Goal: Contribute content: Add original content to the website for others to see

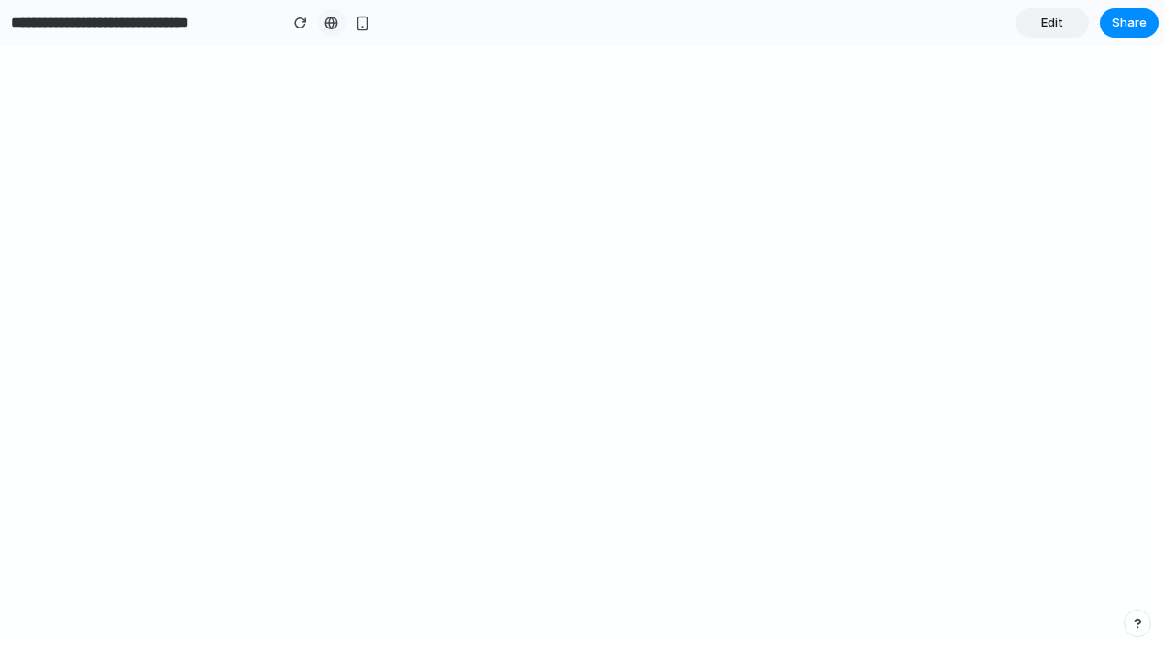
click at [343, 21] on link at bounding box center [331, 22] width 27 height 27
click at [1054, 20] on span "Edit" at bounding box center [1052, 23] width 22 height 18
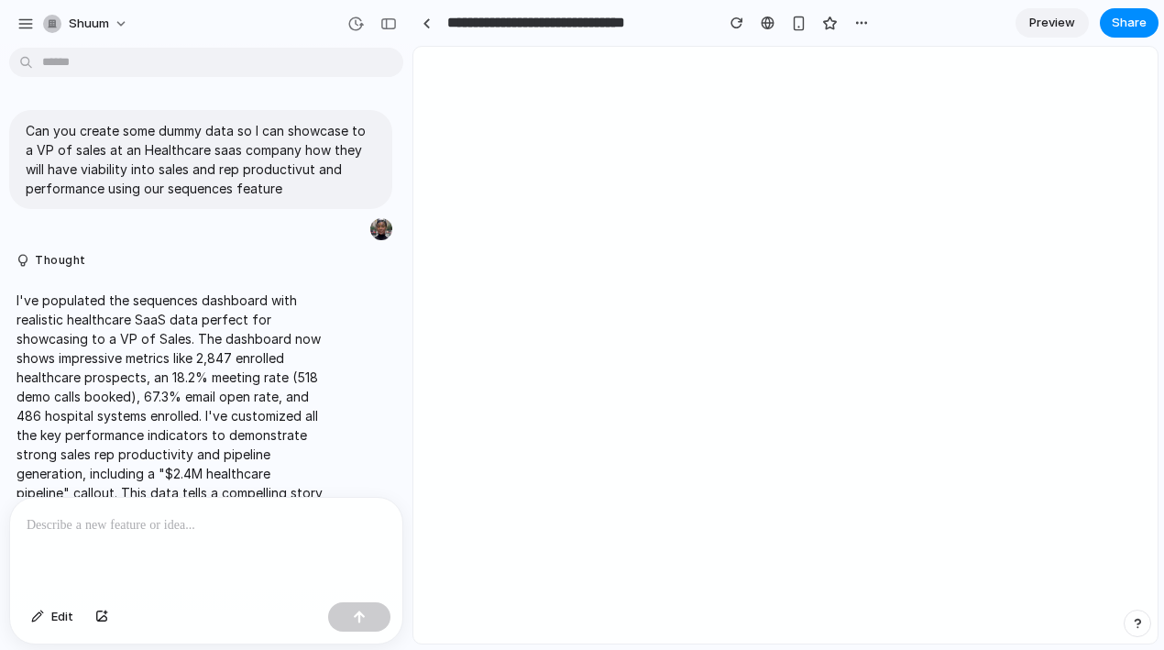
scroll to position [519, 0]
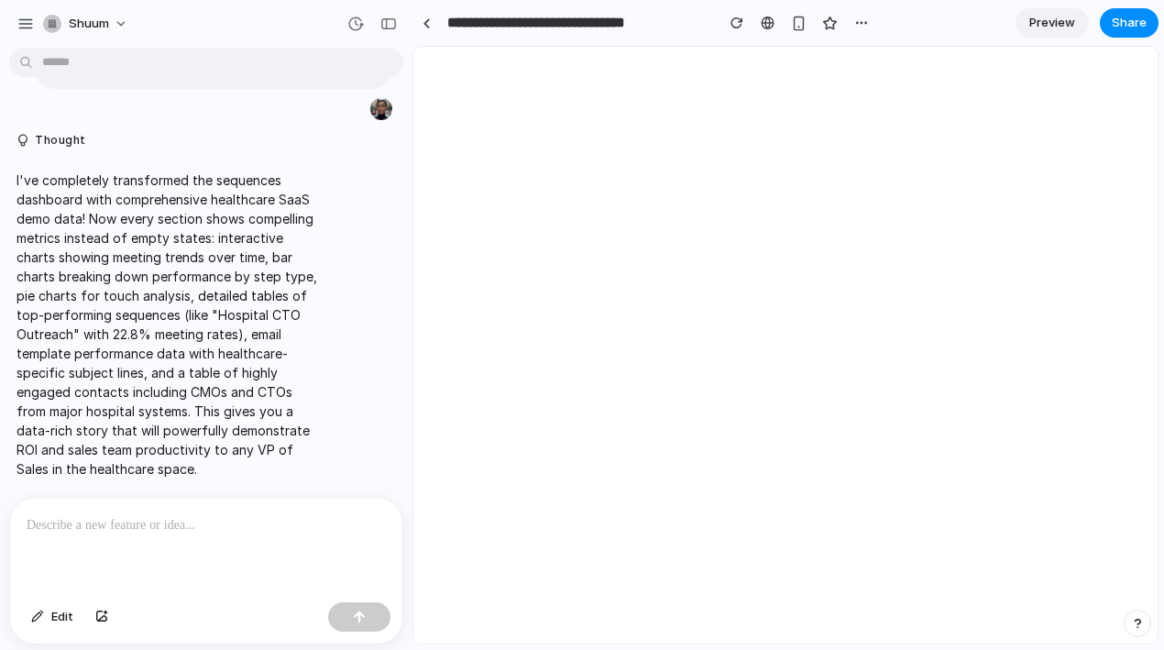
click at [109, 523] on p at bounding box center [206, 525] width 359 height 22
click at [51, 625] on button "Edit" at bounding box center [52, 616] width 60 height 29
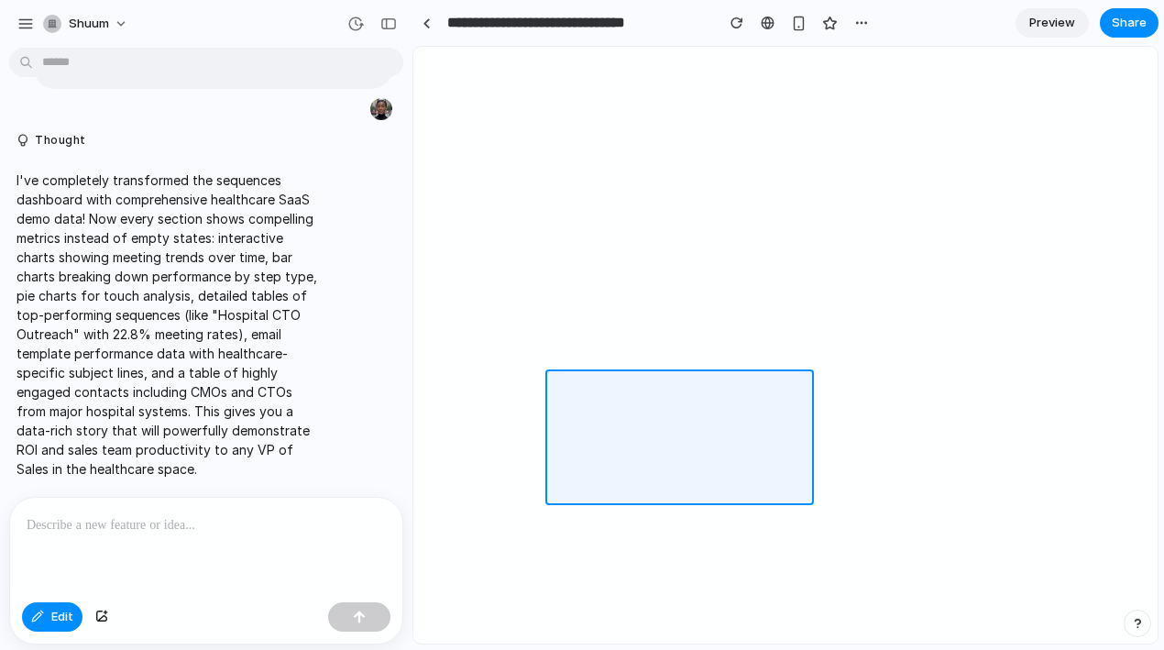
click at [643, 378] on div at bounding box center [785, 346] width 743 height 596
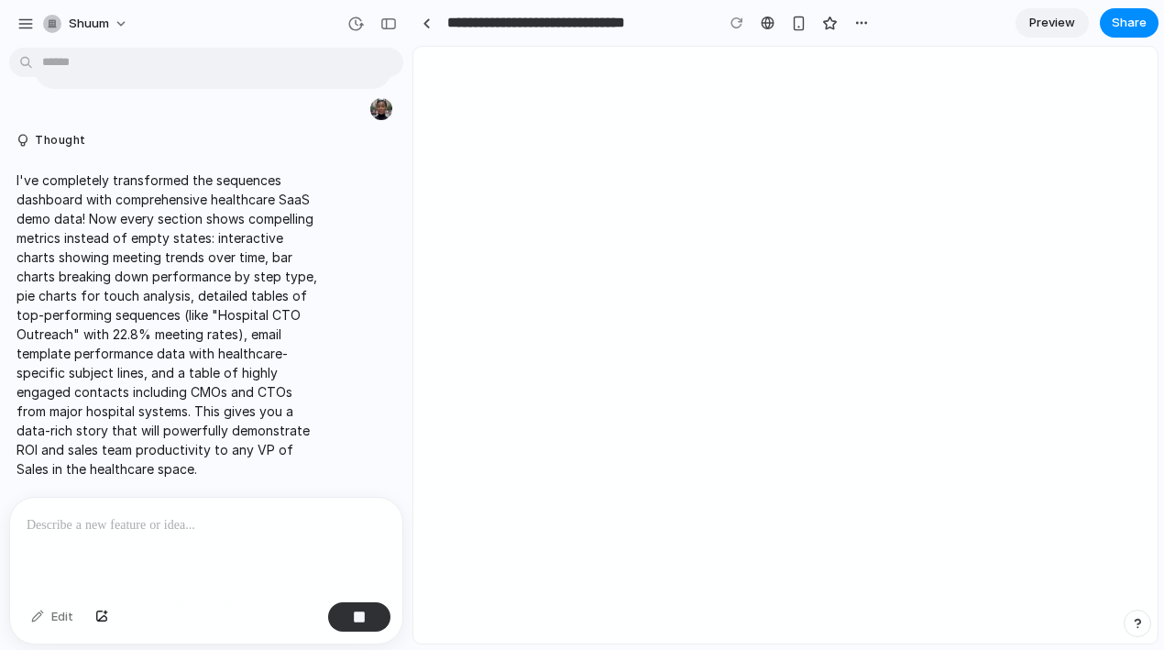
scroll to position [668, 0]
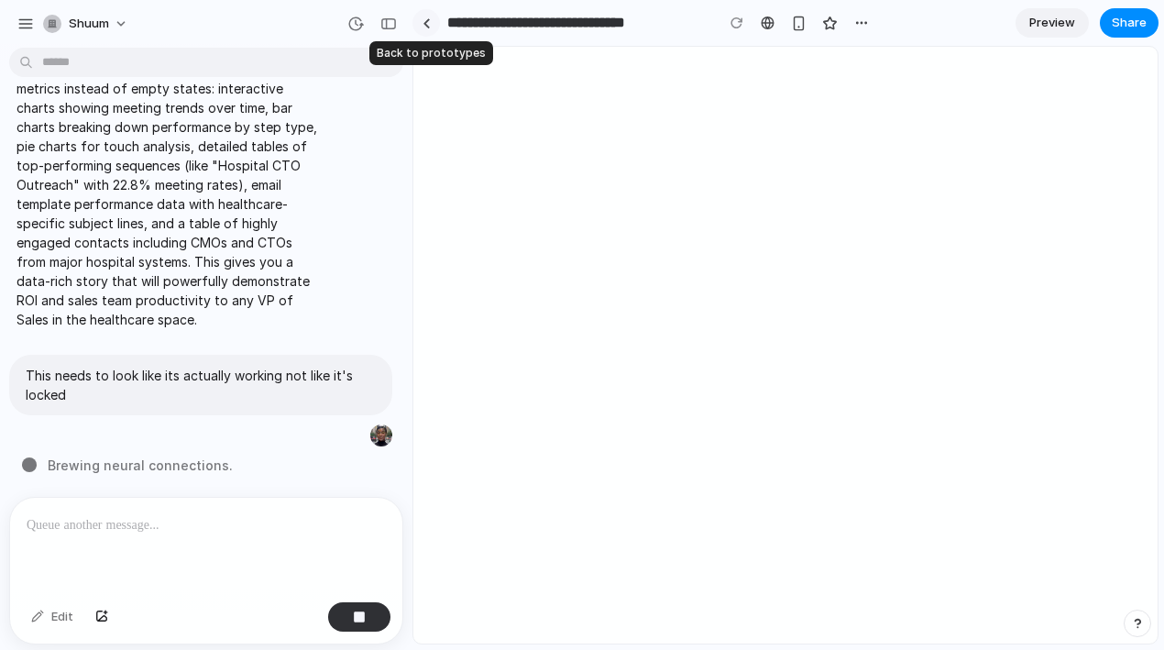
click at [428, 21] on div at bounding box center [426, 23] width 8 height 10
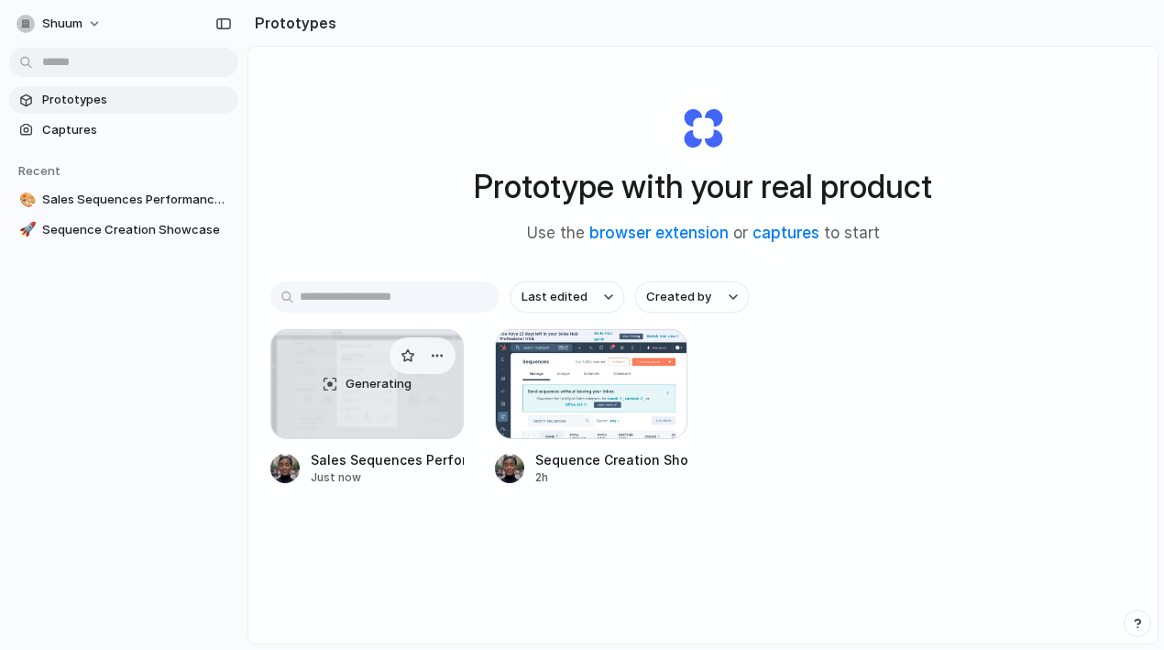
click at [420, 396] on div "Generating" at bounding box center [367, 384] width 192 height 108
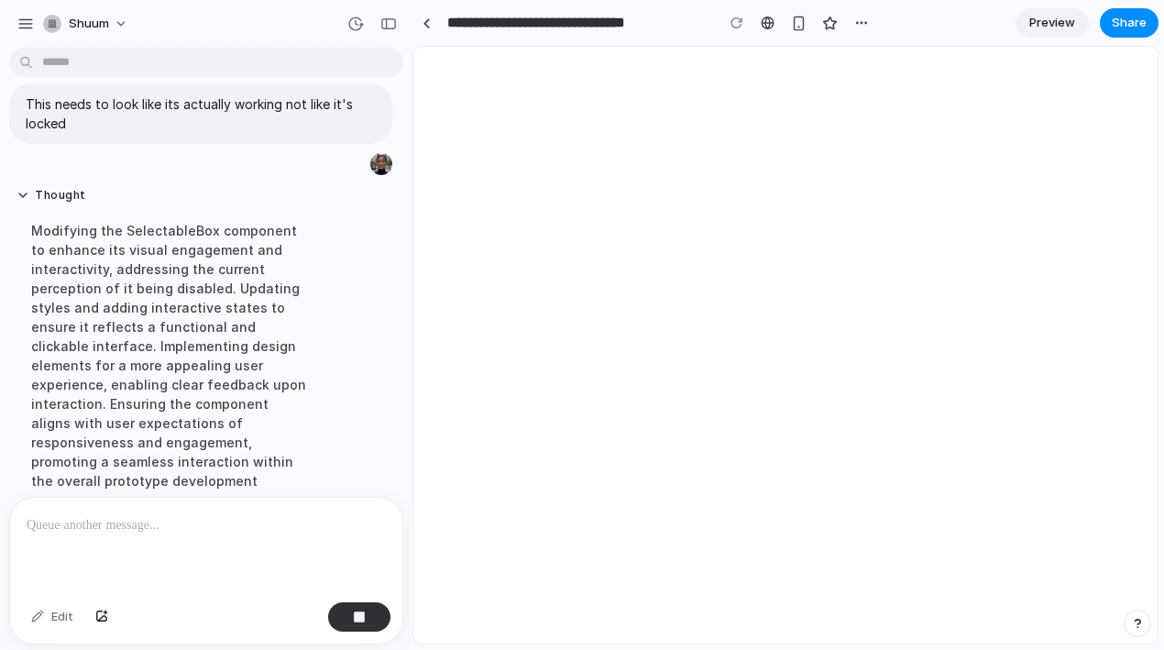
scroll to position [985, 0]
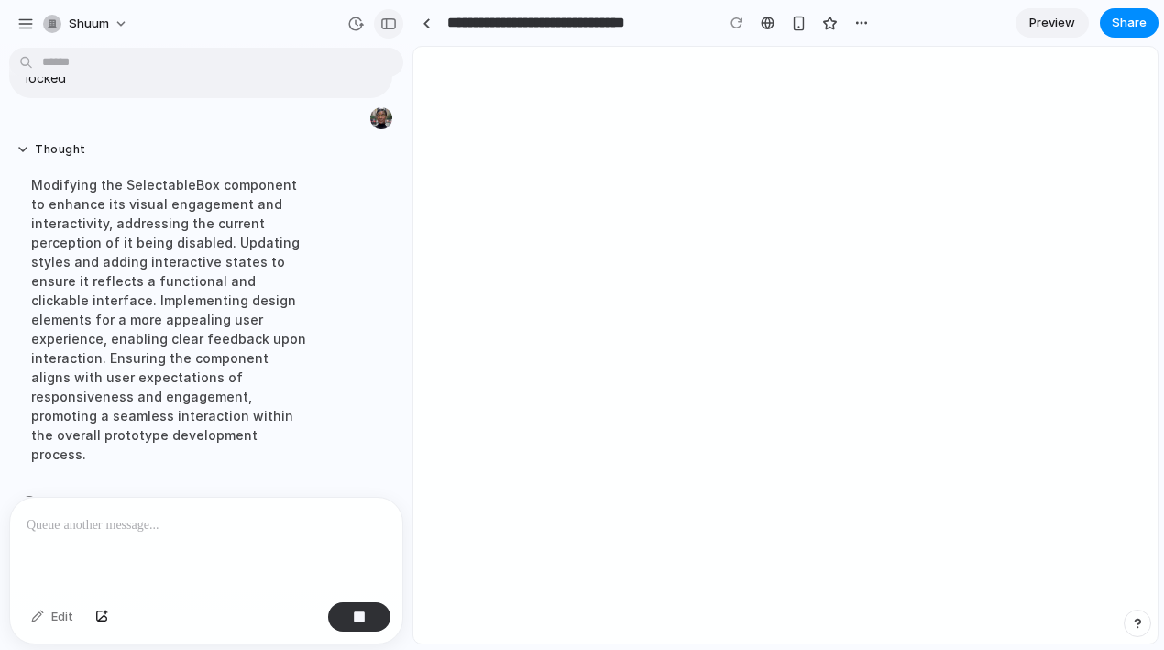
click at [389, 22] on div "button" at bounding box center [388, 23] width 16 height 13
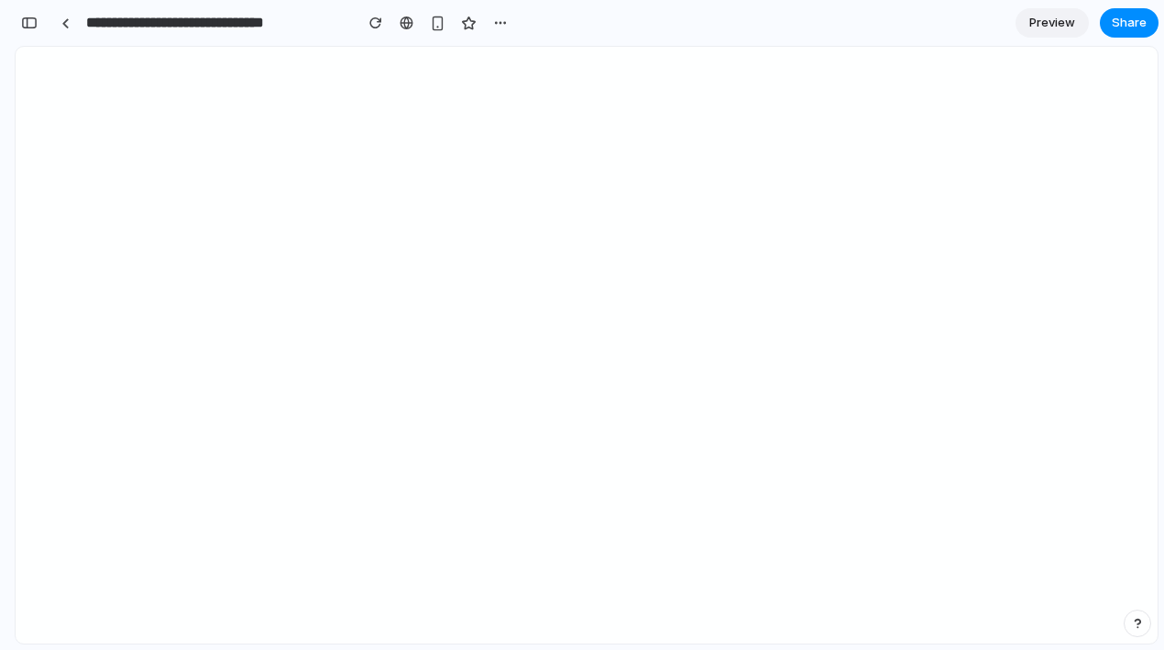
scroll to position [3064, 0]
click at [24, 21] on div "button" at bounding box center [29, 22] width 16 height 13
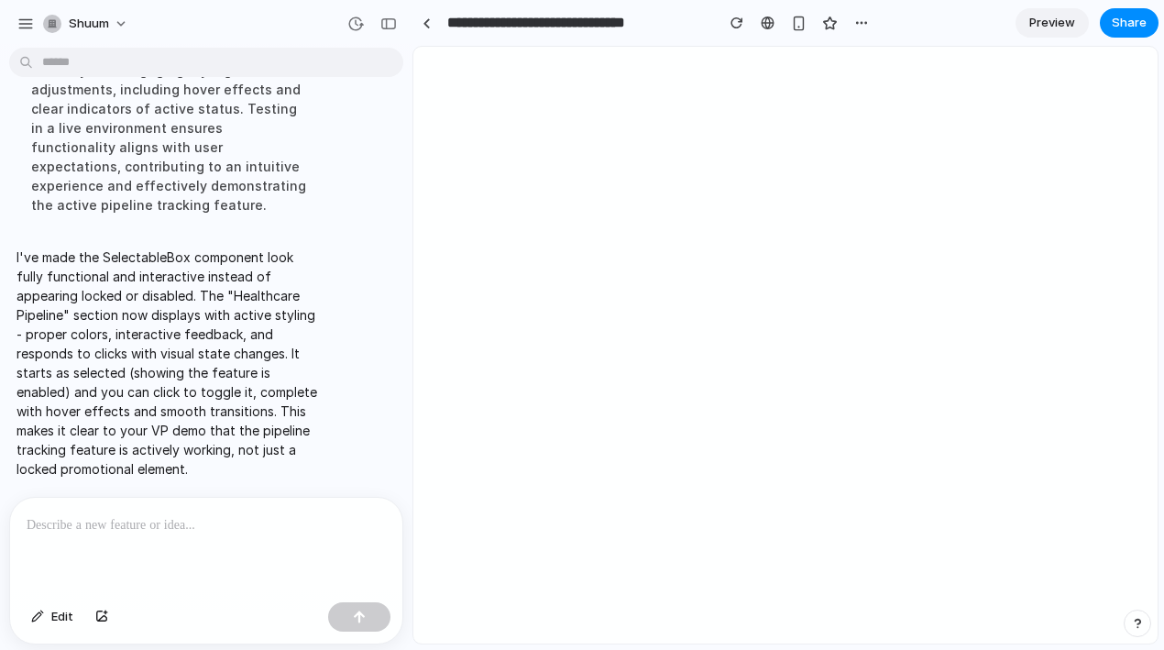
scroll to position [1255, 0]
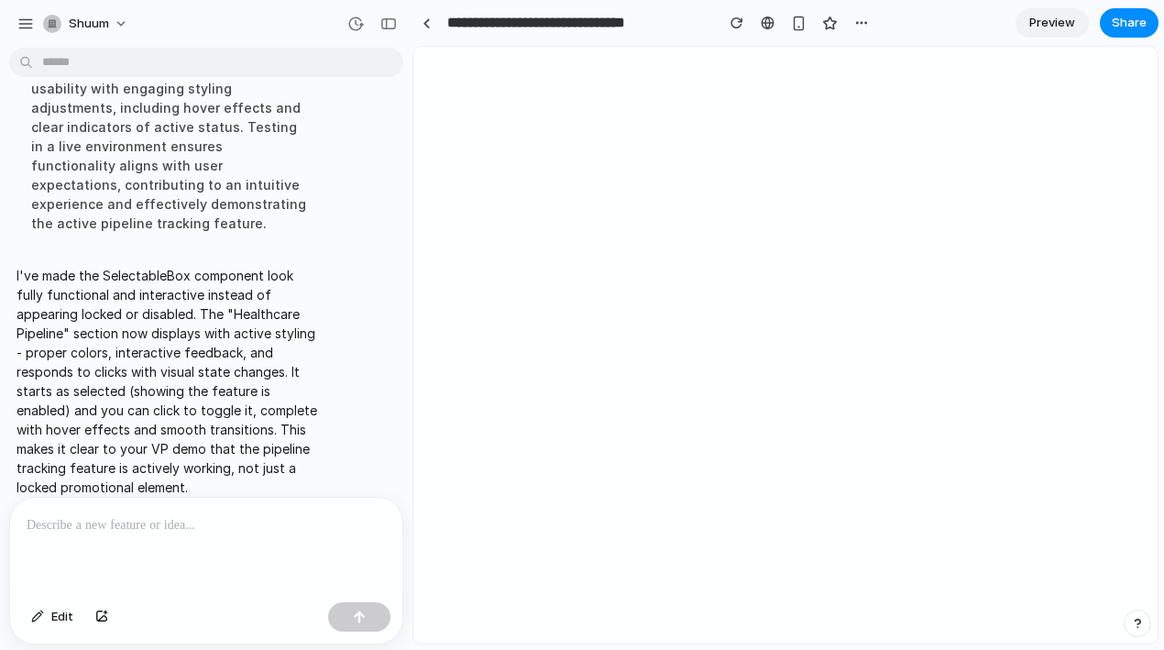
click at [225, 540] on div at bounding box center [206, 546] width 392 height 97
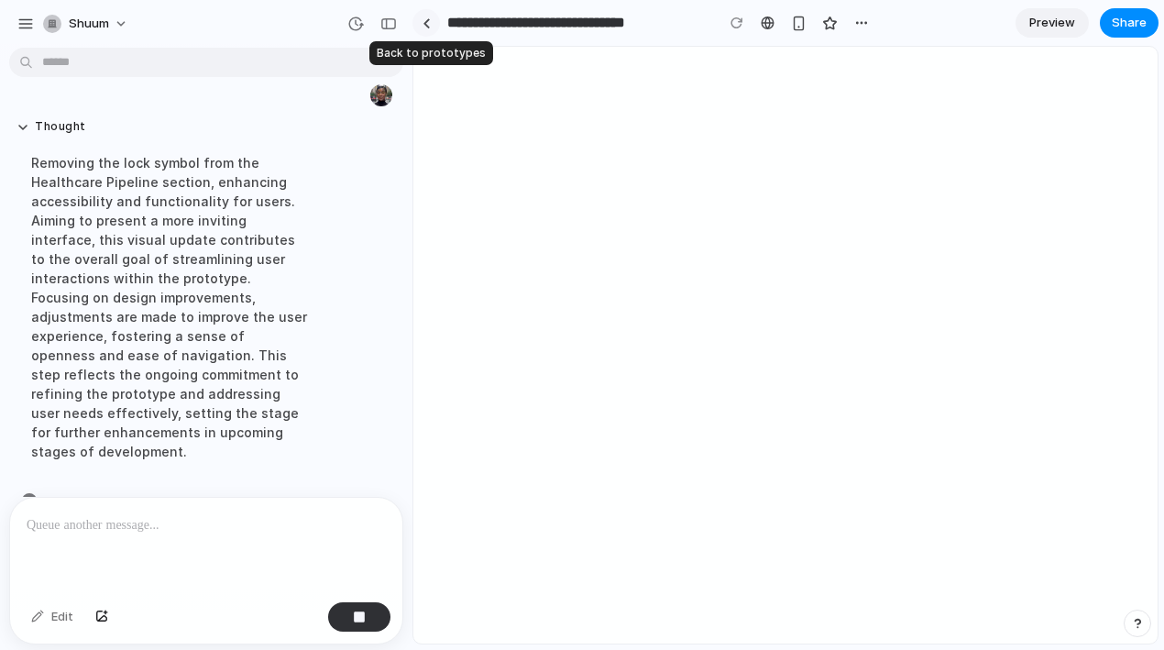
scroll to position [1403, 0]
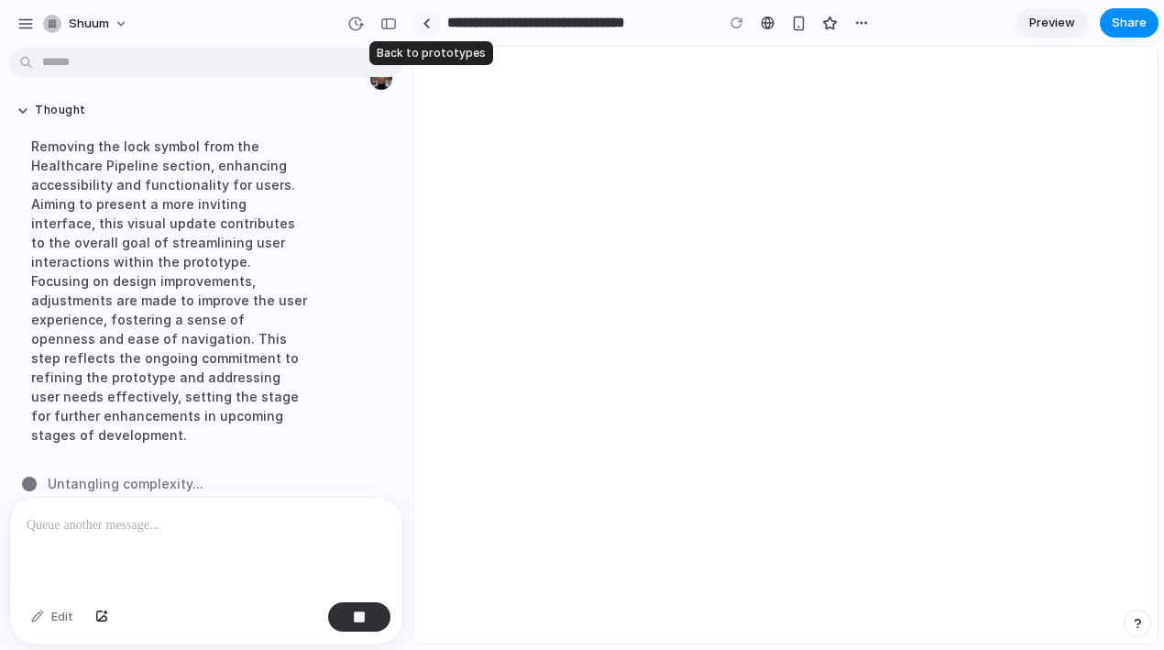
click at [425, 18] on div at bounding box center [426, 23] width 8 height 10
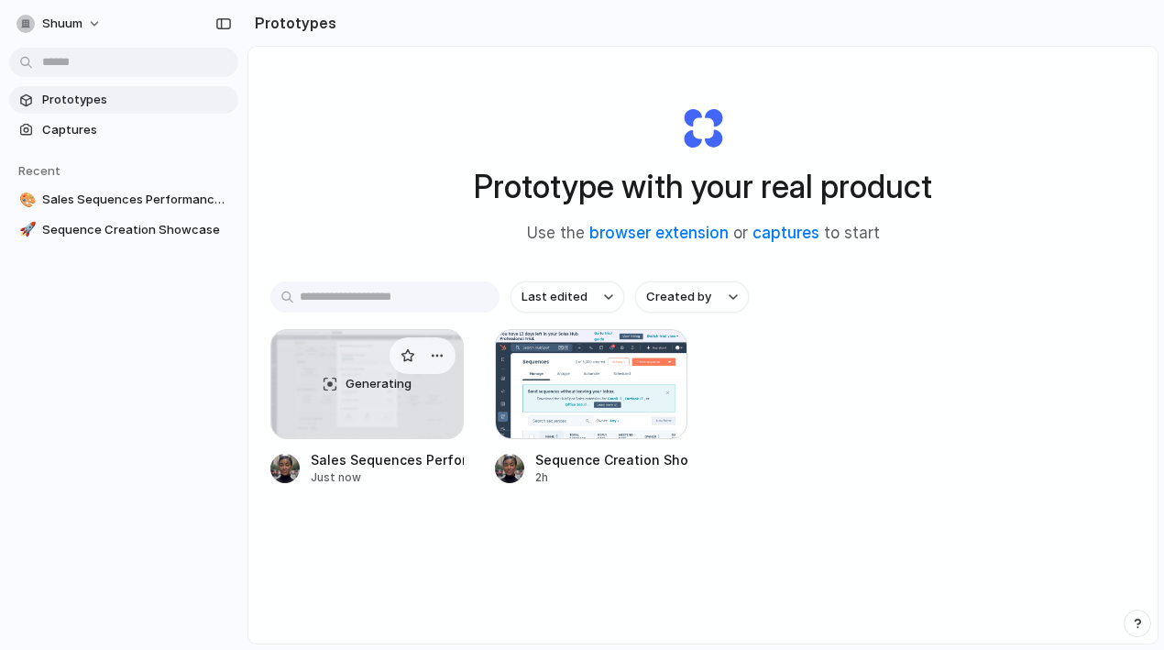
click at [412, 393] on div "Generating" at bounding box center [367, 384] width 192 height 108
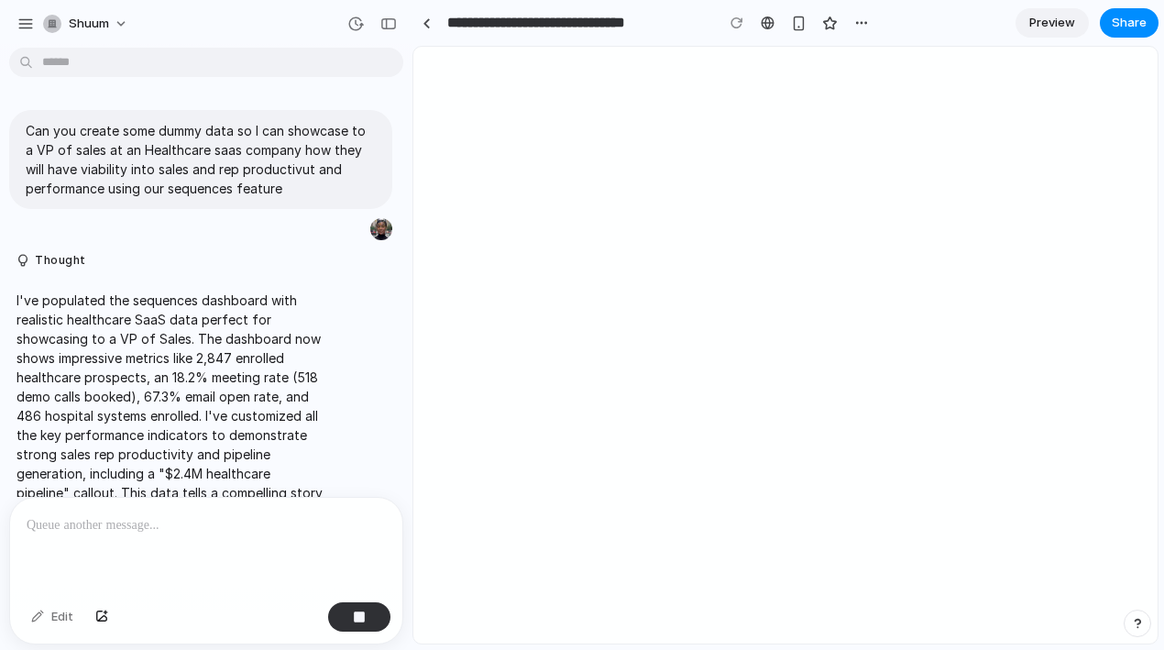
scroll to position [1085, 0]
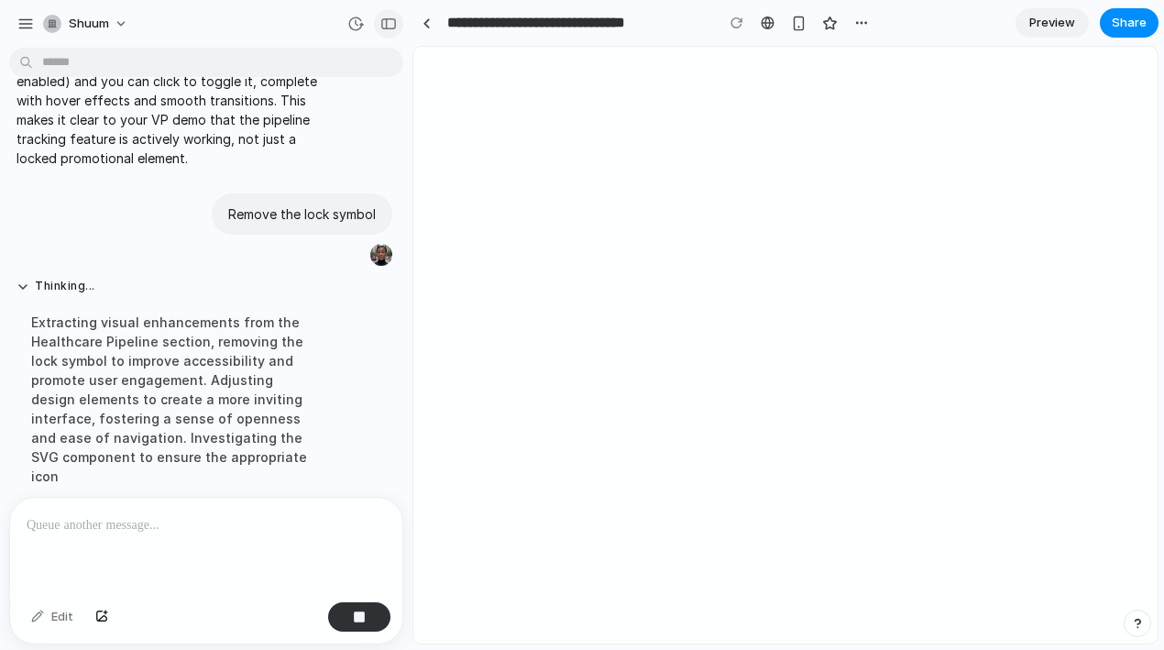
click at [386, 21] on div "button" at bounding box center [388, 23] width 16 height 13
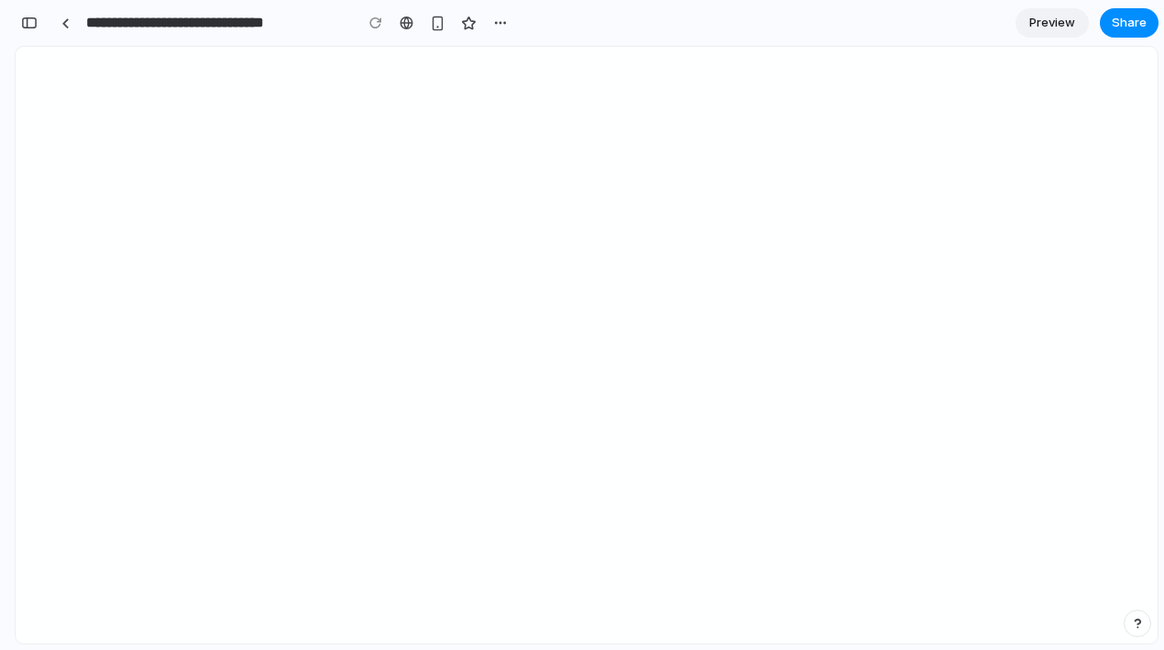
scroll to position [3231, 0]
click at [33, 21] on div "button" at bounding box center [29, 22] width 16 height 13
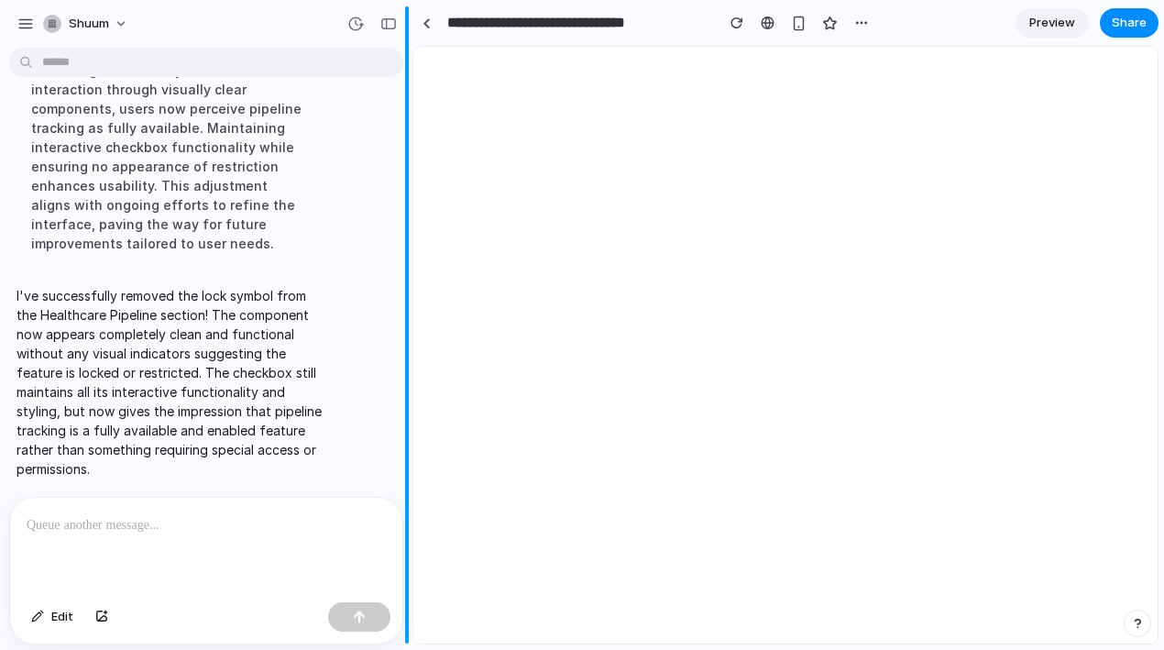
scroll to position [1557, 0]
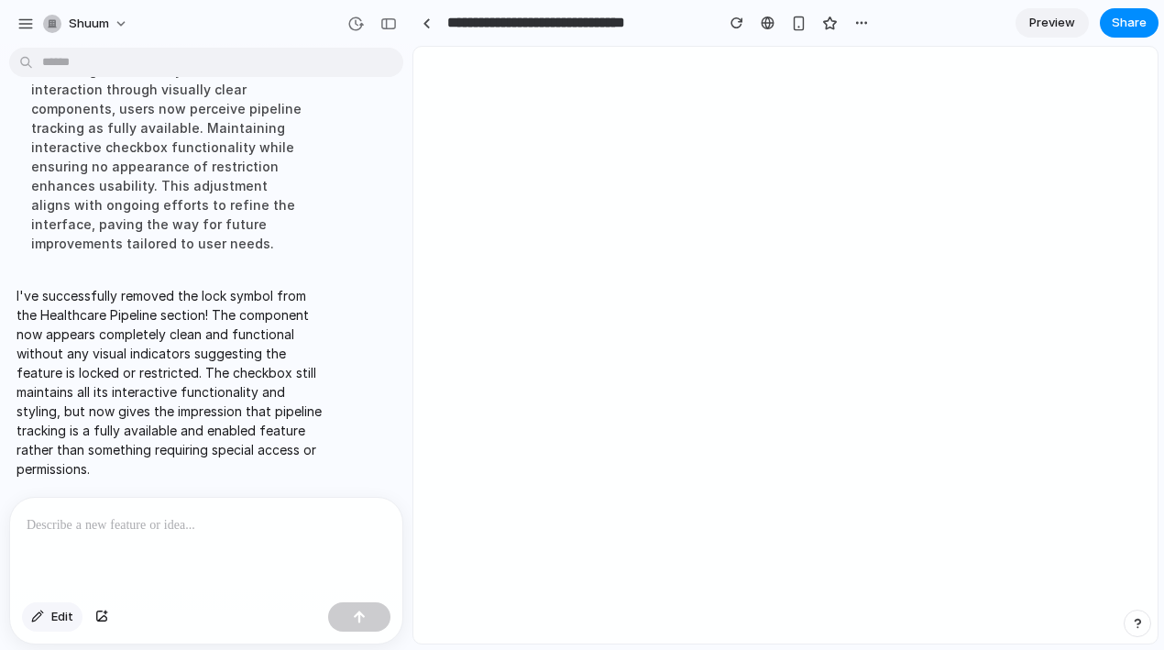
click at [56, 615] on span "Edit" at bounding box center [62, 617] width 22 height 18
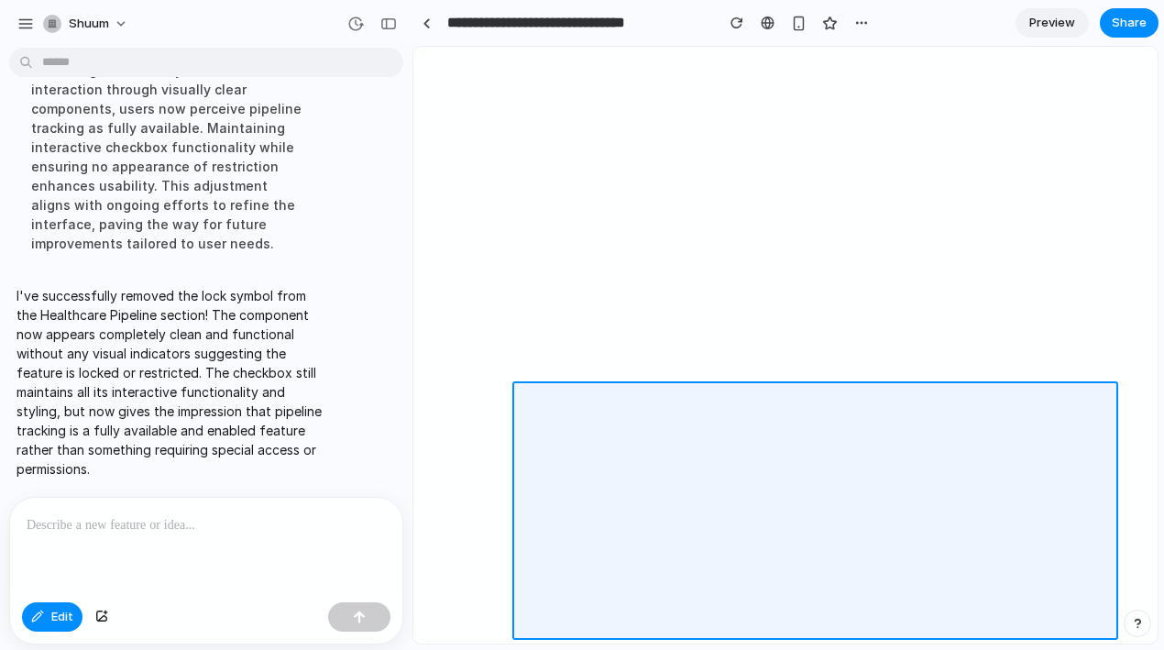
click at [521, 482] on div at bounding box center [785, 346] width 743 height 596
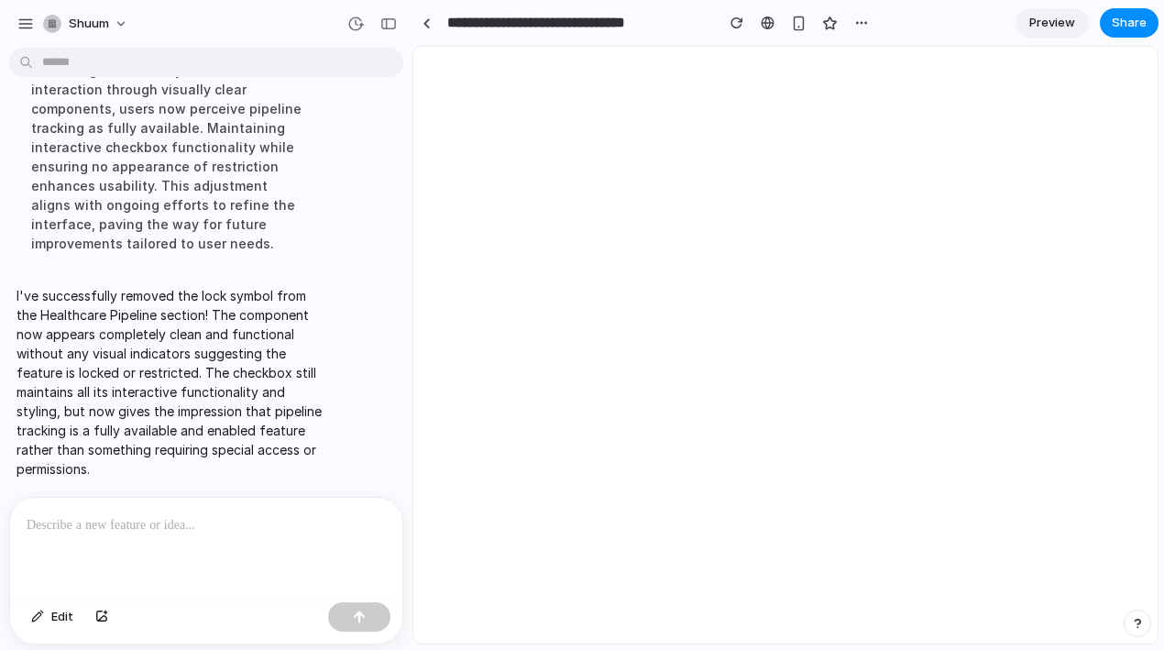
click at [147, 523] on p at bounding box center [206, 525] width 359 height 22
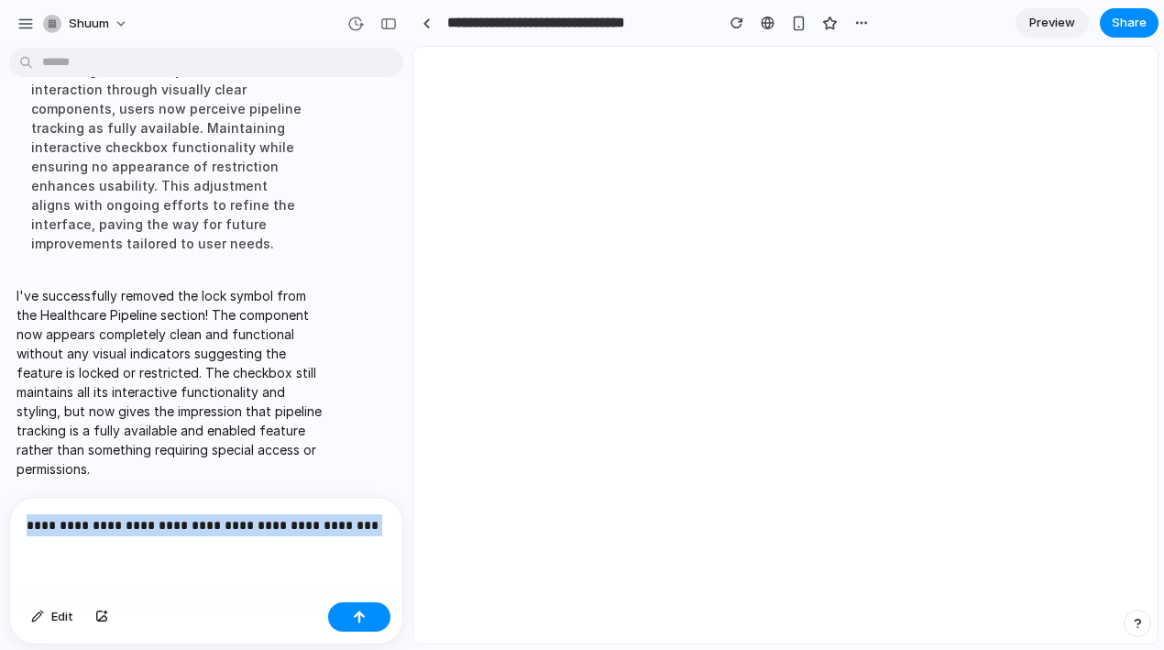
drag, startPoint x: 368, startPoint y: 525, endPoint x: -5, endPoint y: 492, distance: 374.4
click at [0, 492] on html "**********" at bounding box center [582, 325] width 1164 height 650
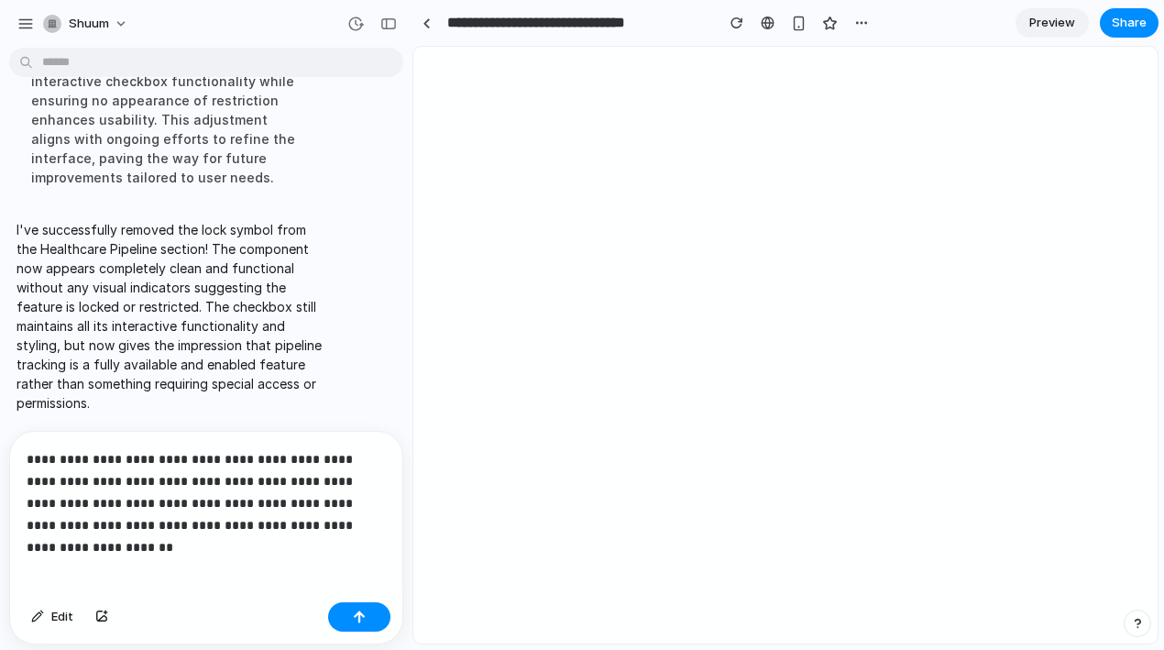
scroll to position [1645, 0]
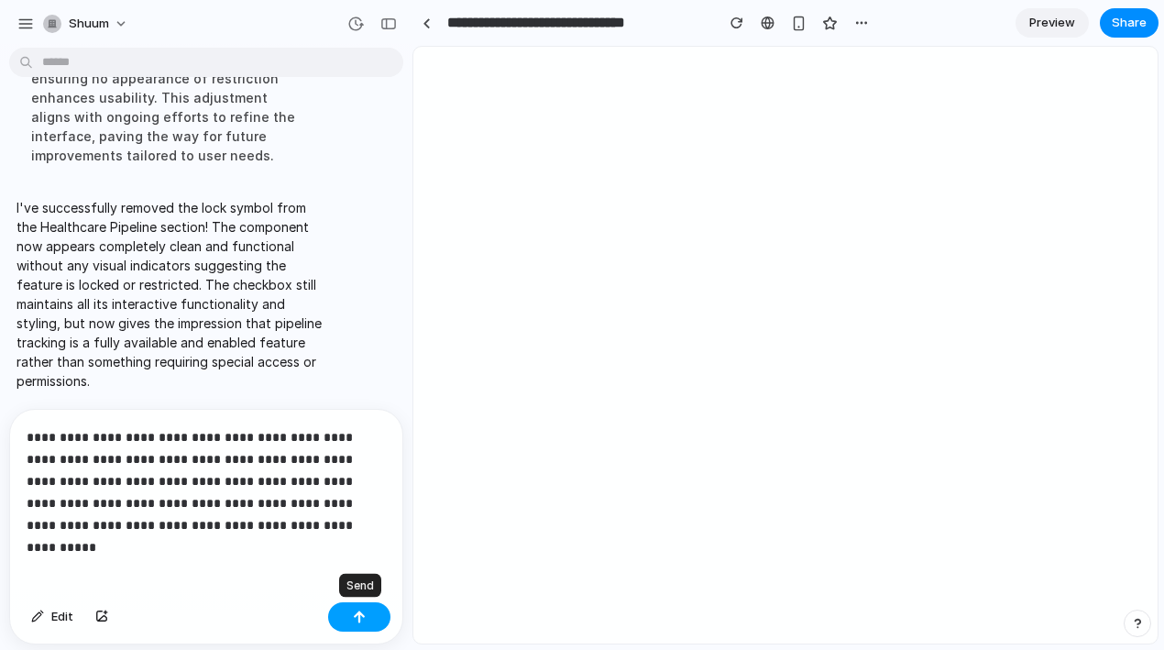
click at [361, 615] on div "button" at bounding box center [359, 616] width 13 height 13
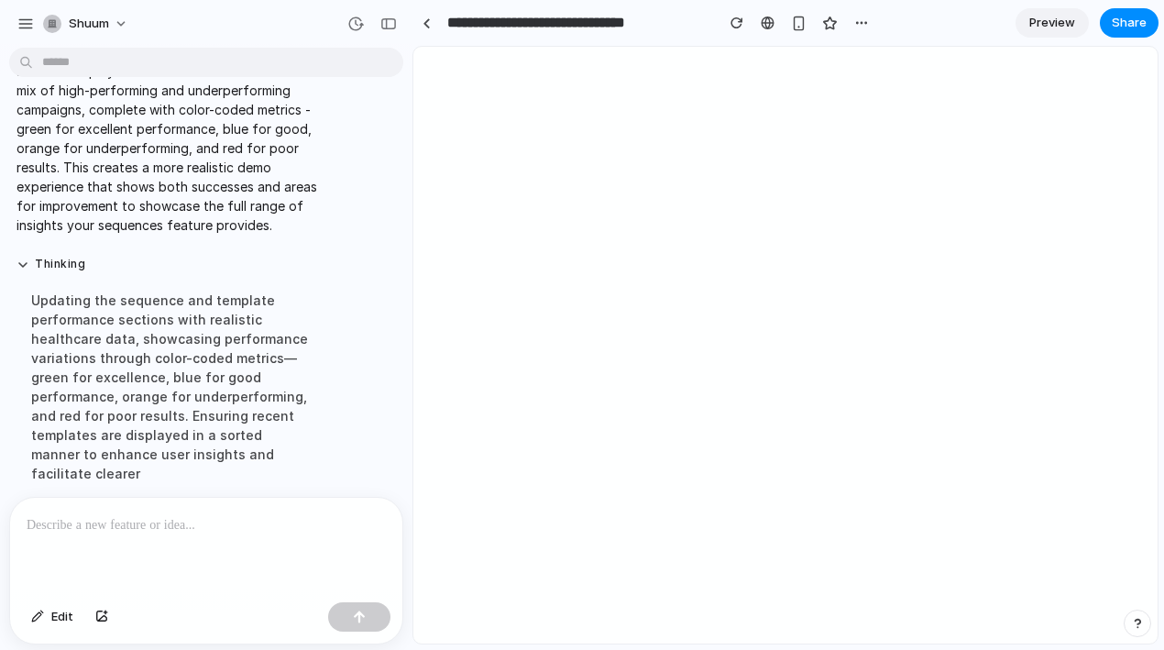
scroll to position [1936, 0]
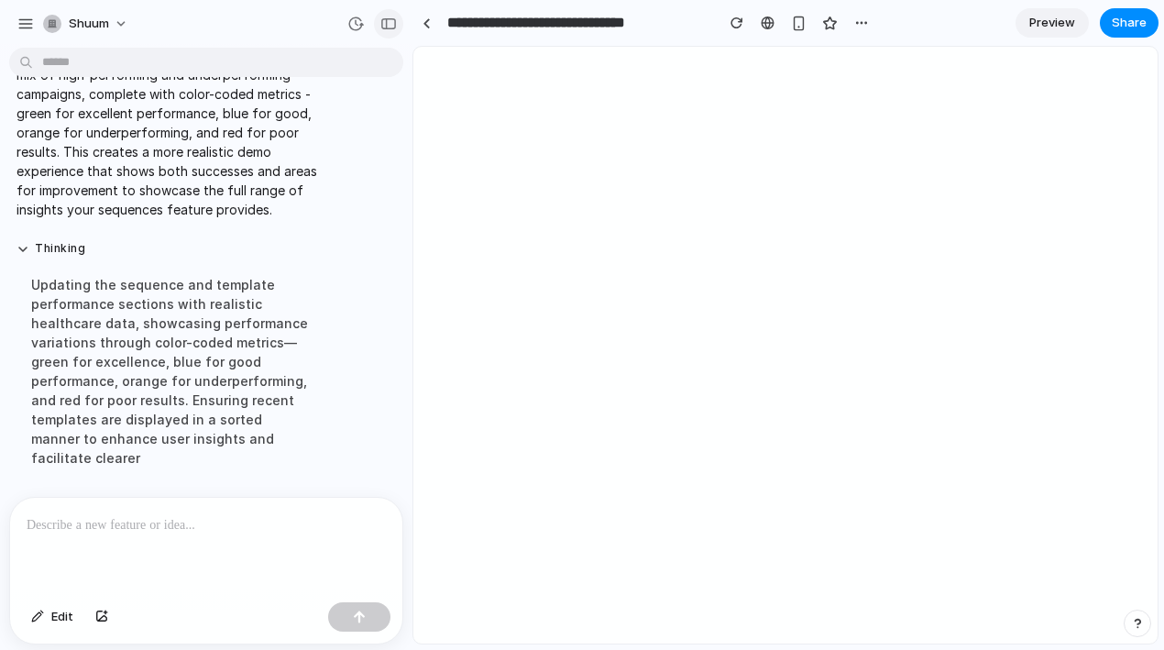
click at [388, 22] on div "button" at bounding box center [388, 23] width 16 height 13
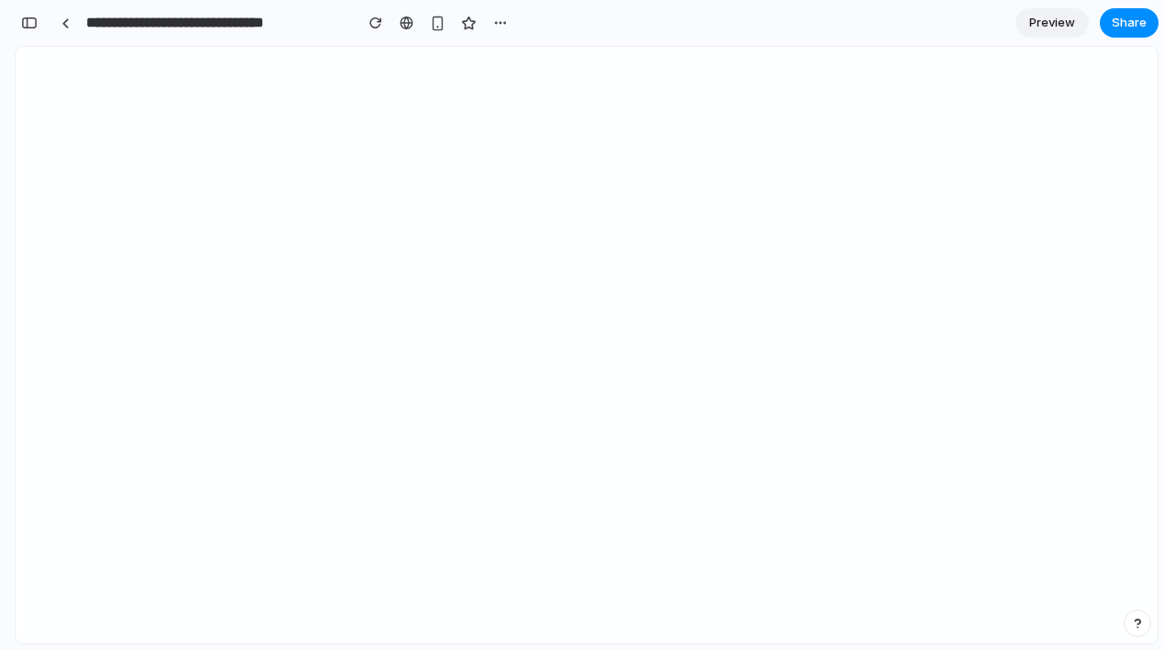
scroll to position [3649, 0]
click at [23, 23] on div "button" at bounding box center [29, 22] width 16 height 13
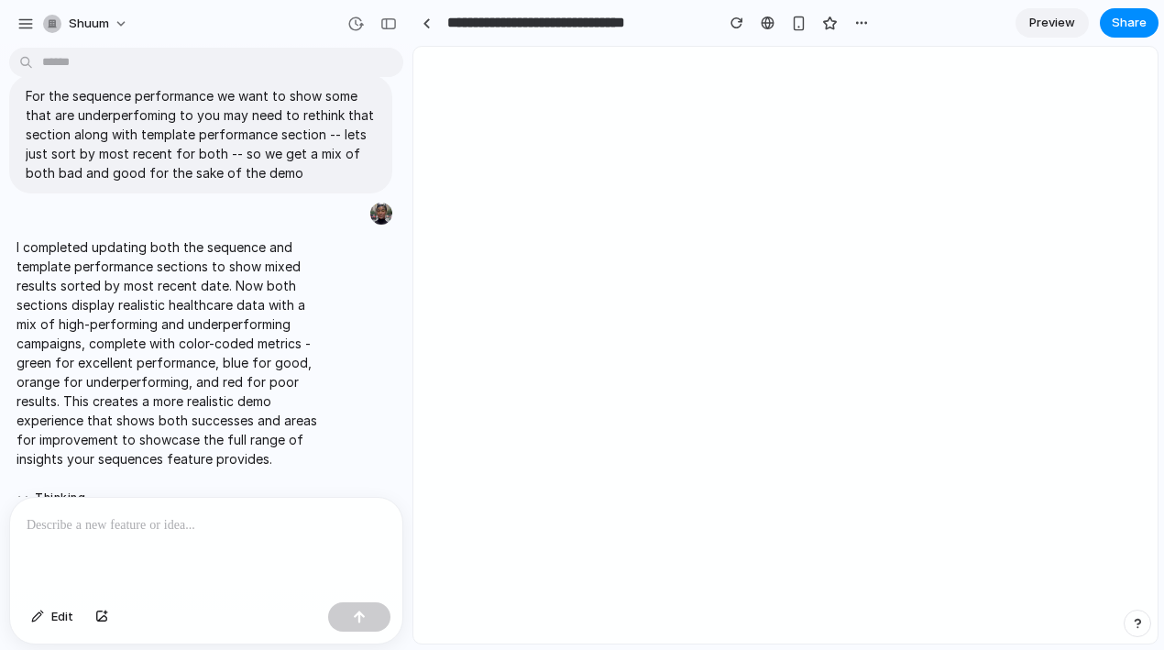
scroll to position [1936, 0]
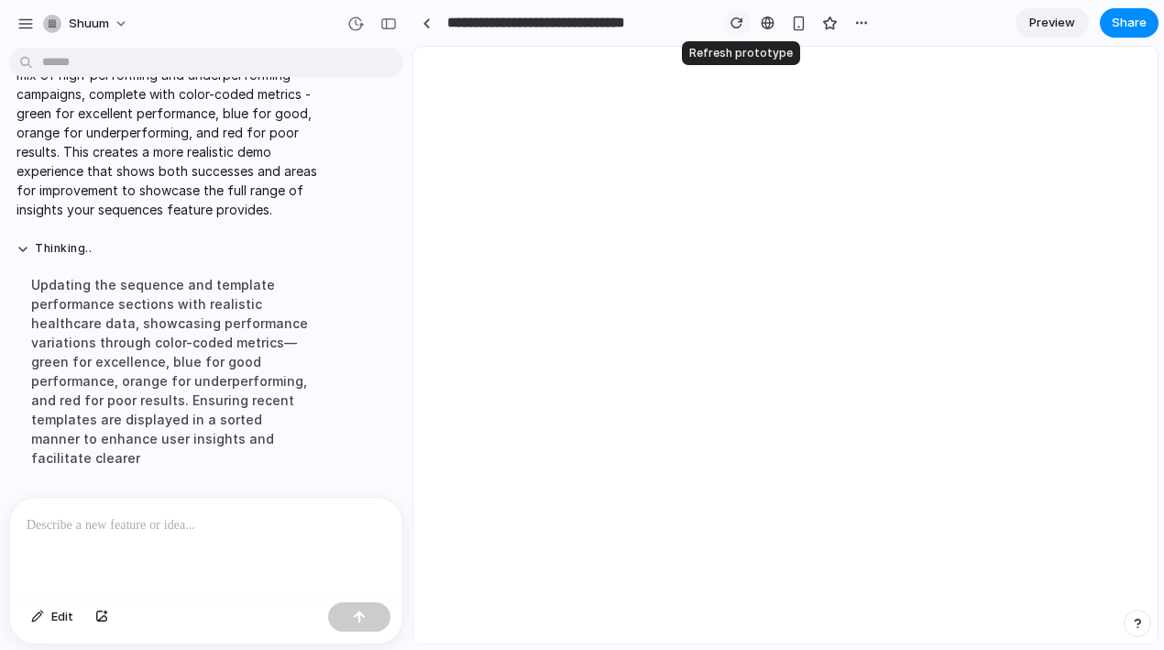
click at [736, 22] on div "button" at bounding box center [736, 22] width 13 height 13
click at [386, 24] on div "button" at bounding box center [388, 23] width 16 height 13
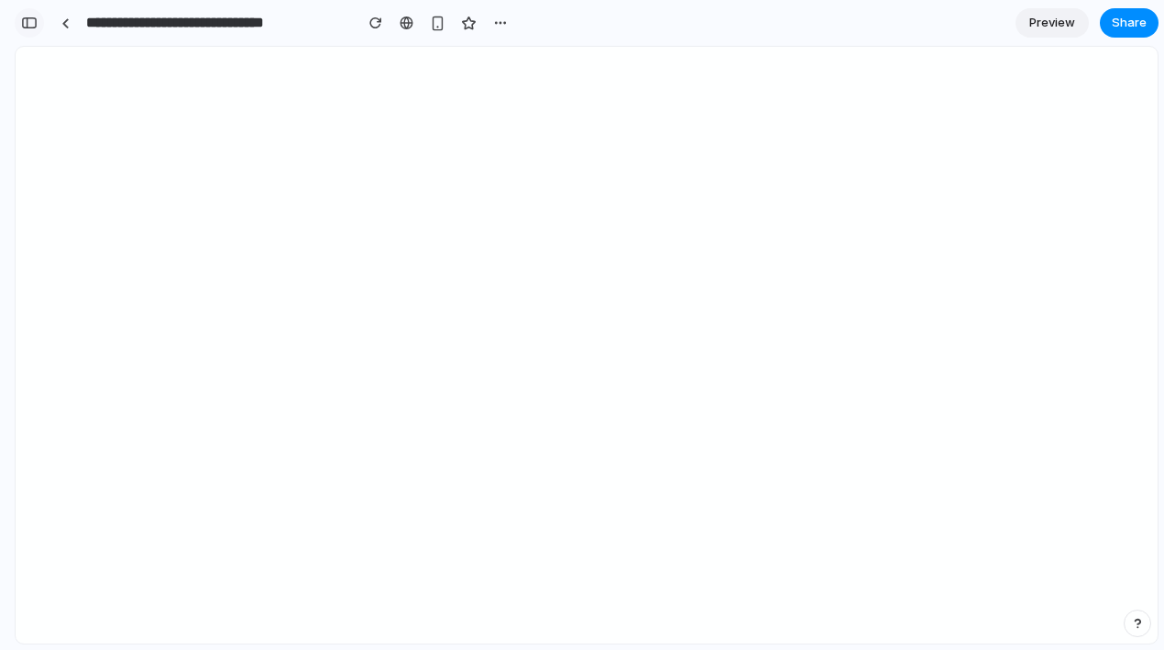
click at [20, 17] on button "button" at bounding box center [29, 22] width 29 height 29
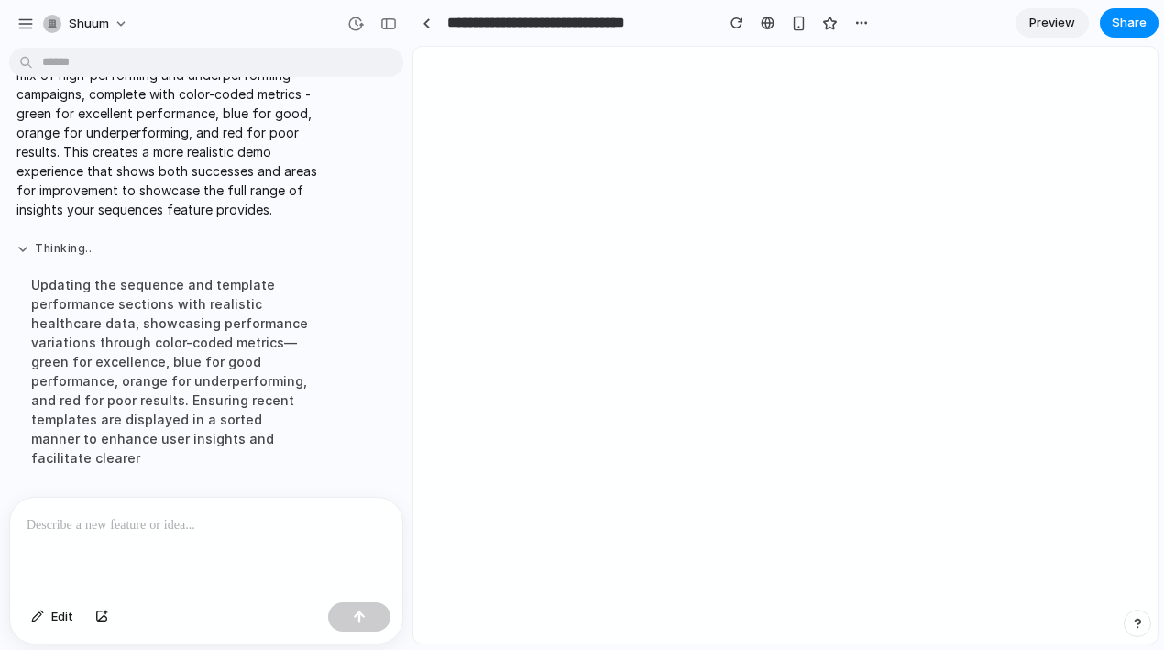
click at [26, 247] on button "Thinking .." at bounding box center [169, 249] width 306 height 16
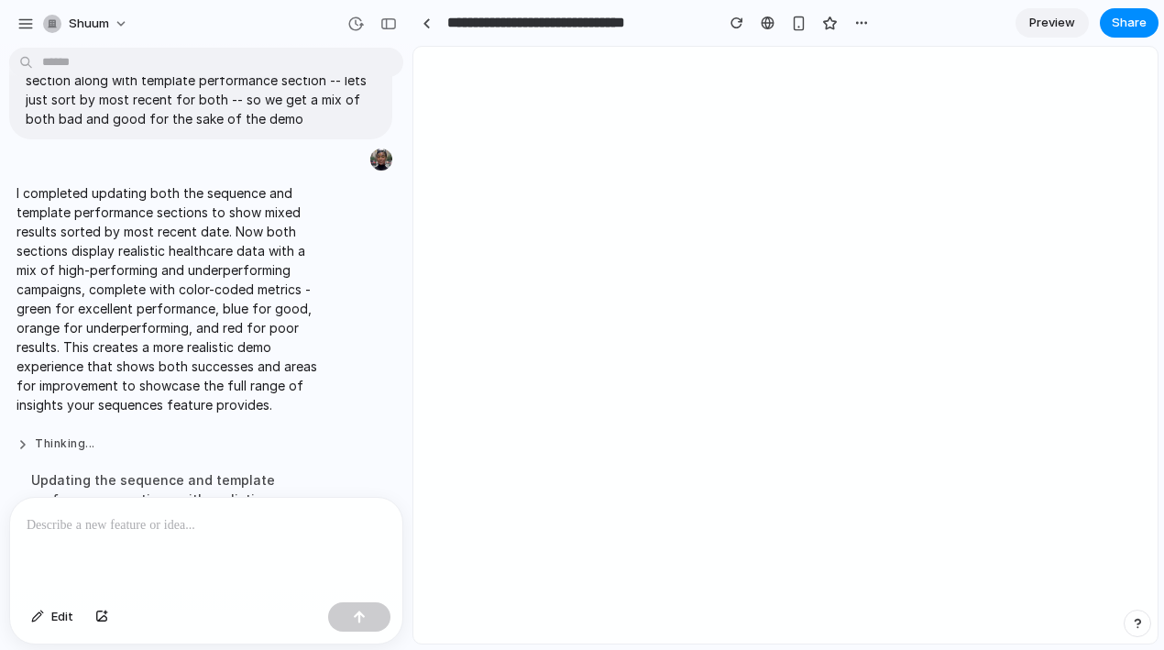
scroll to position [1715, 0]
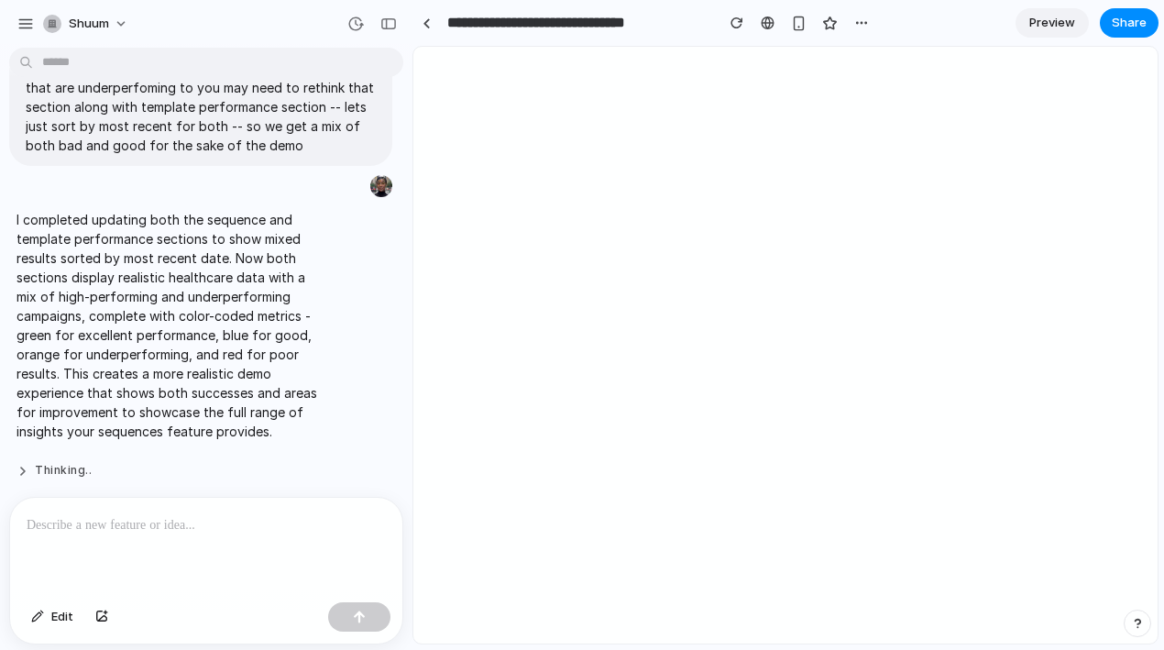
click at [82, 468] on button "Thinking .." at bounding box center [169, 471] width 306 height 16
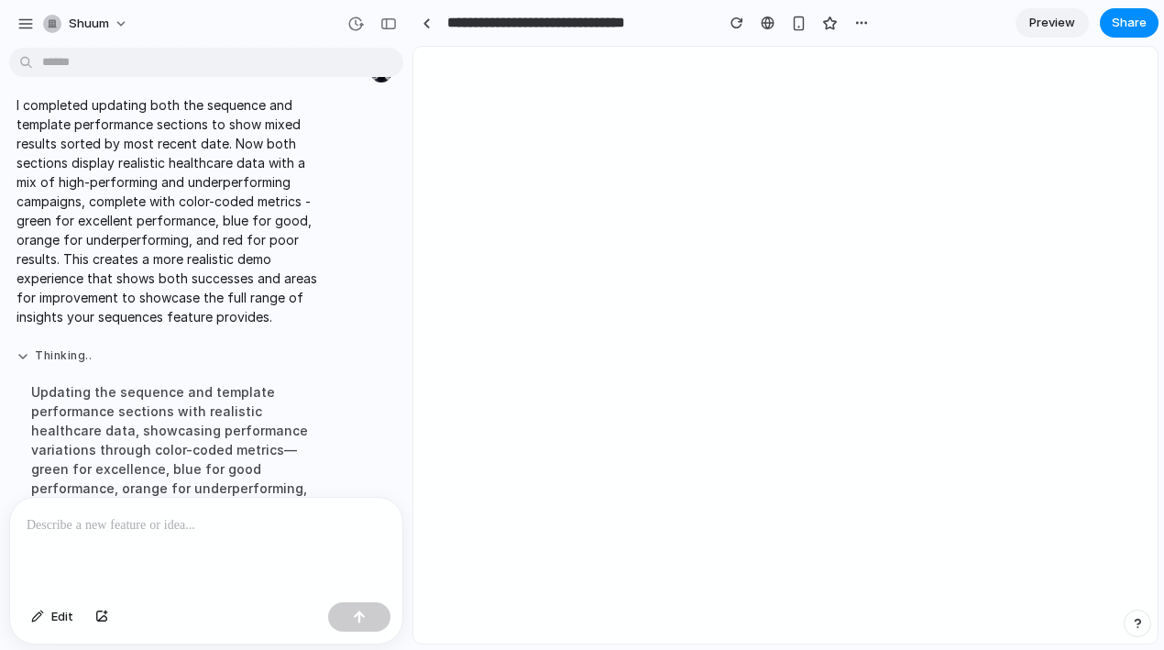
scroll to position [1936, 0]
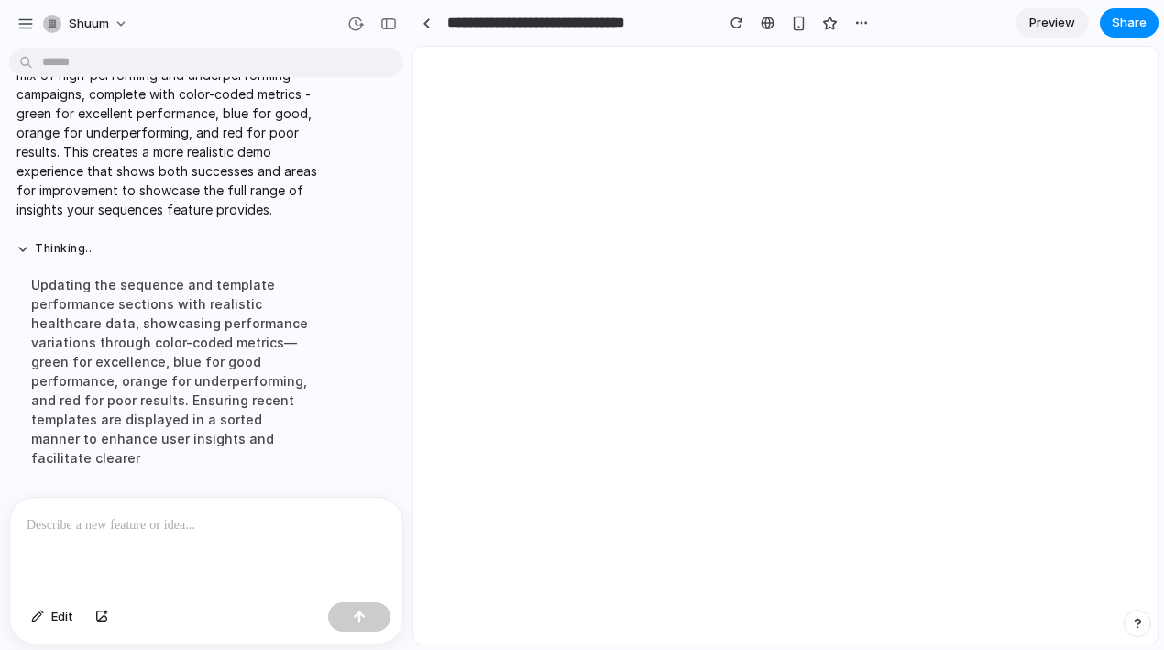
click at [305, 530] on p at bounding box center [206, 525] width 359 height 22
drag, startPoint x: 269, startPoint y: 538, endPoint x: 16, endPoint y: 522, distance: 254.3
click at [16, 522] on div "**********" at bounding box center [206, 546] width 392 height 97
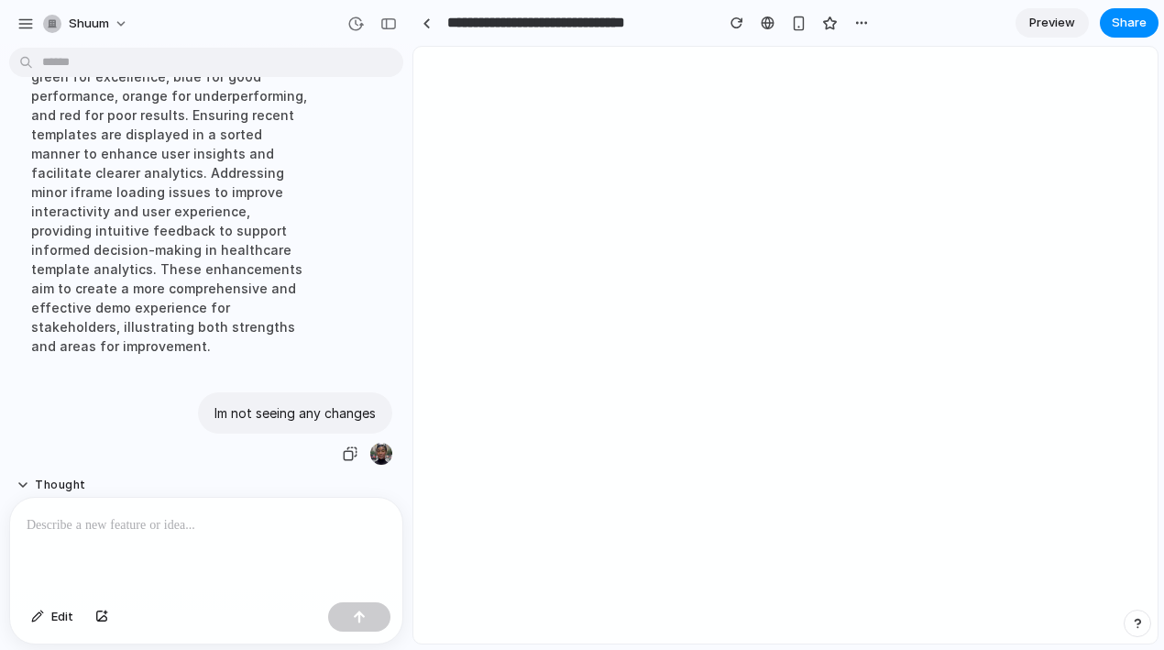
scroll to position [2826, 0]
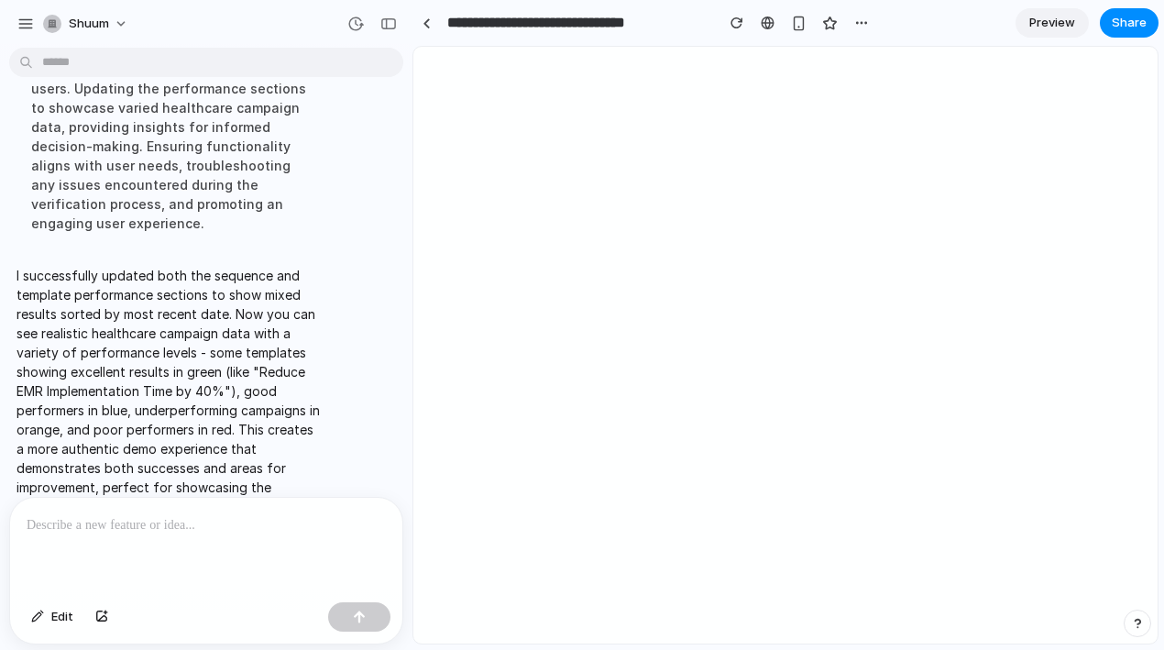
click at [142, 521] on p at bounding box center [206, 525] width 359 height 22
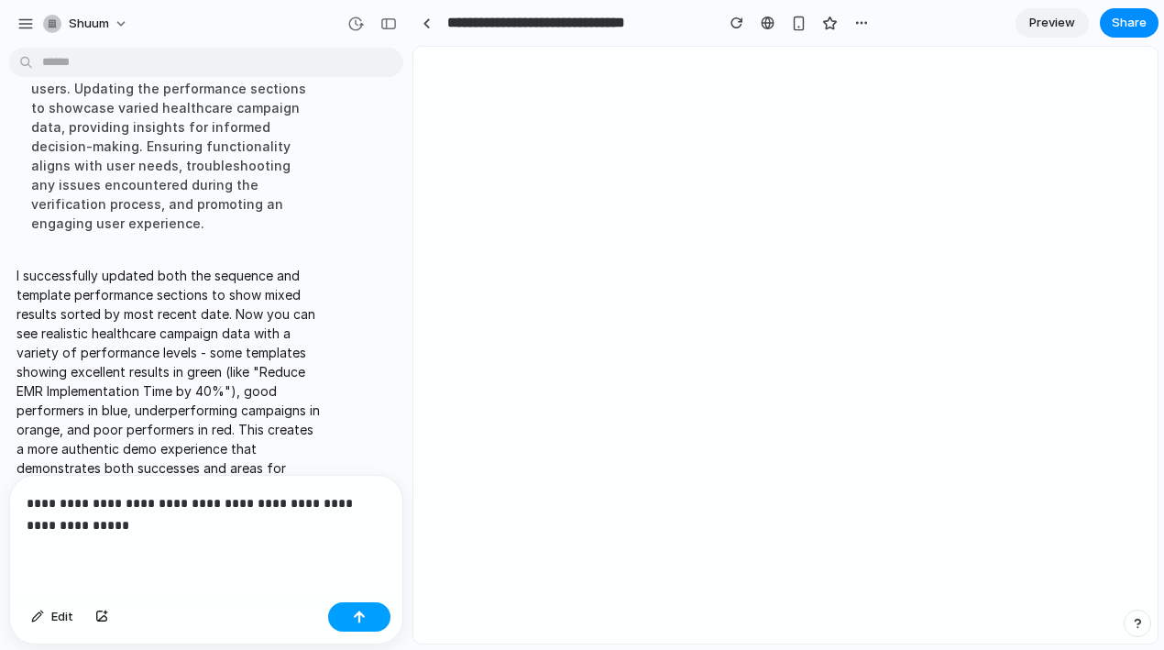
click at [353, 618] on button "button" at bounding box center [359, 616] width 62 height 29
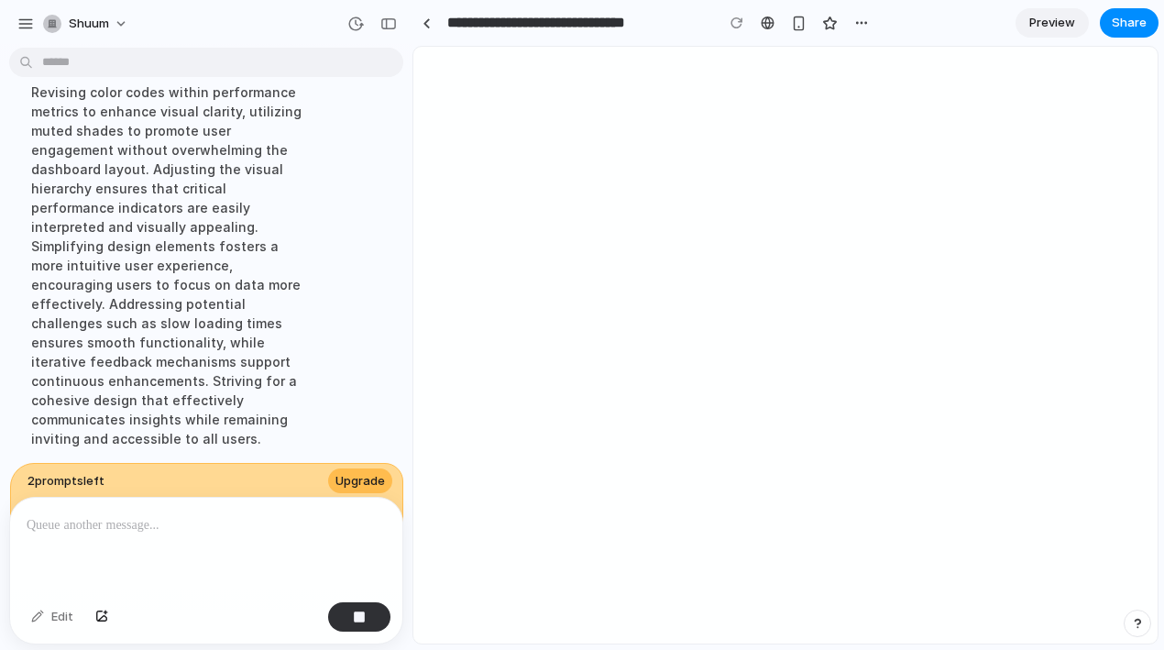
scroll to position [3106, 0]
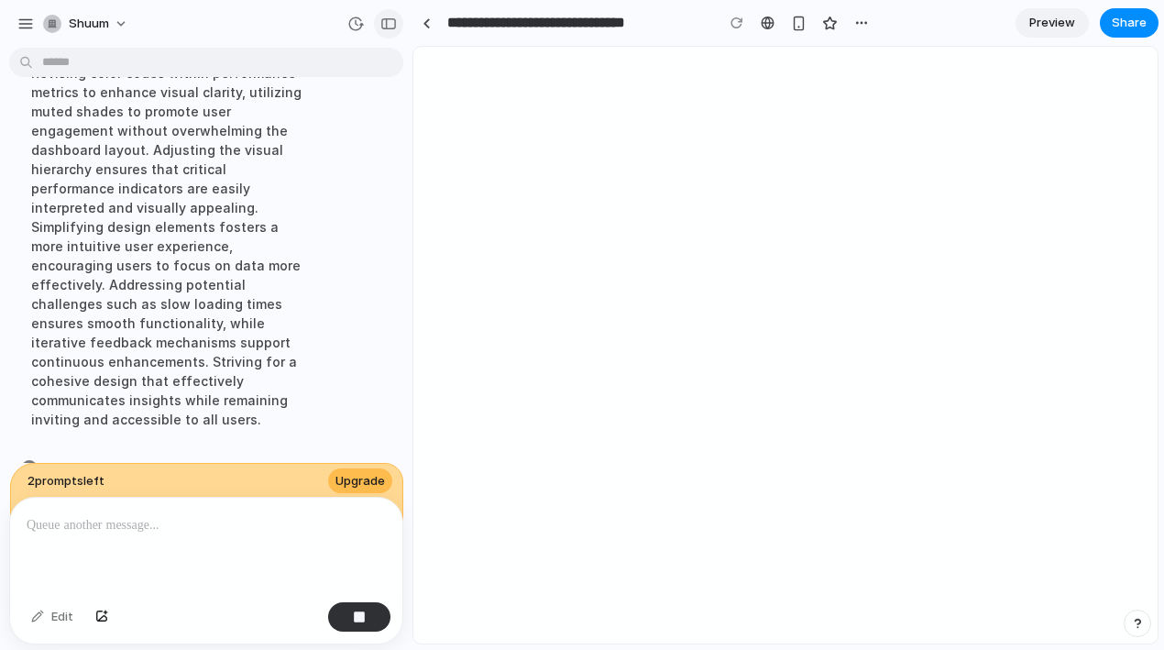
click at [384, 23] on div "button" at bounding box center [388, 23] width 16 height 13
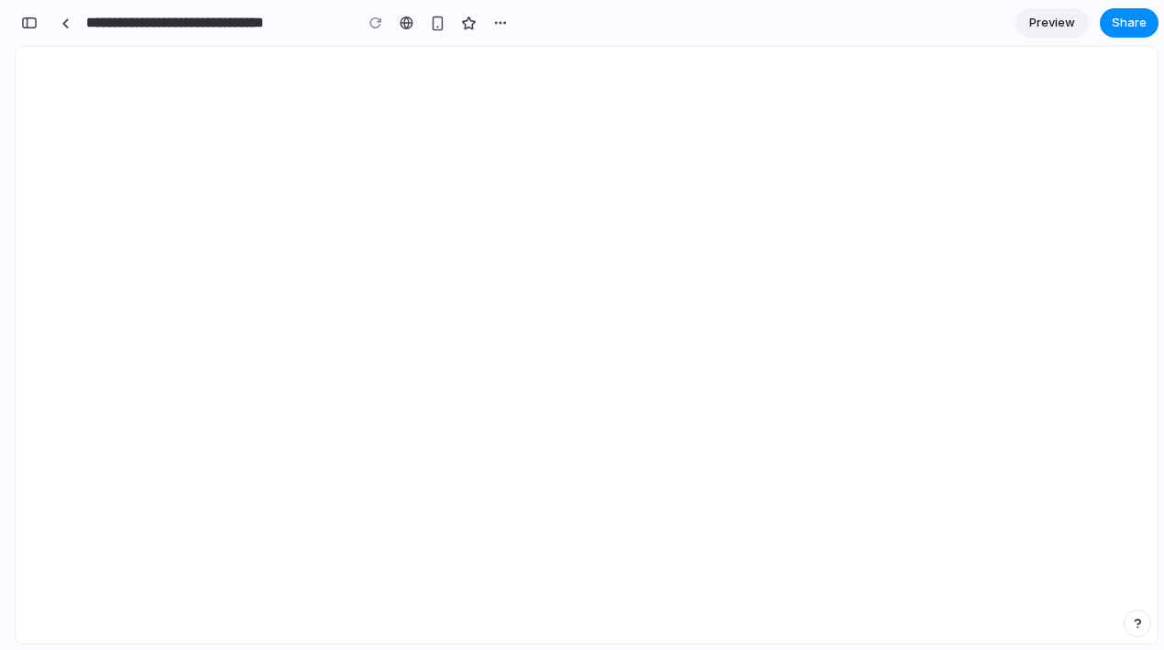
scroll to position [7263, 0]
click at [34, 24] on div "button" at bounding box center [29, 22] width 16 height 13
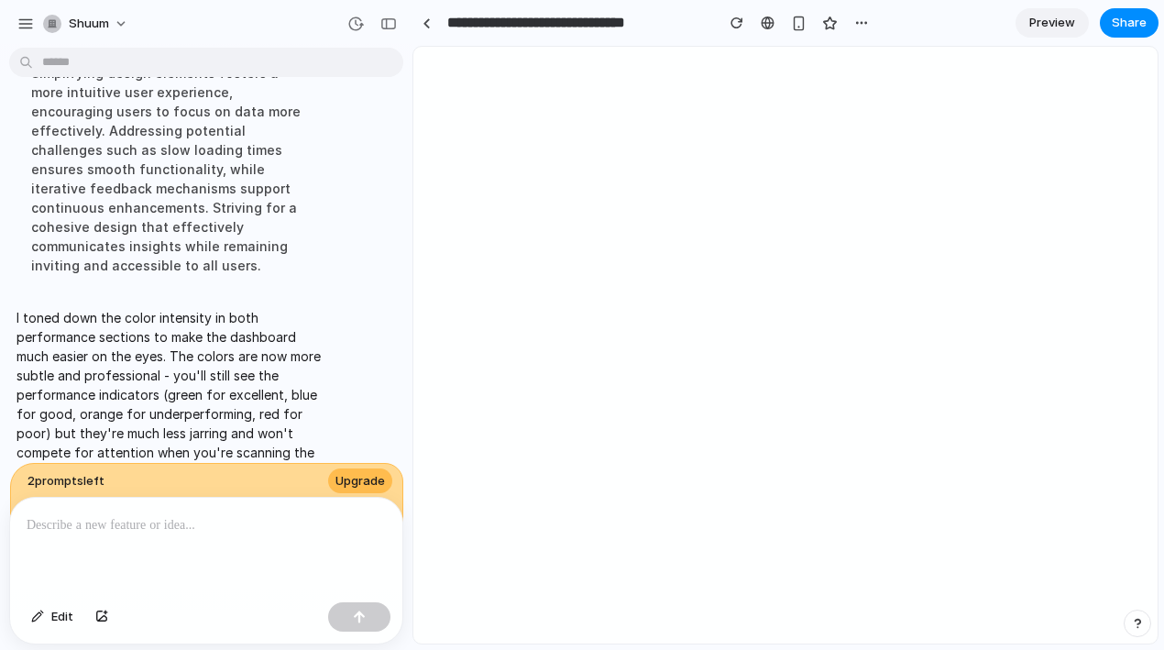
click at [206, 532] on p at bounding box center [206, 525] width 359 height 22
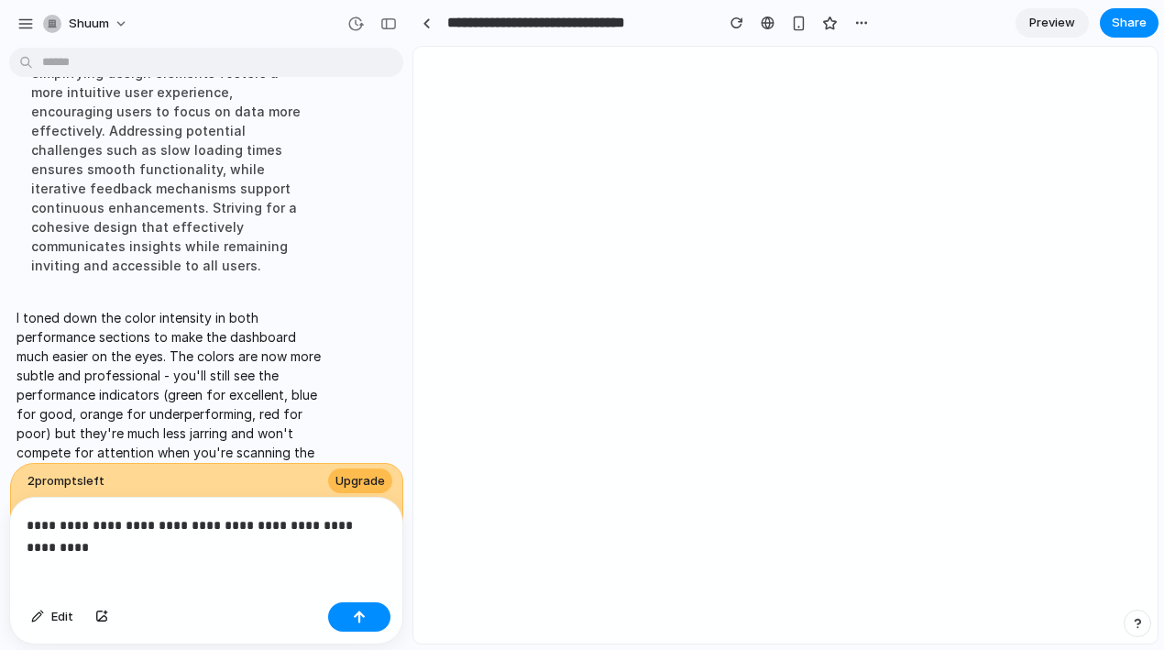
scroll to position [3282, 0]
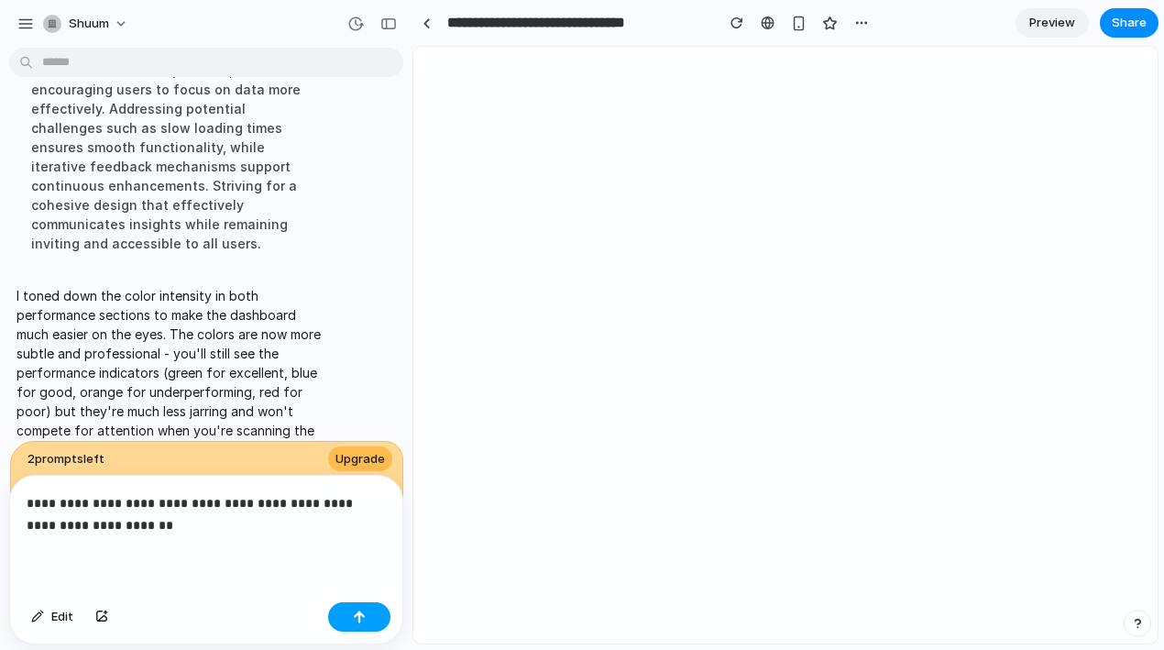
click at [372, 620] on button "button" at bounding box center [359, 616] width 62 height 29
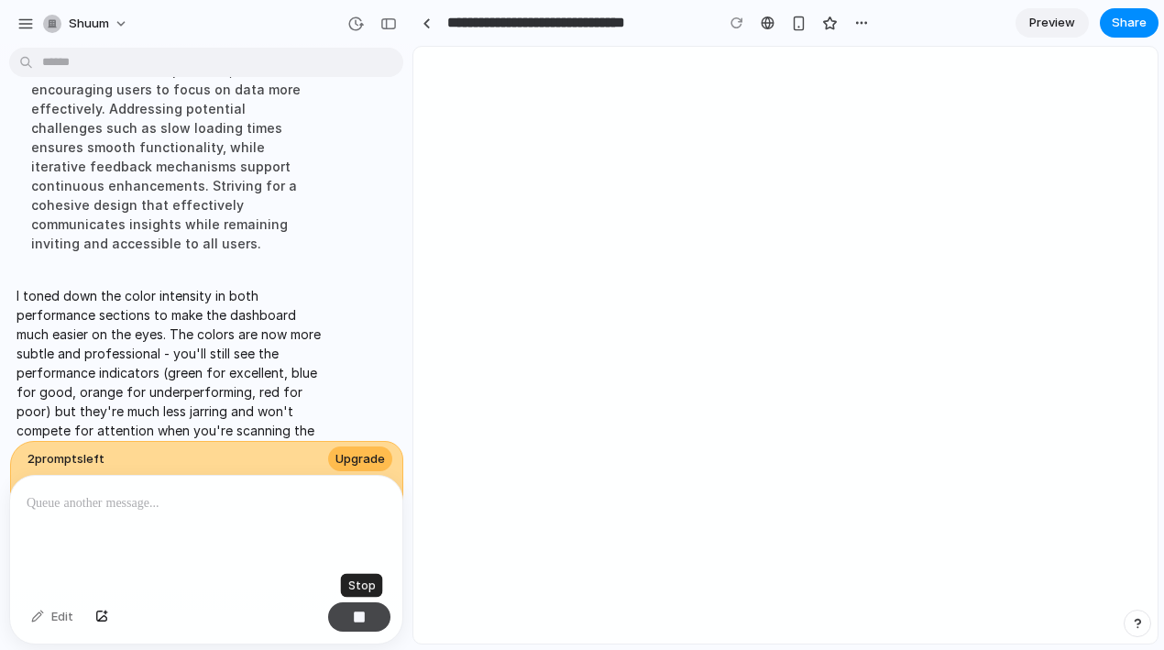
scroll to position [3409, 0]
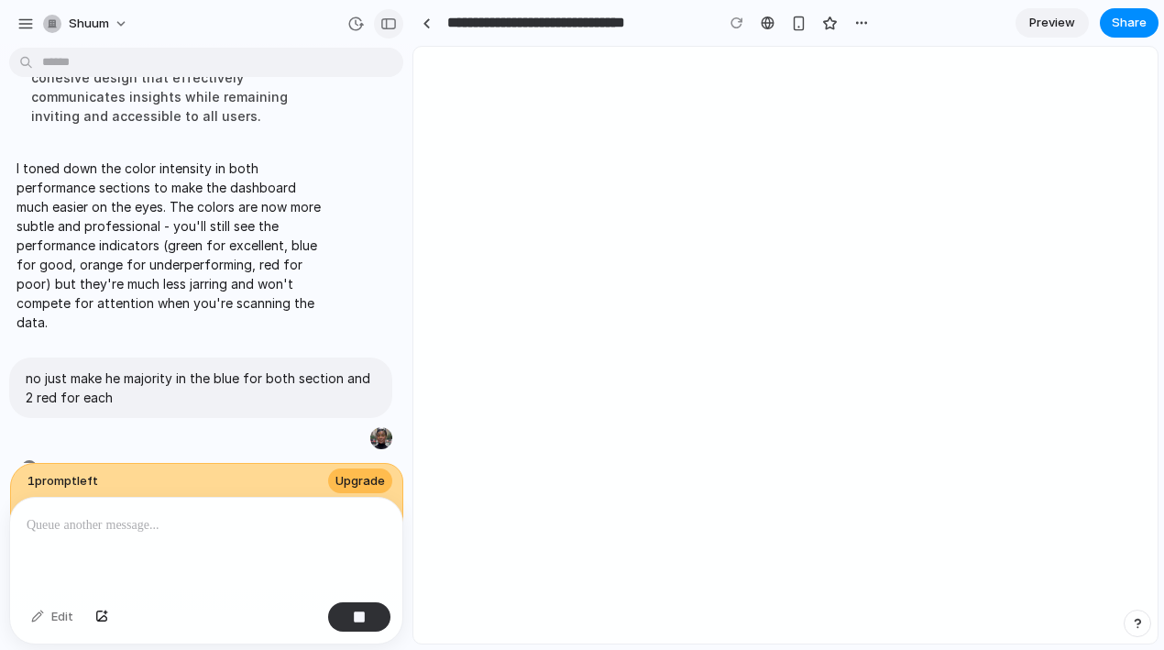
click at [380, 24] on div "button" at bounding box center [388, 23] width 16 height 13
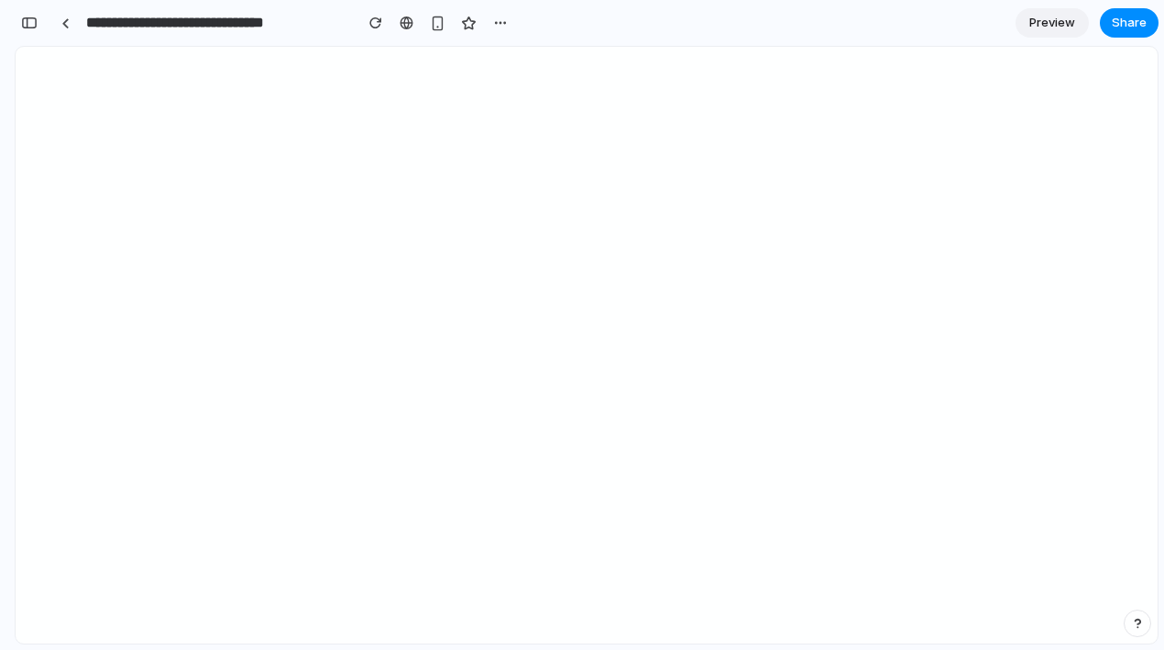
scroll to position [7642, 0]
click at [34, 23] on div "button" at bounding box center [29, 22] width 16 height 13
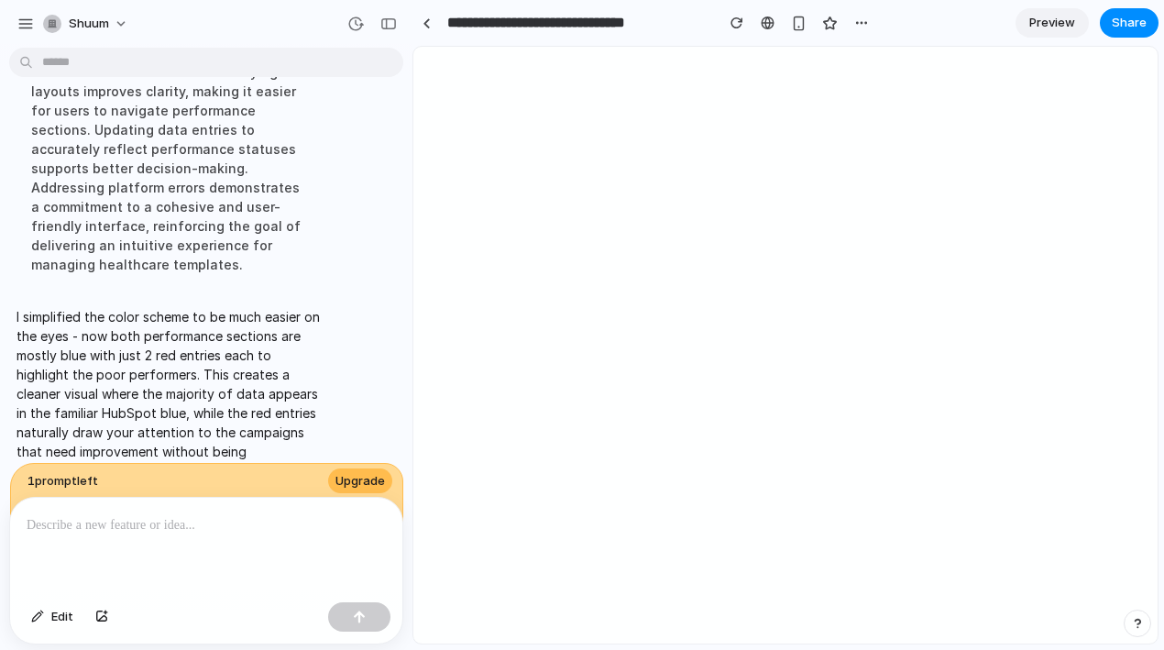
click at [89, 538] on div at bounding box center [206, 546] width 392 height 97
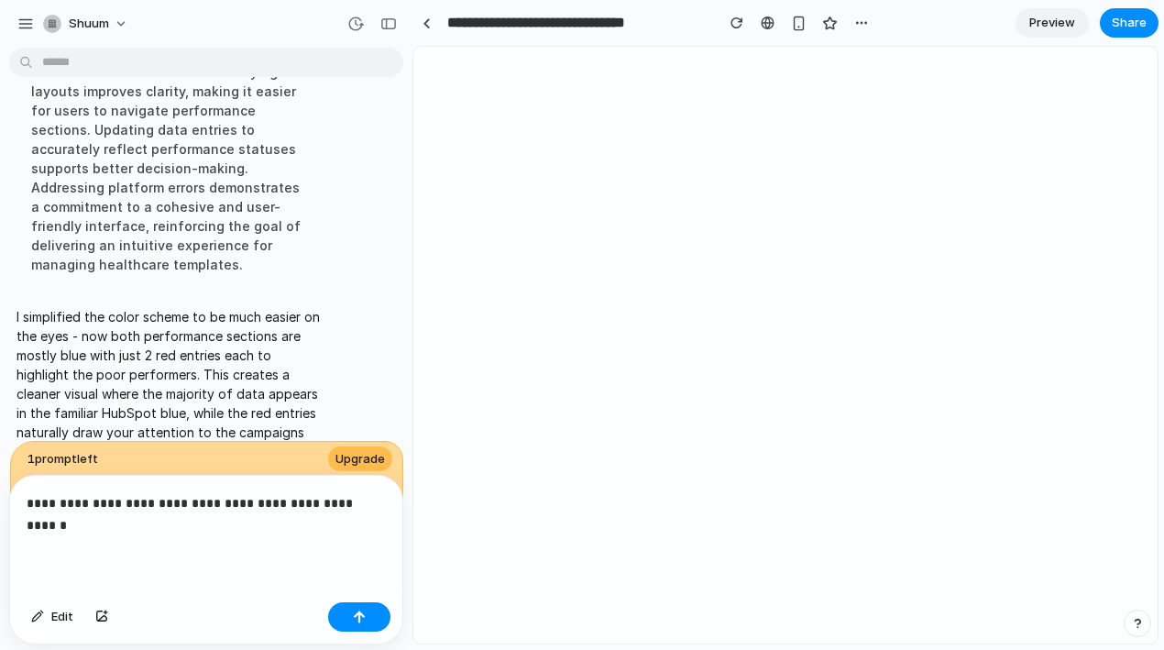
scroll to position [3546, 0]
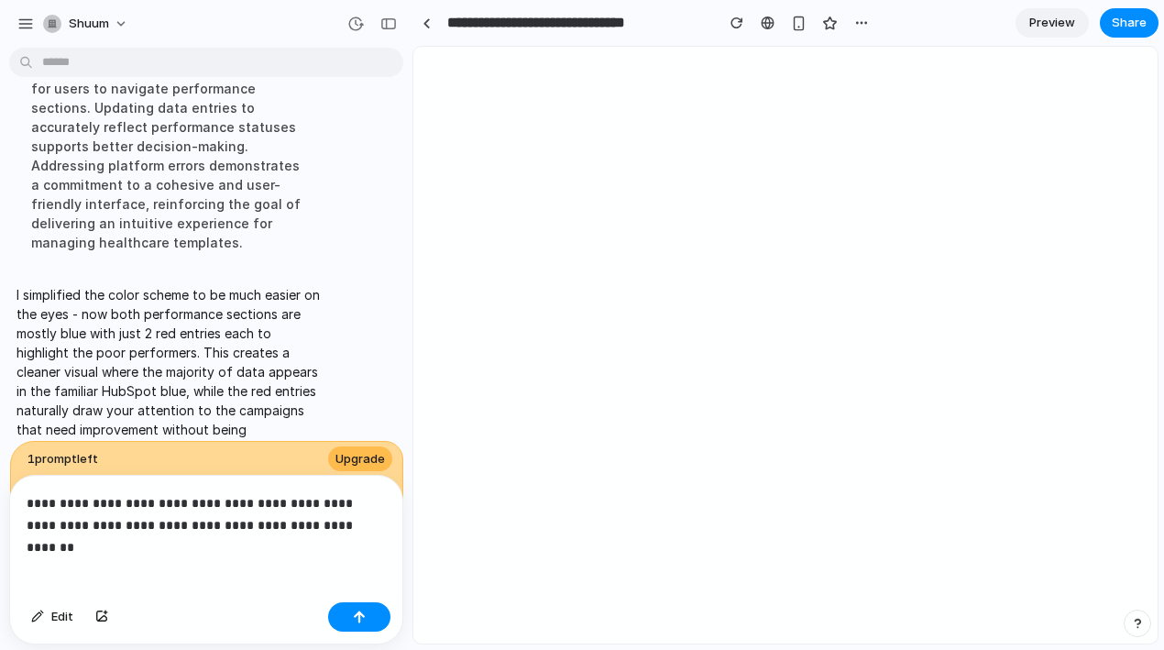
click at [347, 502] on p "**********" at bounding box center [206, 514] width 359 height 44
click at [391, 520] on div "**********" at bounding box center [206, 535] width 392 height 119
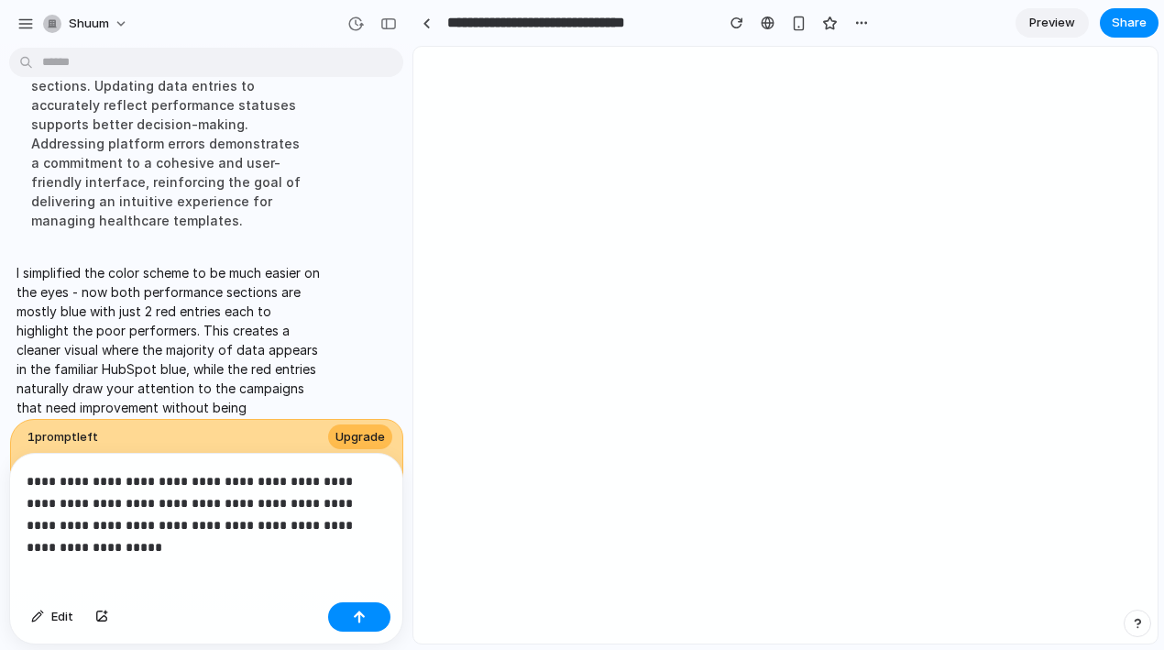
scroll to position [3590, 0]
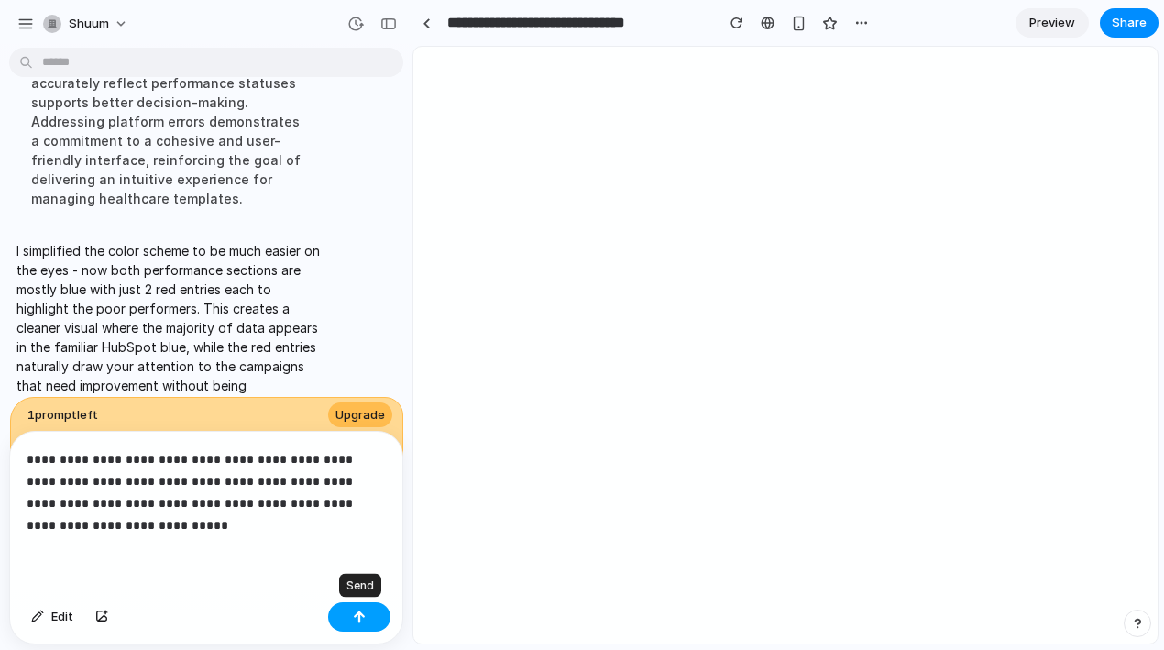
click at [360, 617] on div "button" at bounding box center [359, 616] width 13 height 13
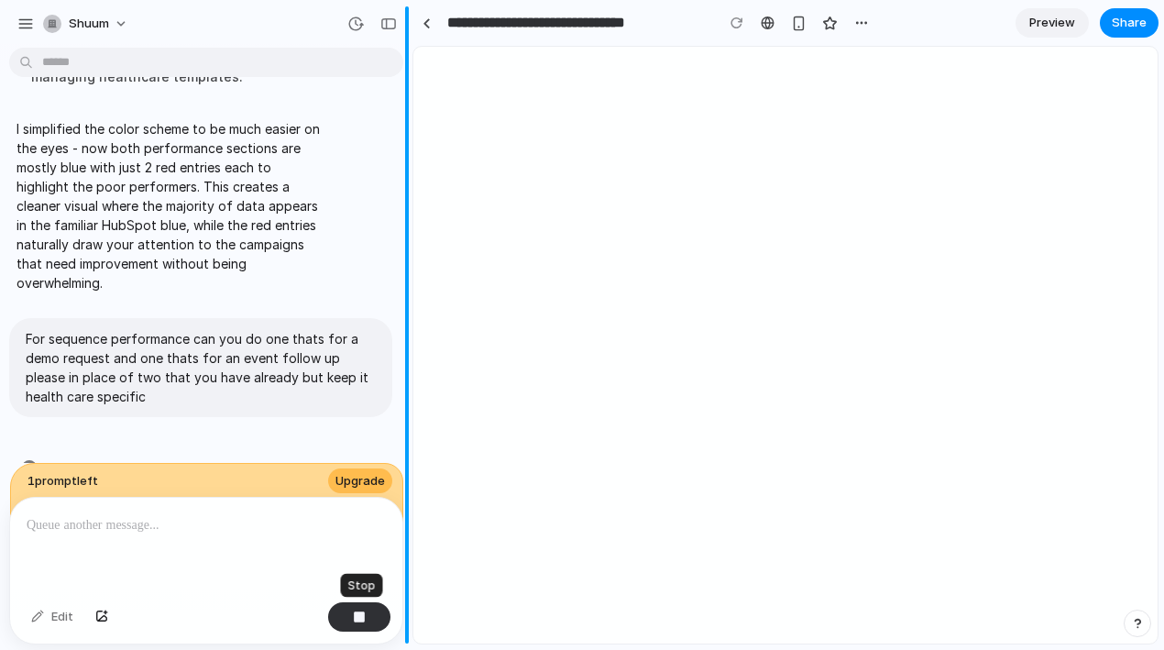
scroll to position [7926, 0]
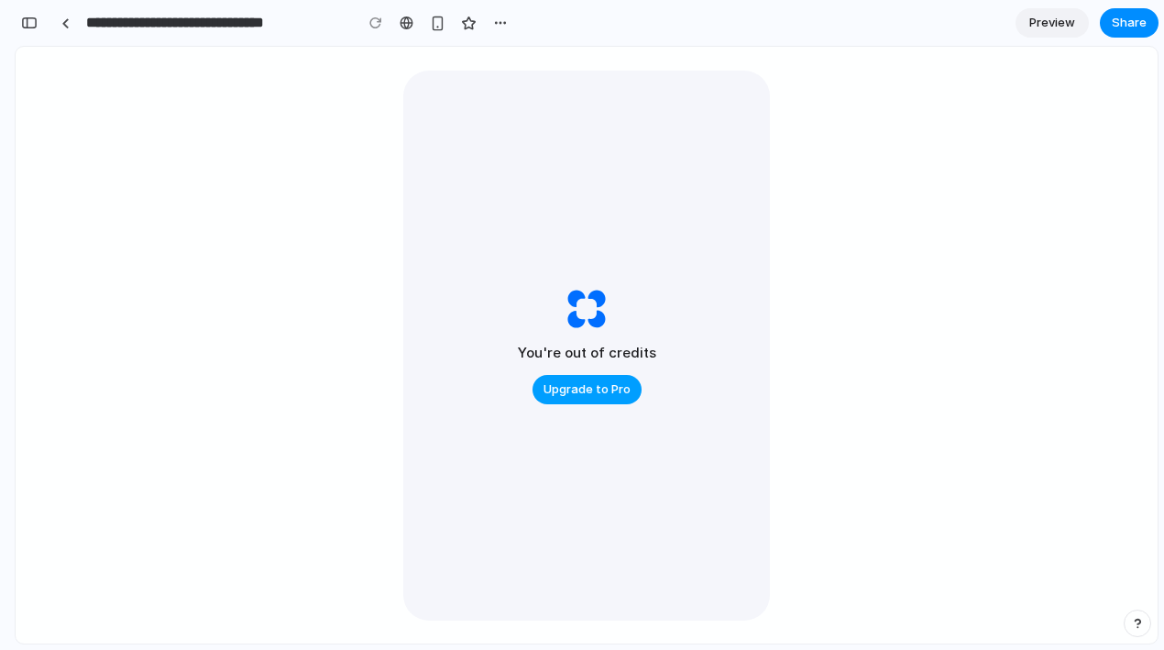
click at [625, 391] on span "Upgrade to Pro" at bounding box center [586, 389] width 87 height 18
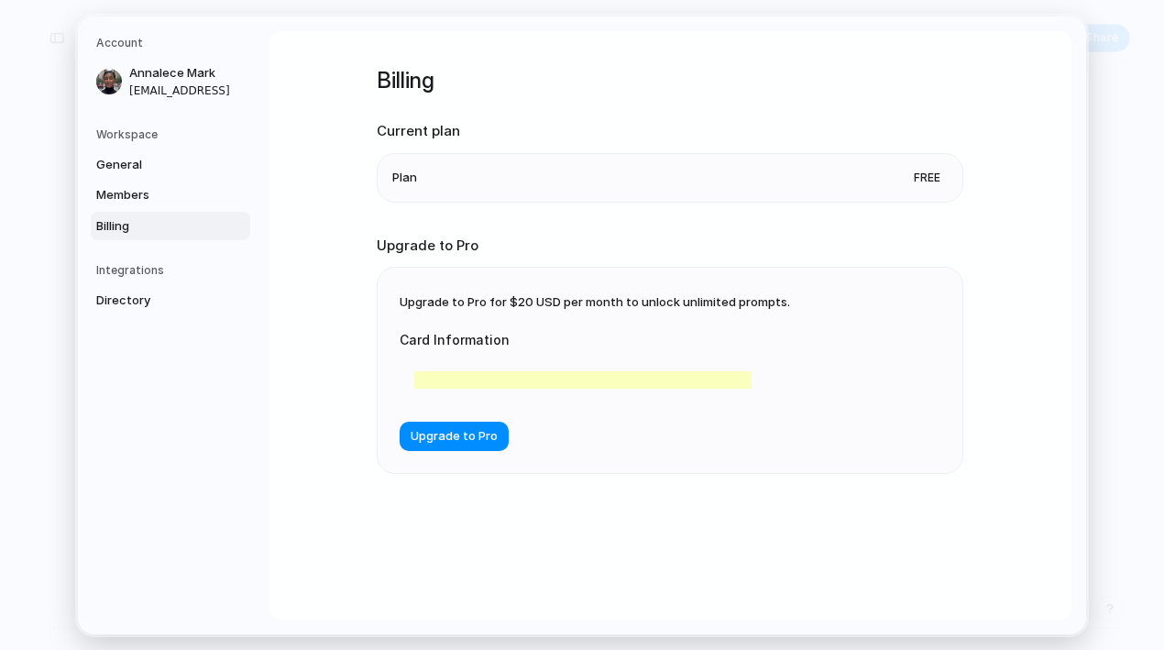
scroll to position [7947, 0]
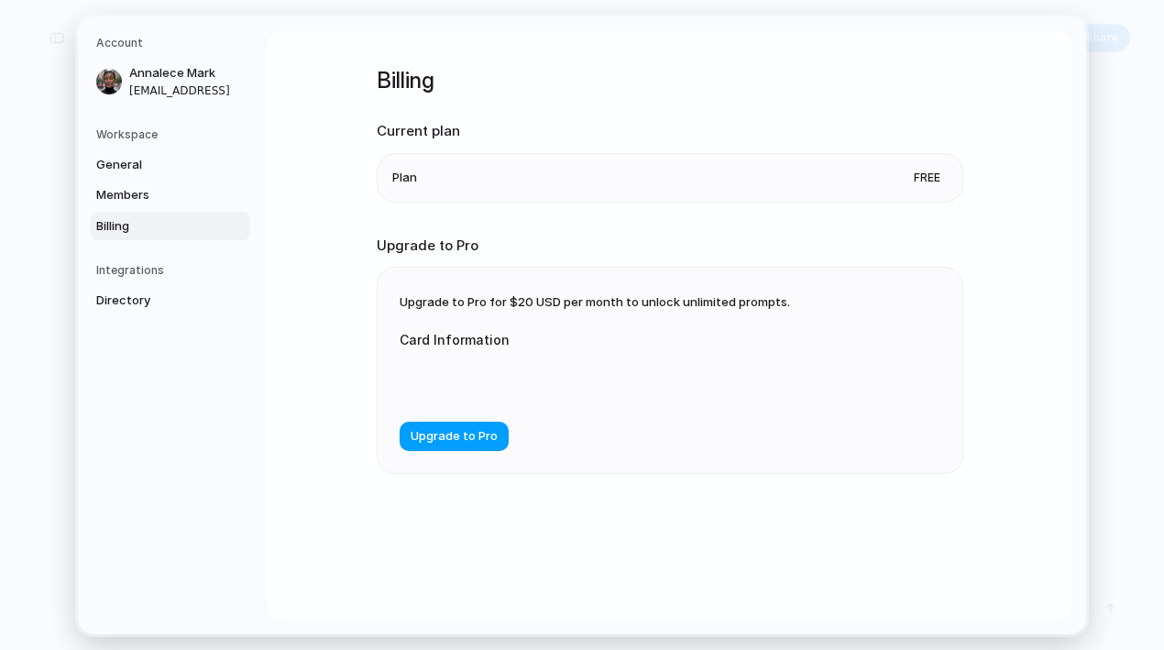
click at [496, 435] on button "Upgrade to Pro" at bounding box center [454, 436] width 109 height 29
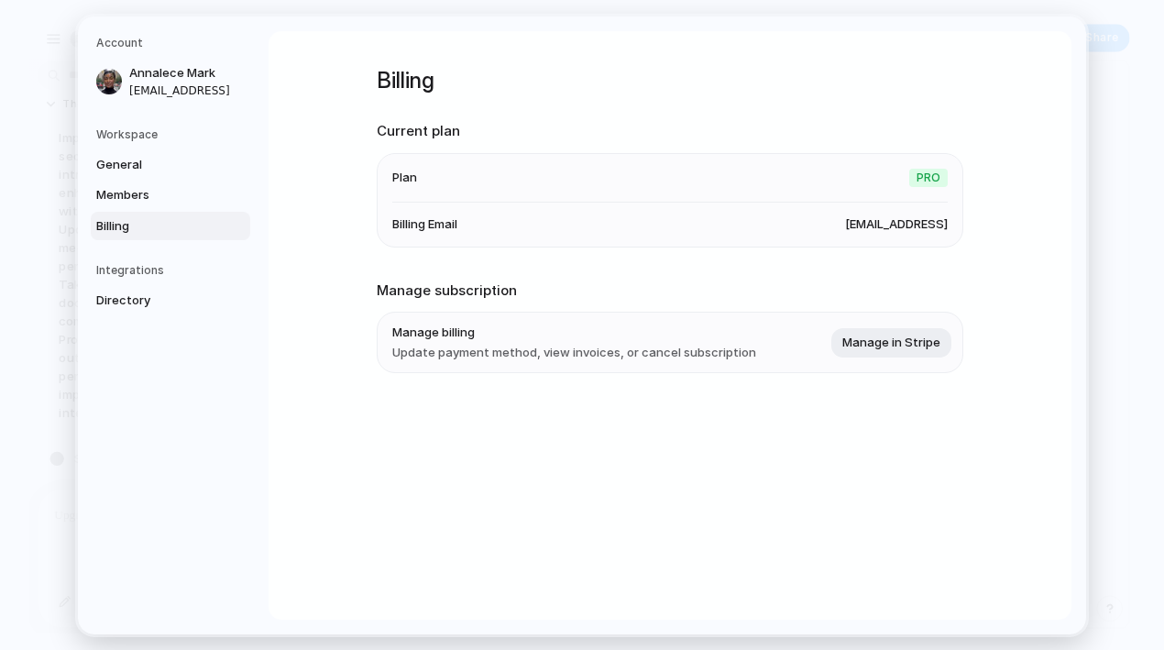
scroll to position [3733, 0]
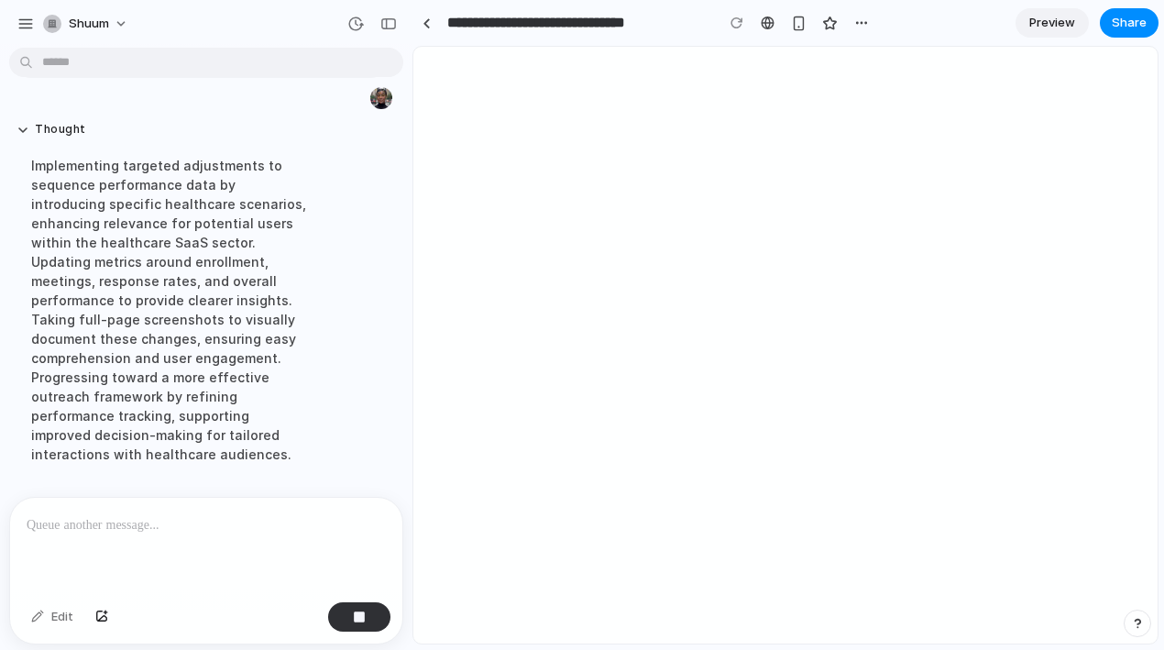
scroll to position [3887, 0]
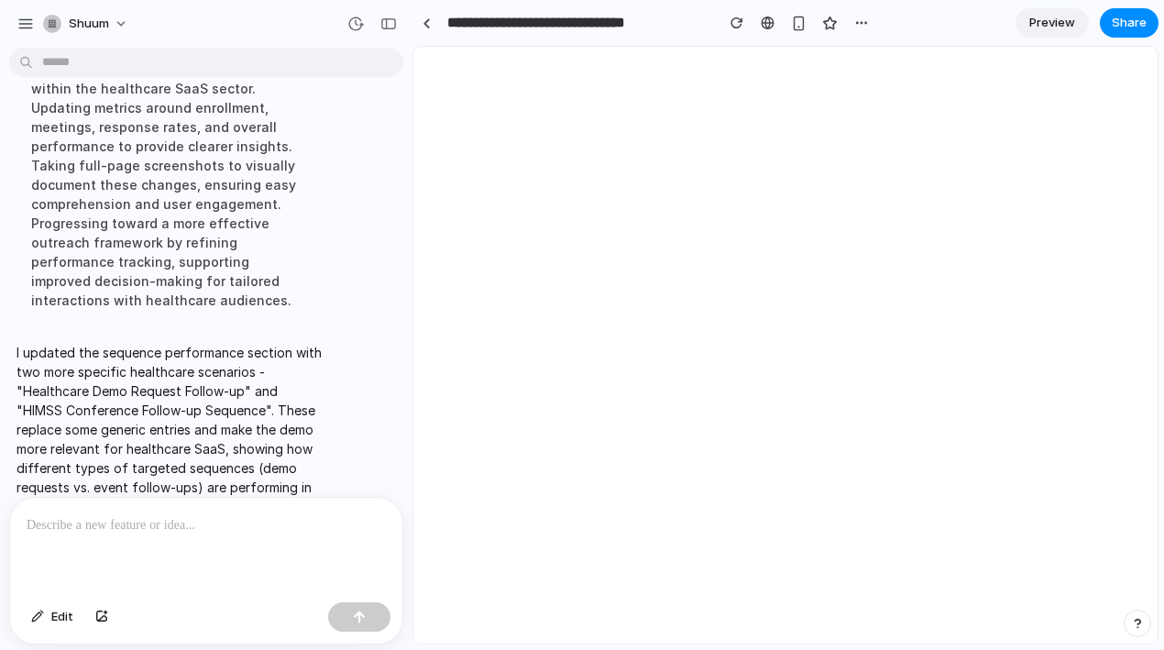
click at [250, 534] on p at bounding box center [206, 525] width 359 height 22
click at [60, 620] on span "Edit" at bounding box center [62, 617] width 22 height 18
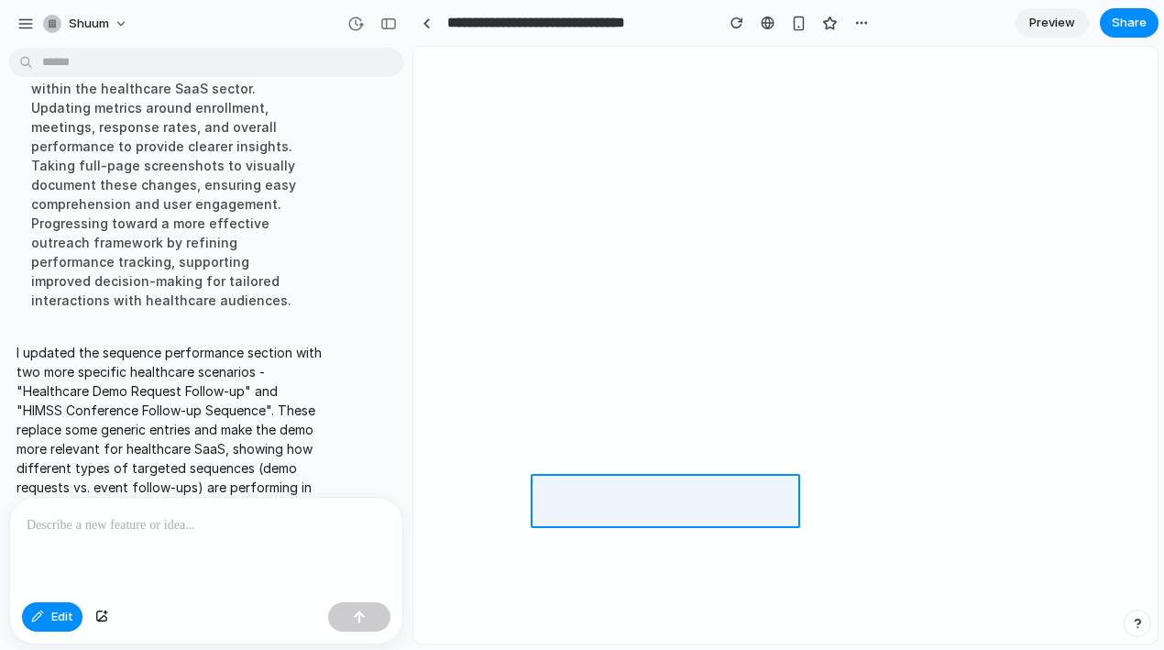
click at [676, 489] on div at bounding box center [785, 346] width 743 height 596
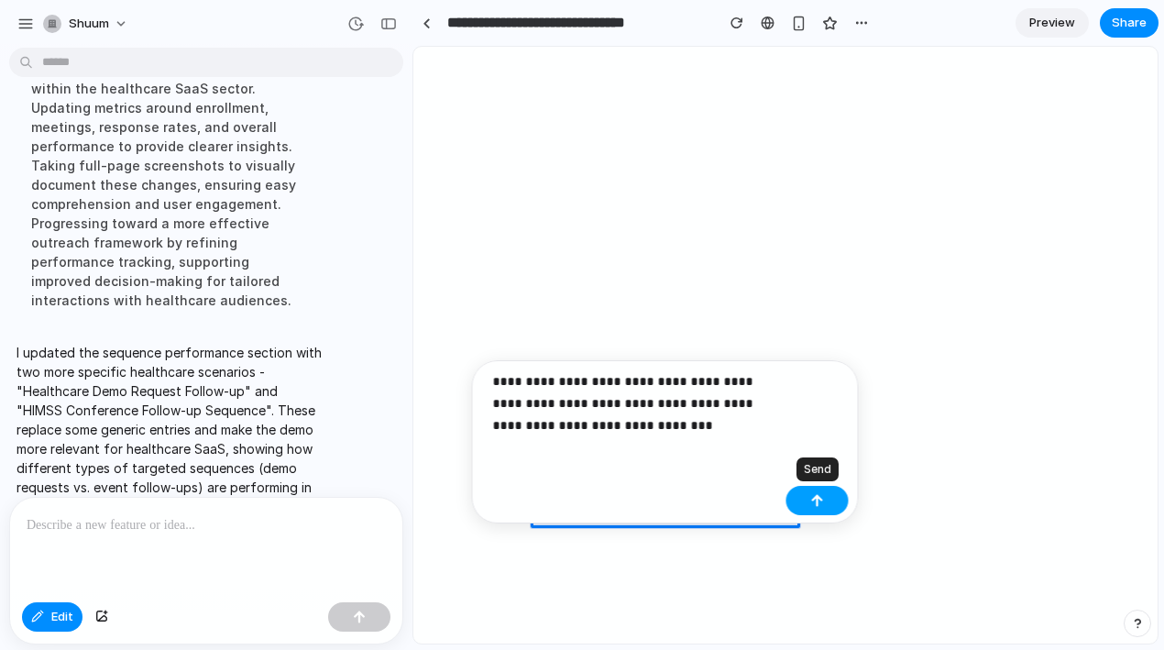
click at [814, 494] on div "button" at bounding box center [817, 500] width 13 height 13
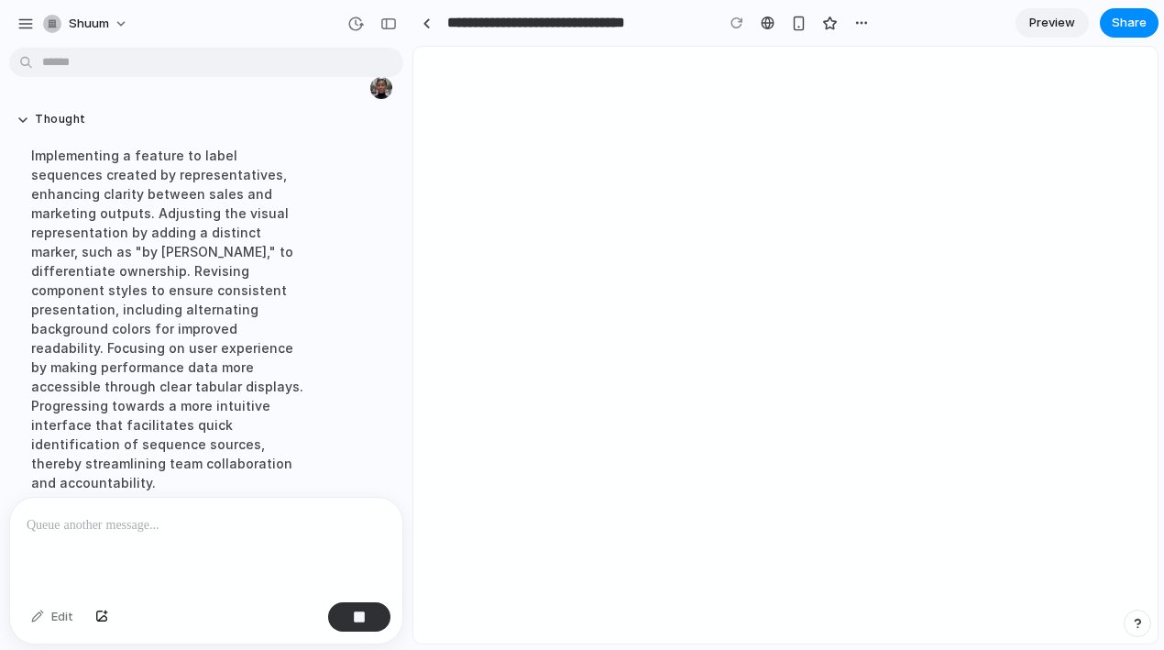
scroll to position [4112, 0]
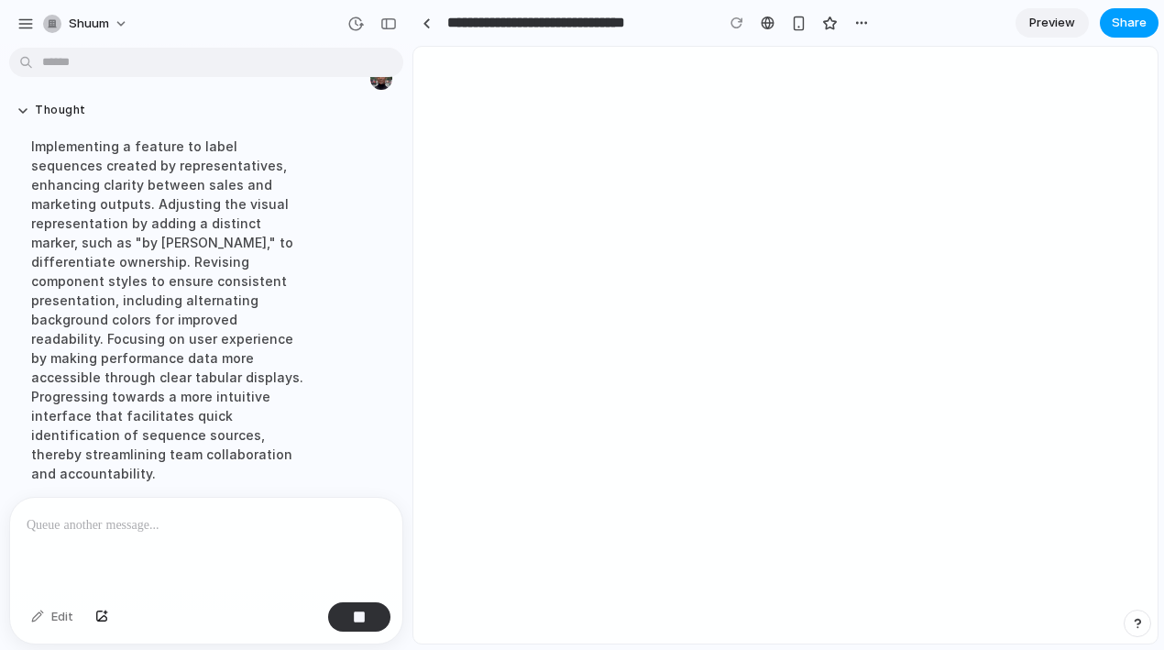
click at [1117, 28] on span "Share" at bounding box center [1129, 23] width 35 height 18
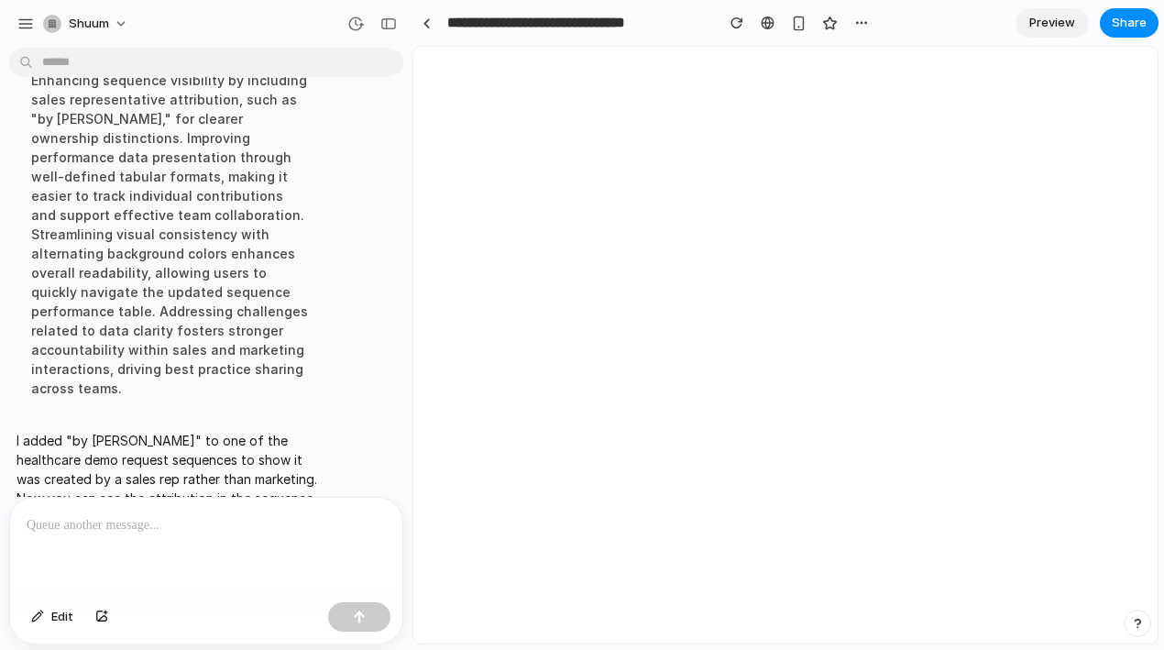
scroll to position [4247, 0]
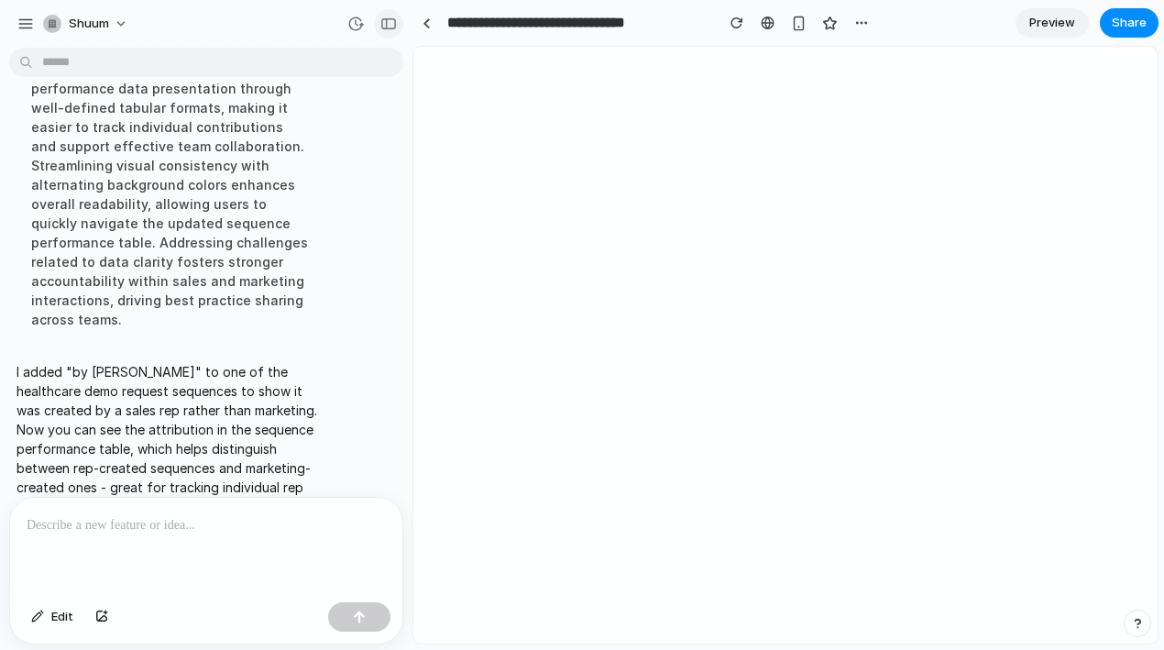
click at [384, 24] on div "button" at bounding box center [388, 23] width 16 height 13
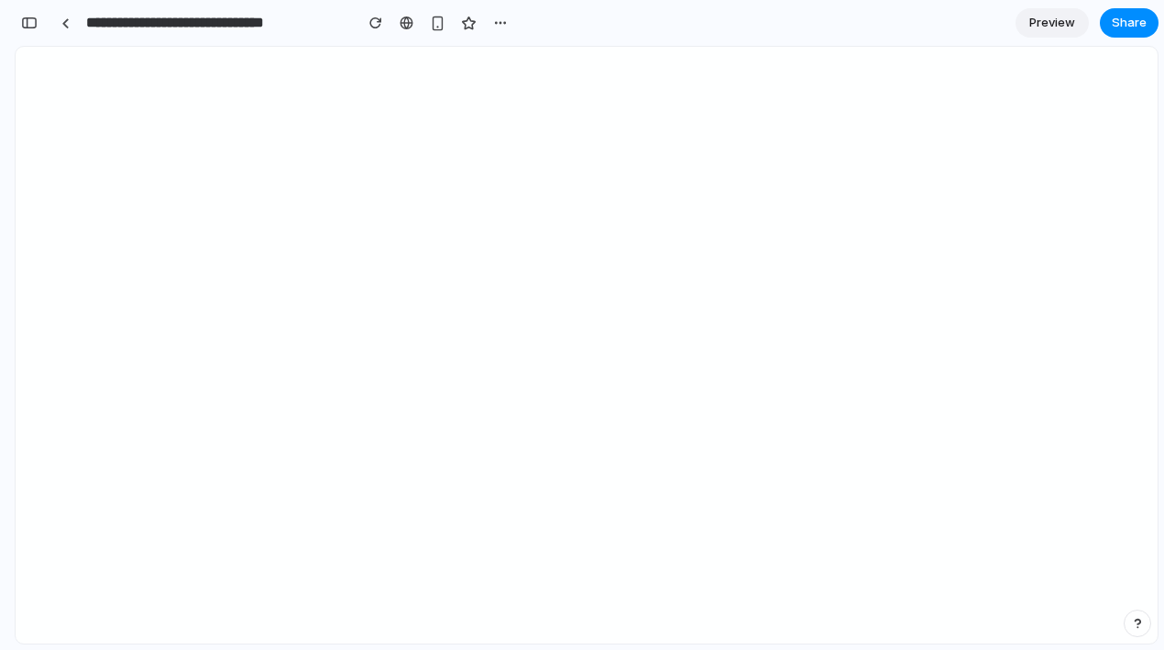
scroll to position [8192, 0]
click at [30, 31] on button "button" at bounding box center [29, 22] width 29 height 29
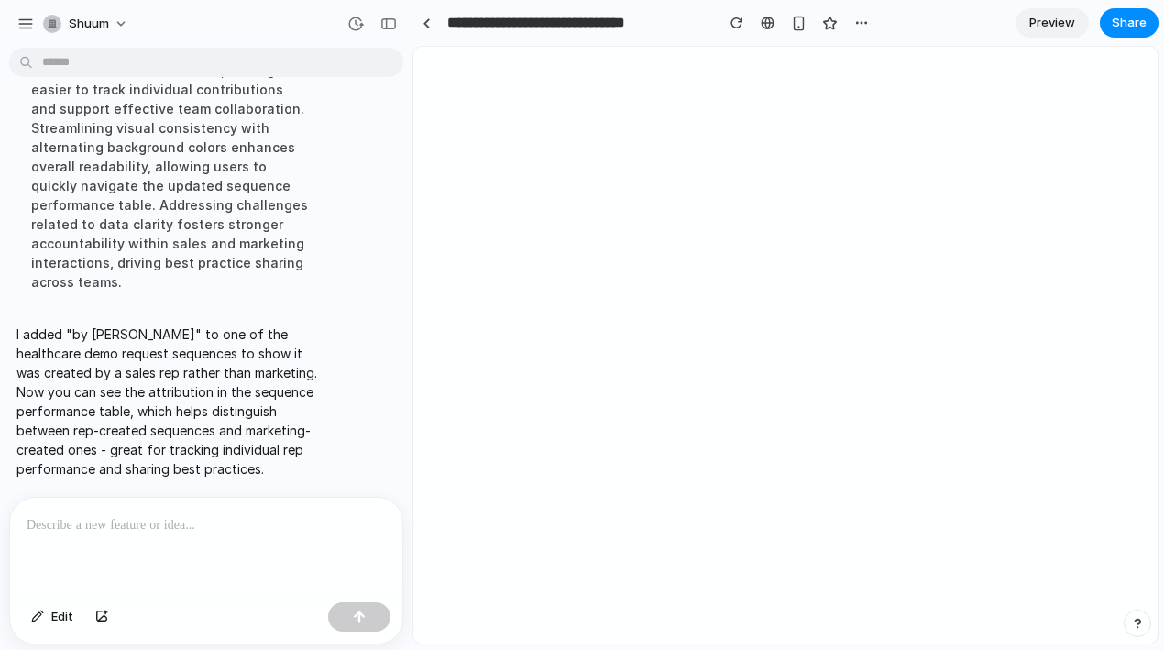
scroll to position [4247, 0]
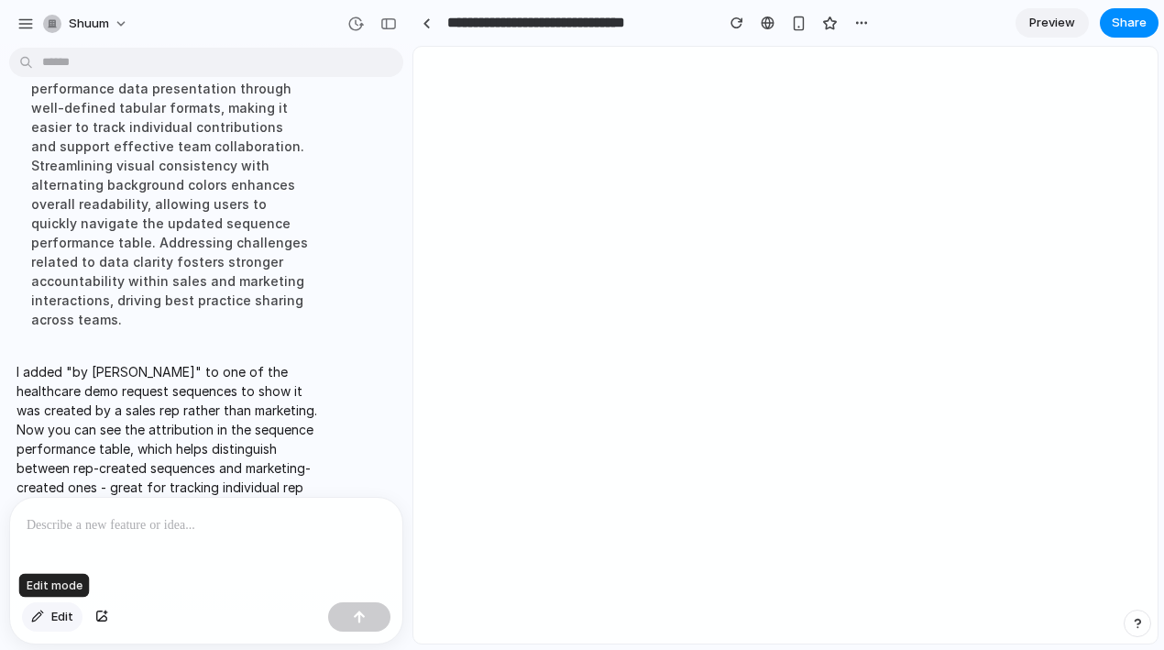
click at [70, 618] on span "Edit" at bounding box center [62, 617] width 22 height 18
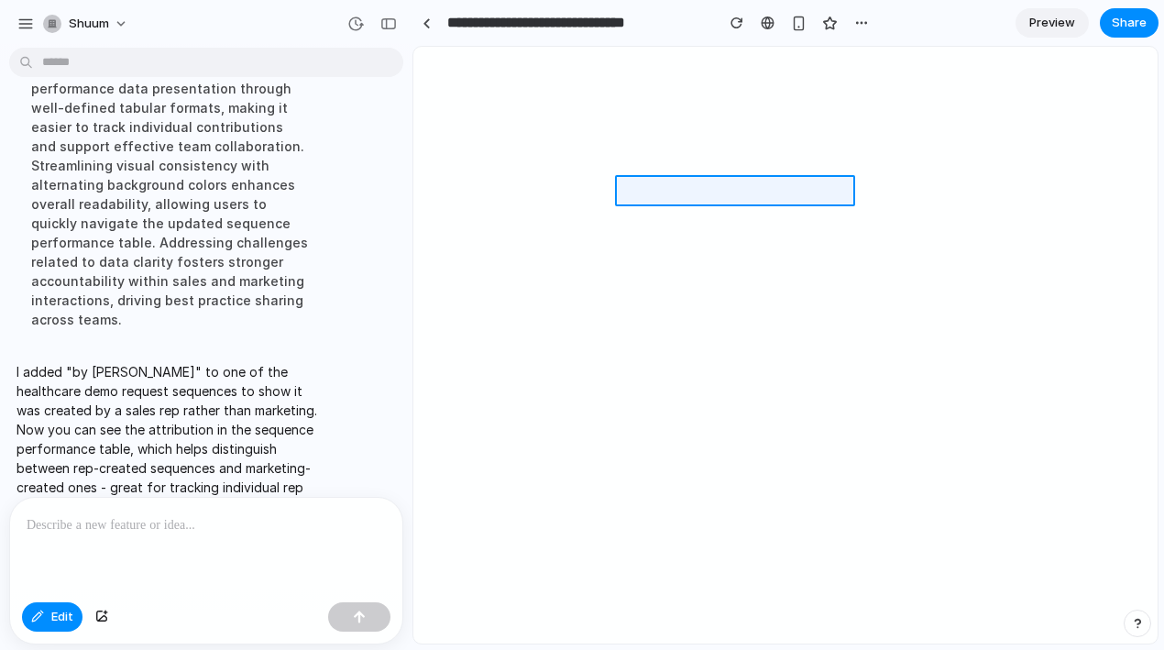
click at [642, 186] on div at bounding box center [785, 346] width 743 height 596
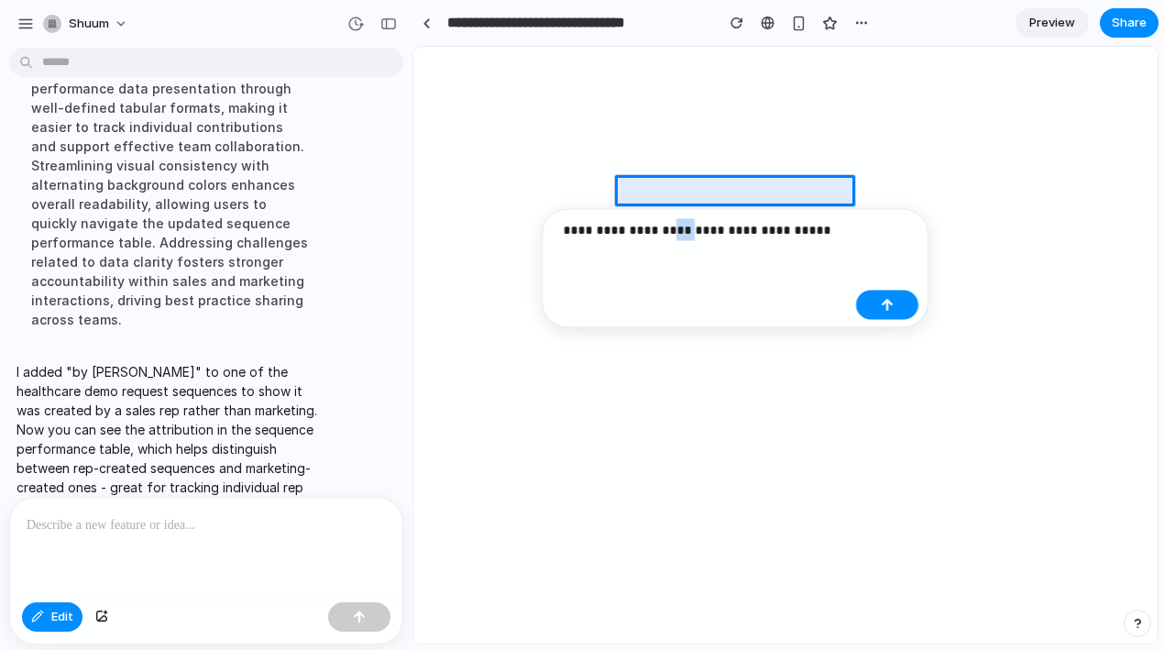
drag, startPoint x: 691, startPoint y: 230, endPoint x: 665, endPoint y: 231, distance: 25.7
click at [665, 231] on p "**********" at bounding box center [706, 230] width 286 height 22
click at [890, 302] on div "button" at bounding box center [887, 305] width 13 height 13
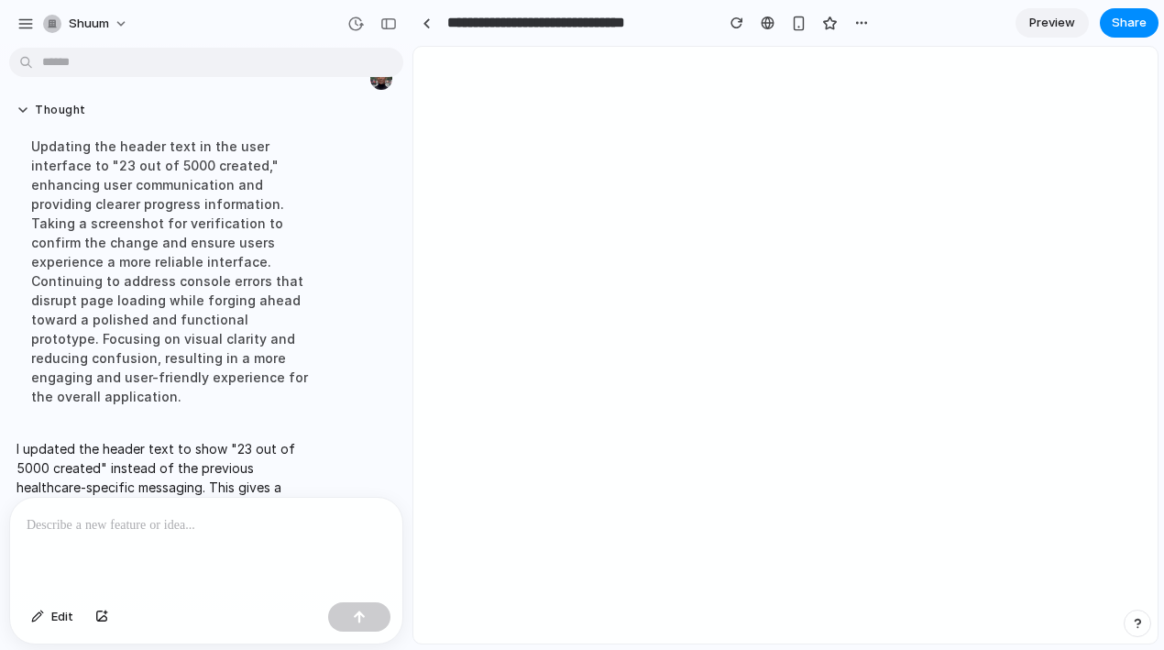
scroll to position [4472, 0]
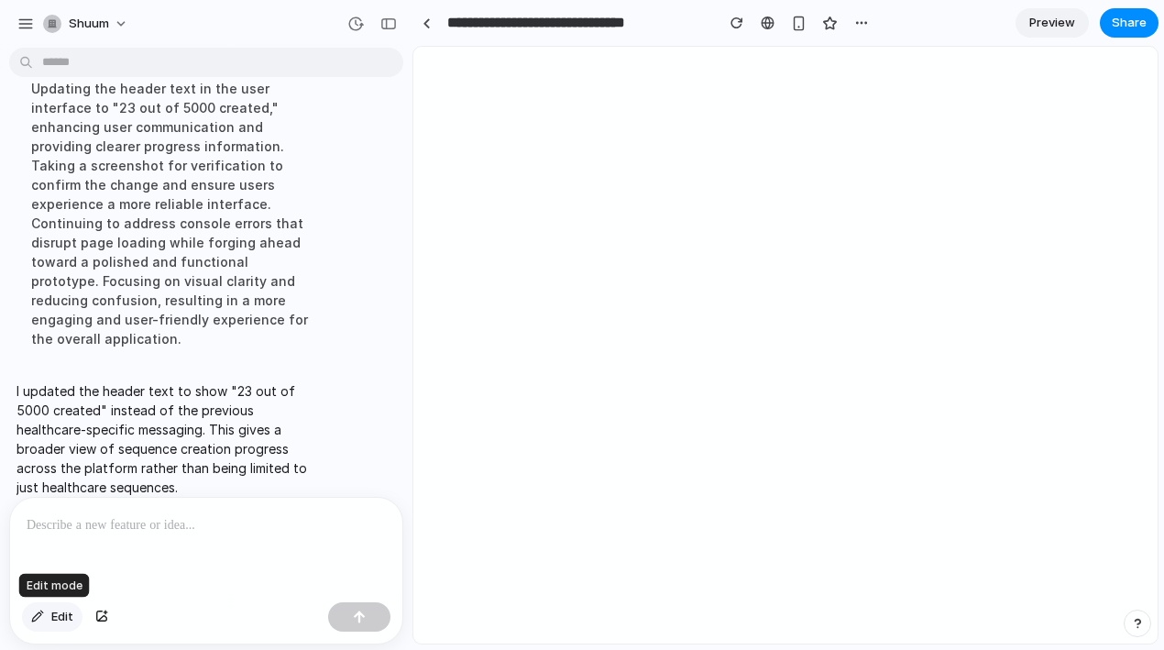
click at [68, 621] on span "Edit" at bounding box center [62, 617] width 22 height 18
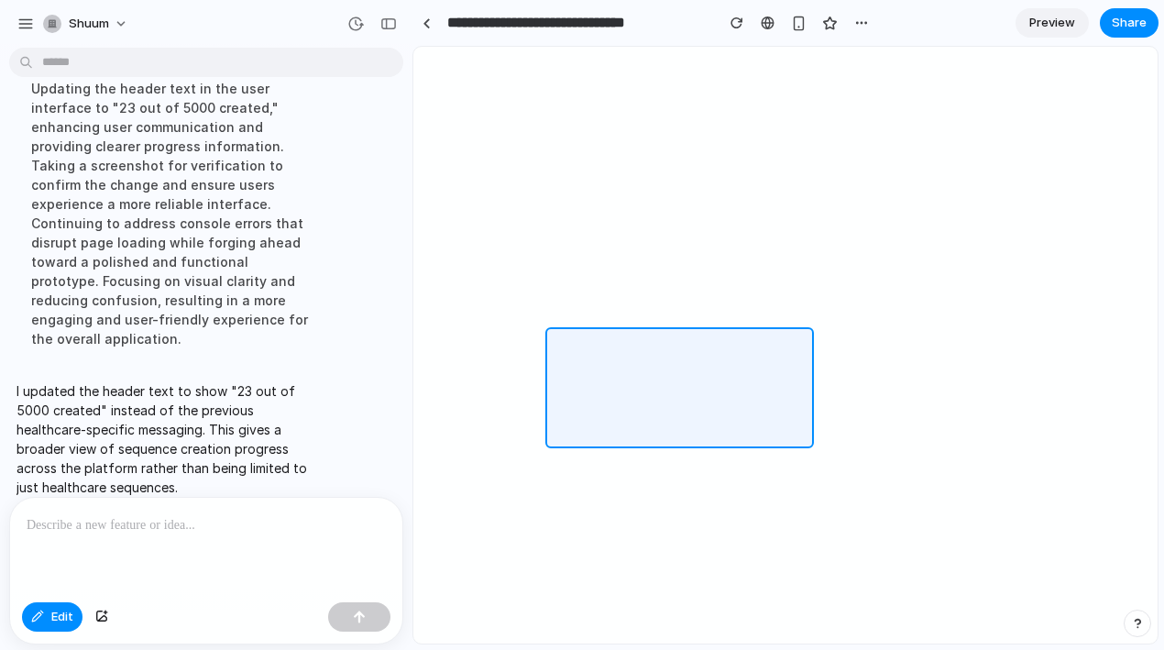
click at [572, 335] on div at bounding box center [785, 346] width 743 height 596
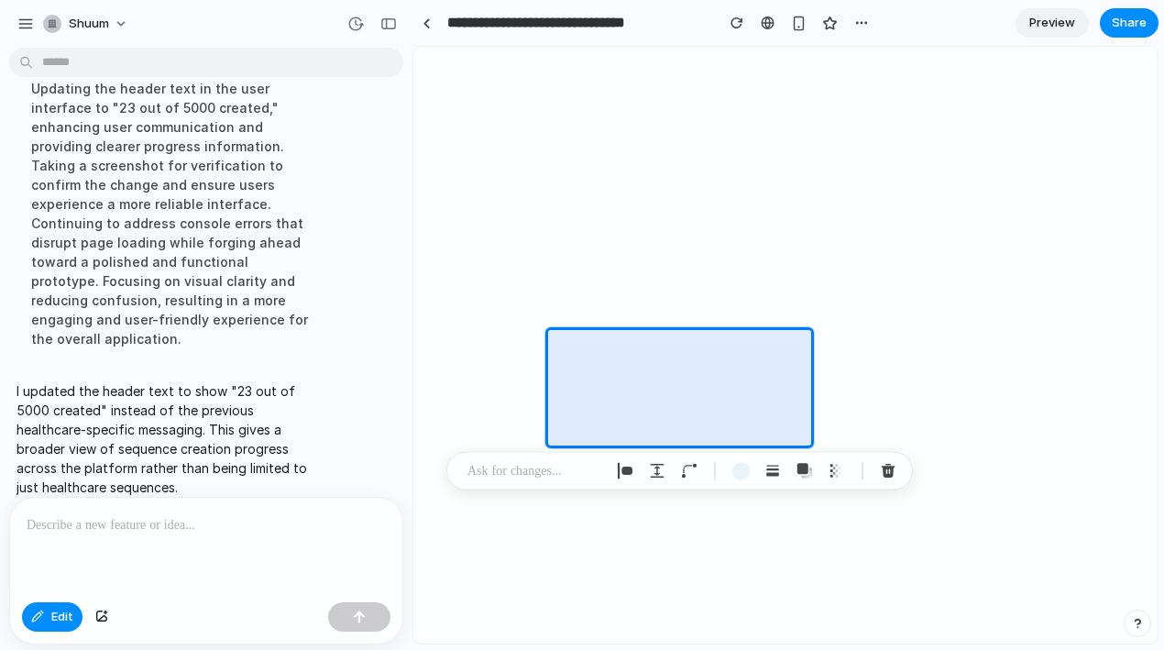
click at [184, 510] on div at bounding box center [206, 546] width 392 height 97
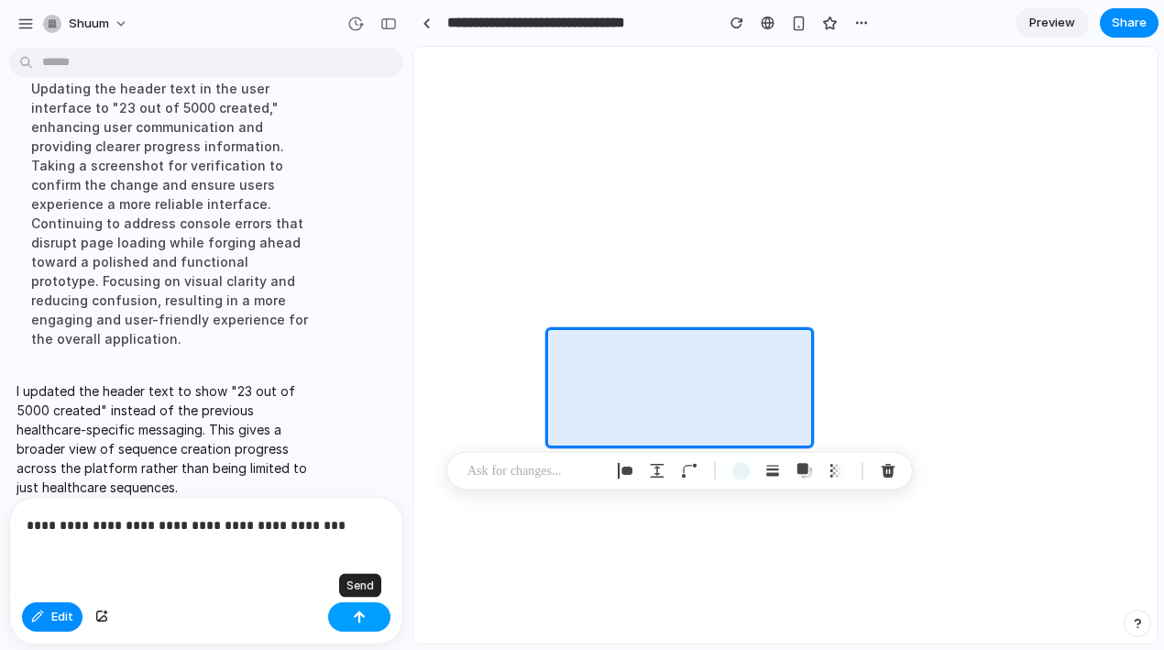
click at [356, 621] on div "button" at bounding box center [359, 616] width 13 height 13
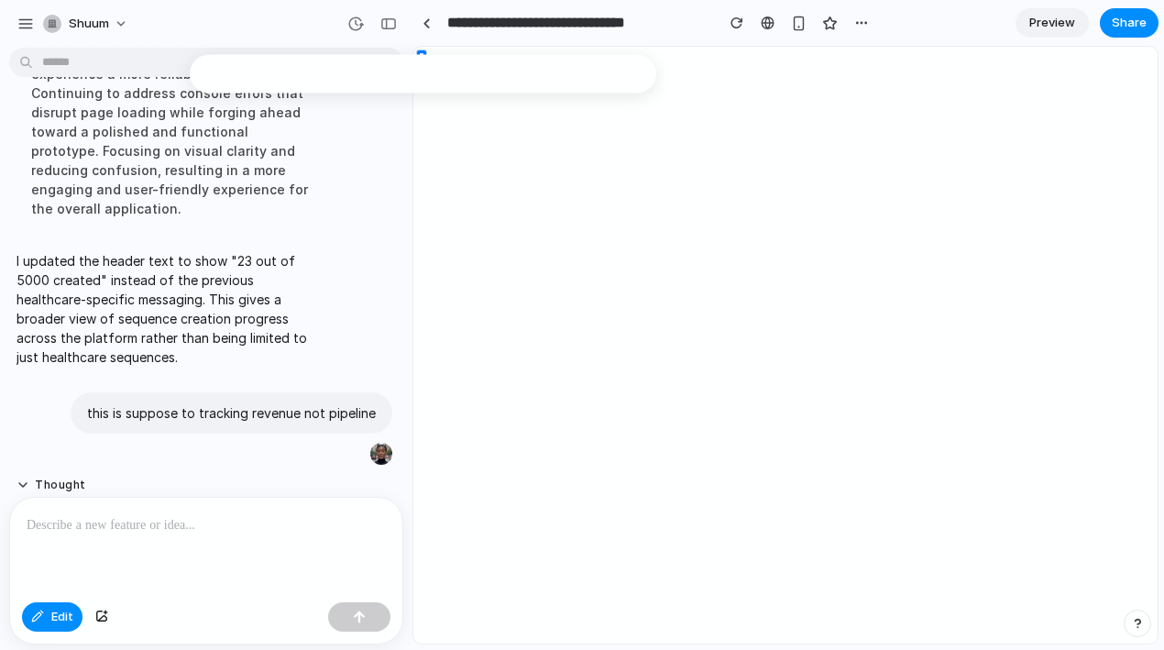
scroll to position [4774, 0]
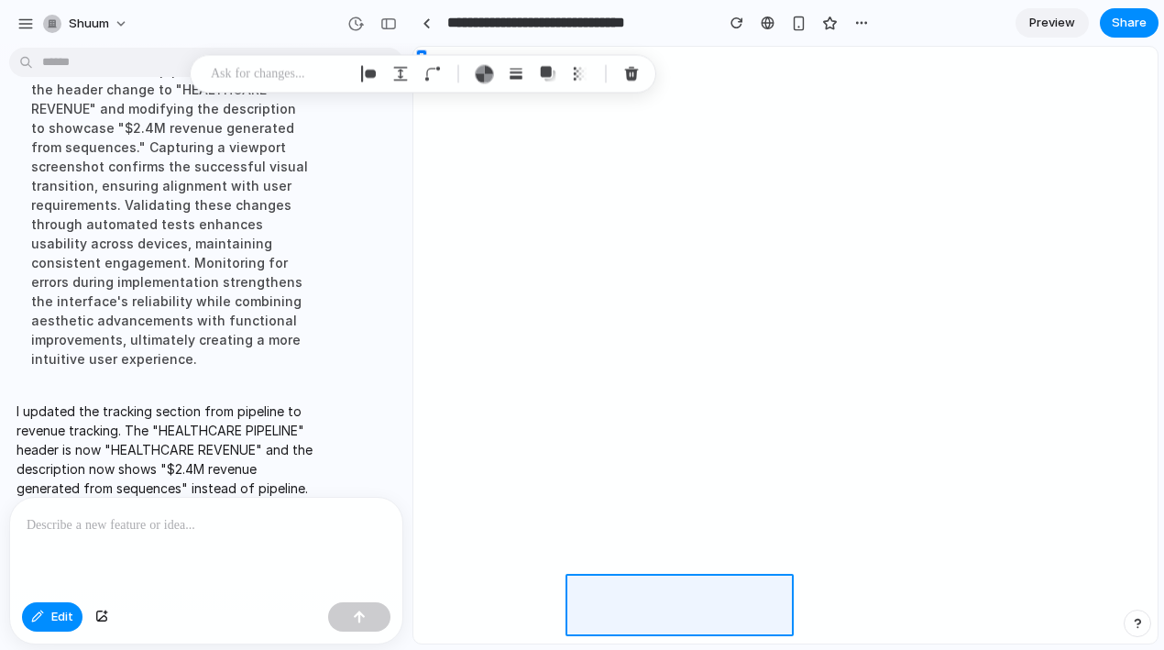
click at [784, 595] on div at bounding box center [785, 346] width 743 height 596
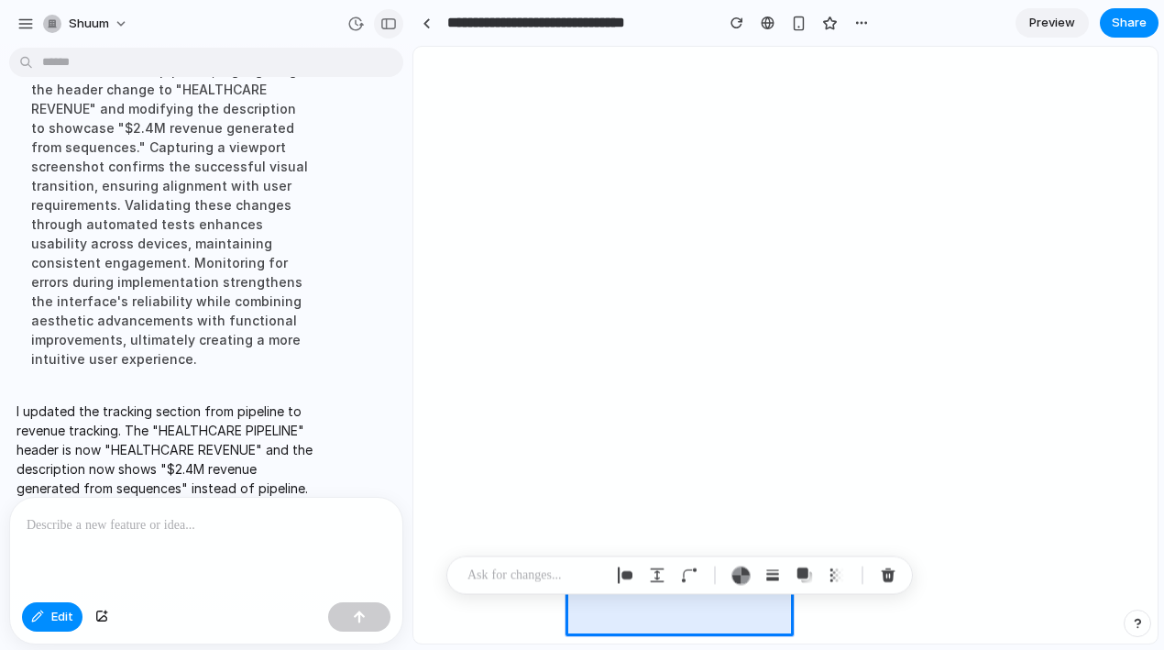
click at [380, 21] on div "button" at bounding box center [388, 23] width 16 height 13
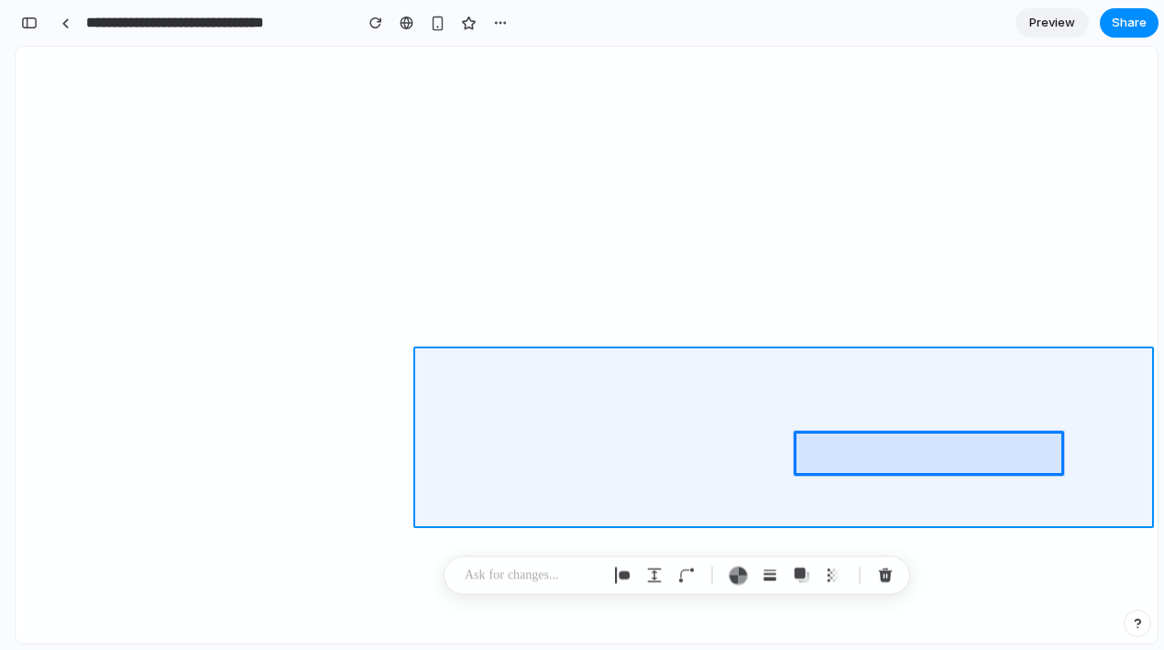
click at [891, 516] on div at bounding box center [784, 346] width 747 height 596
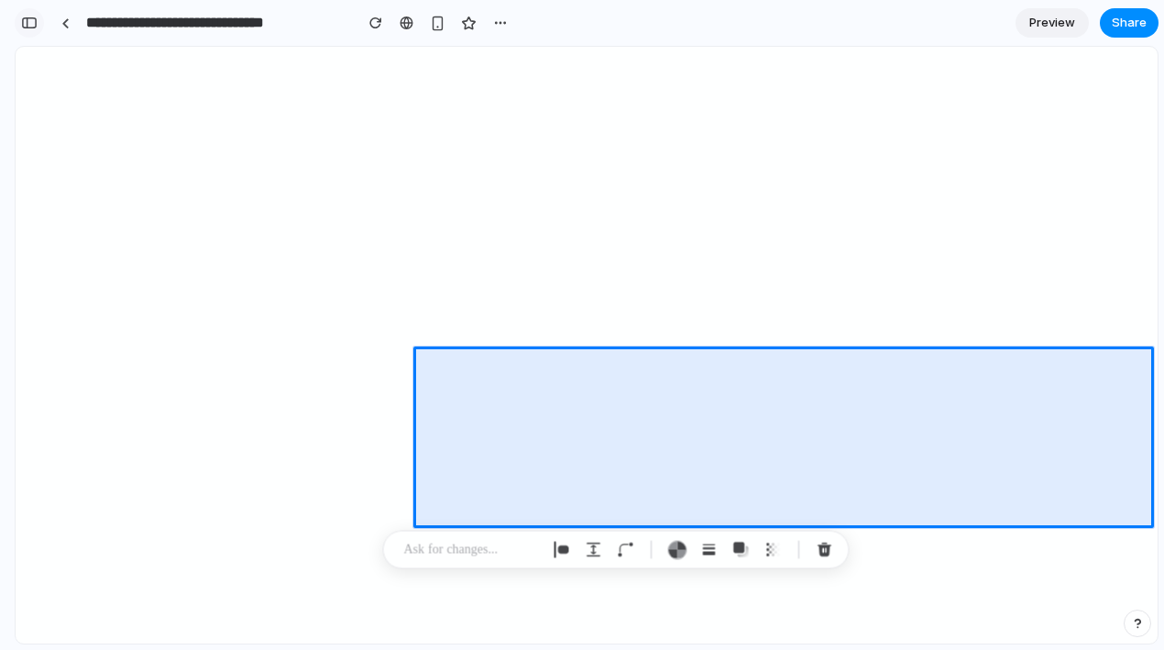
click at [28, 24] on div "button" at bounding box center [29, 22] width 16 height 13
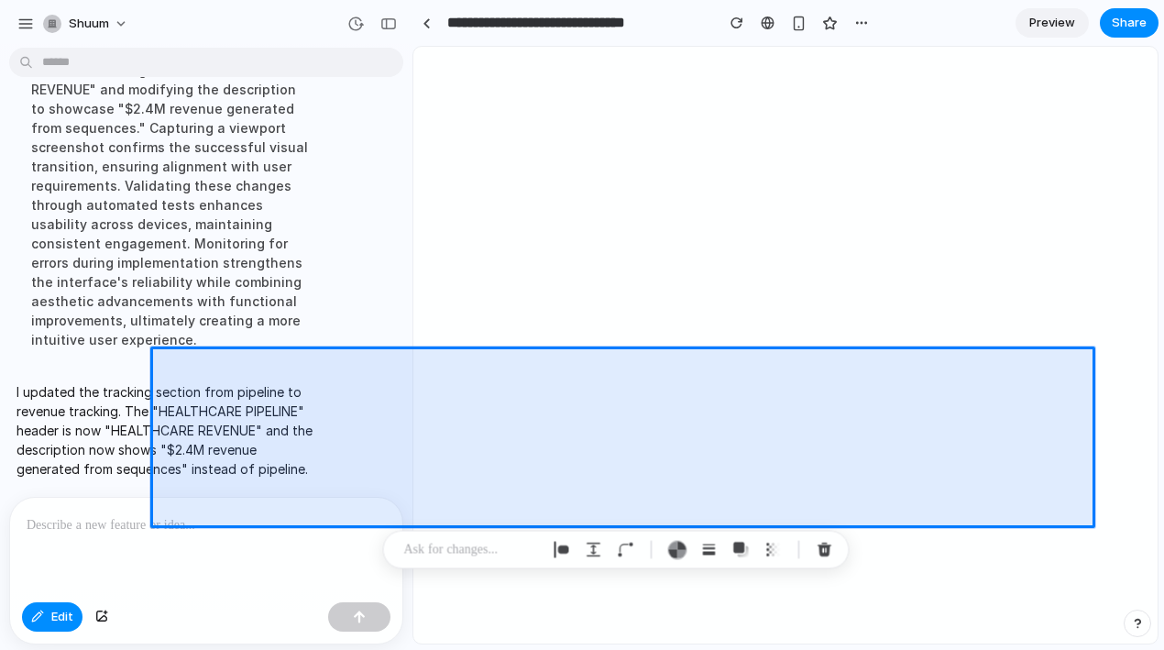
scroll to position [4774, 0]
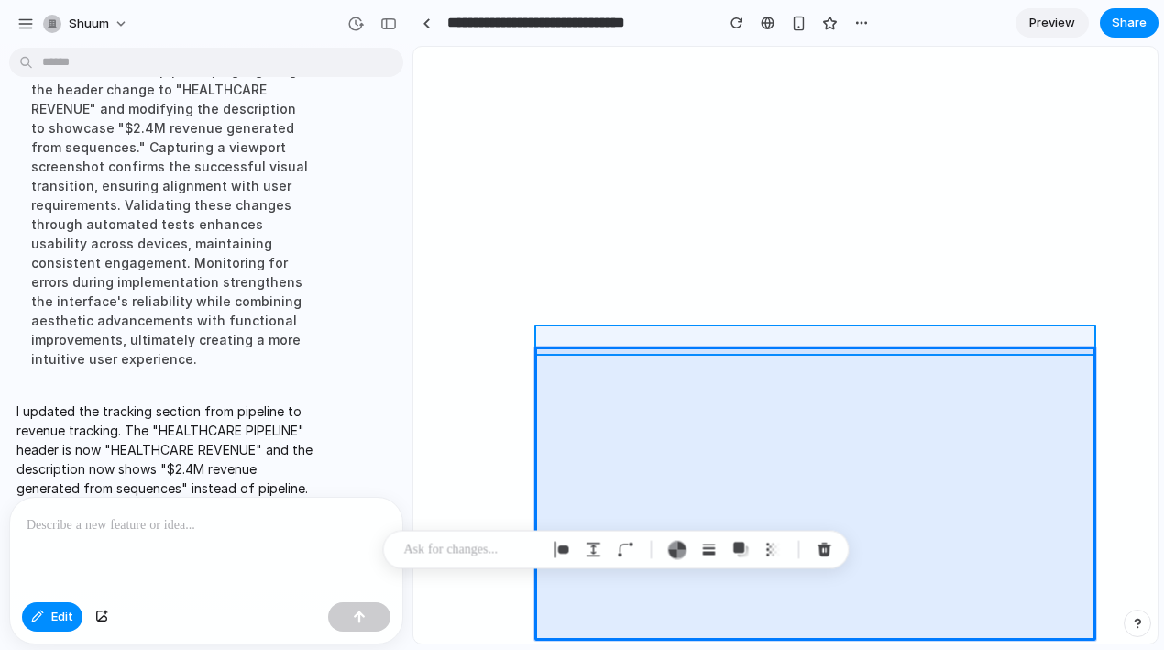
click at [332, 332] on div at bounding box center [586, 346] width 1141 height 596
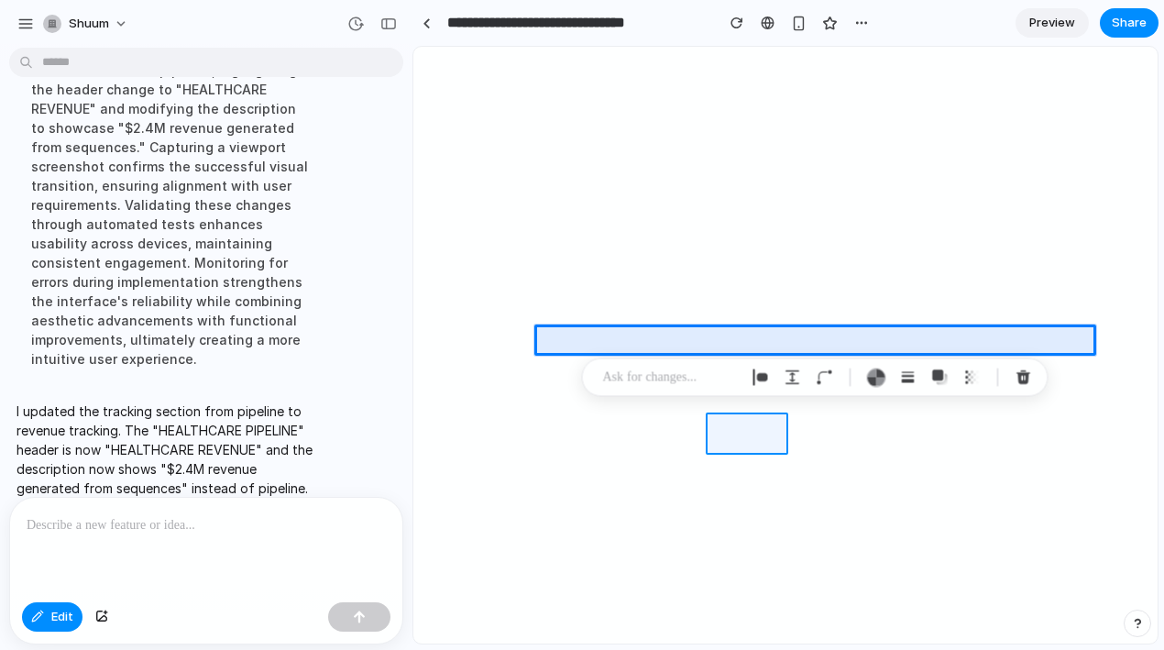
click at [355, 447] on div at bounding box center [586, 346] width 1141 height 596
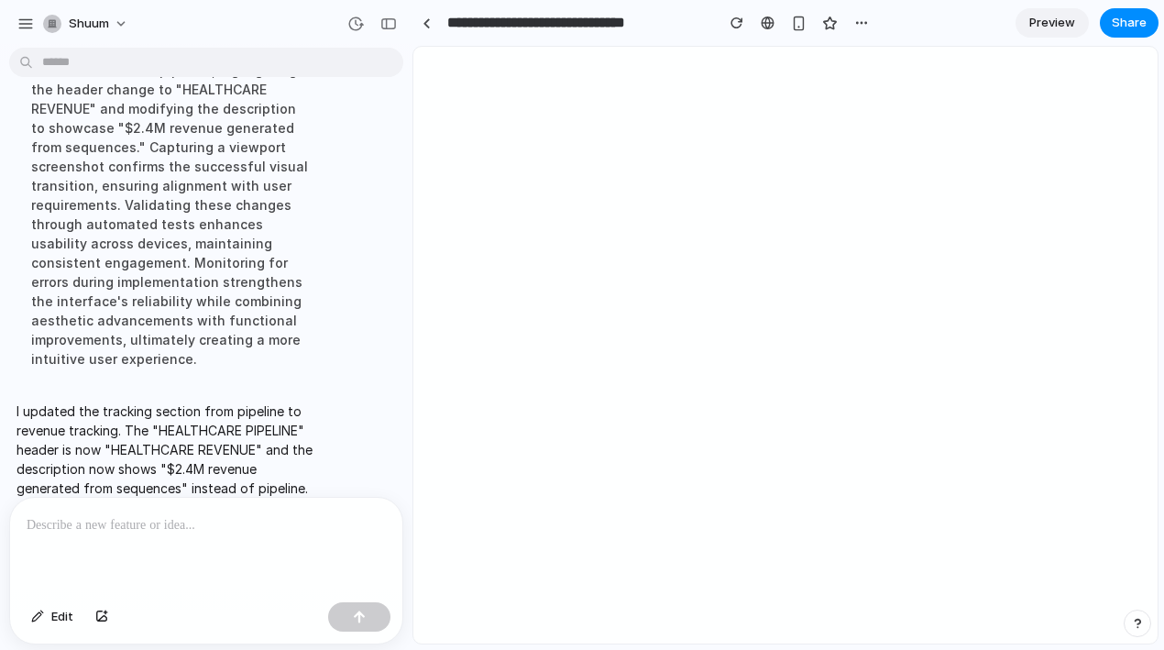
click at [255, 527] on p at bounding box center [206, 525] width 359 height 22
click at [283, 543] on div at bounding box center [206, 546] width 392 height 97
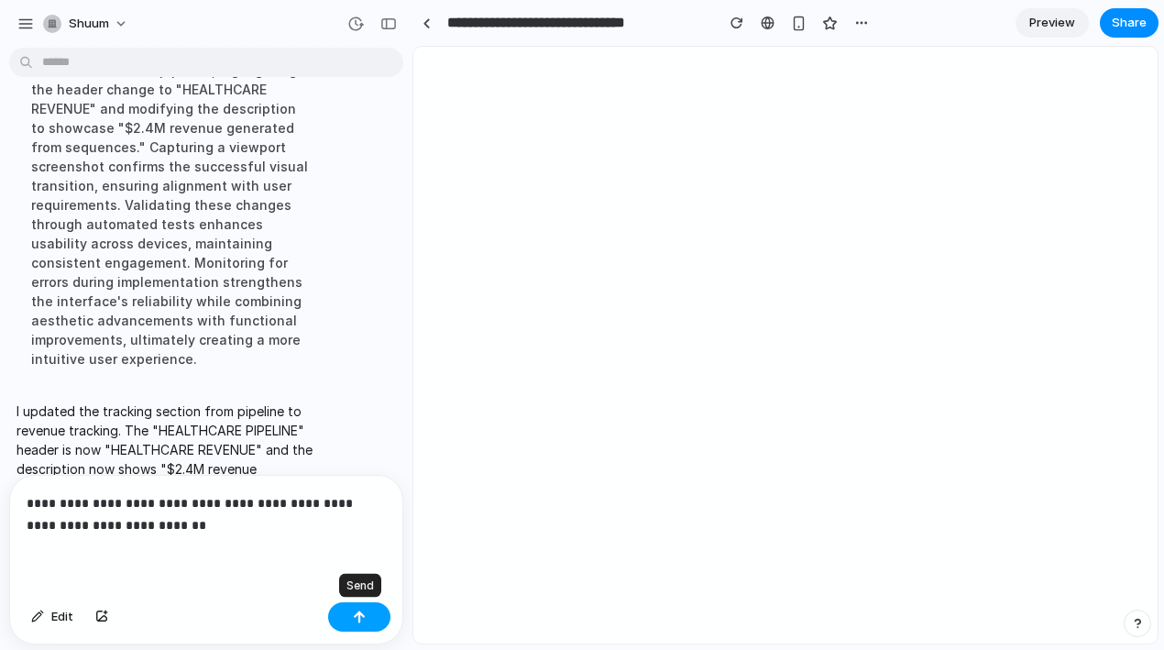
click at [364, 618] on div "button" at bounding box center [359, 616] width 13 height 13
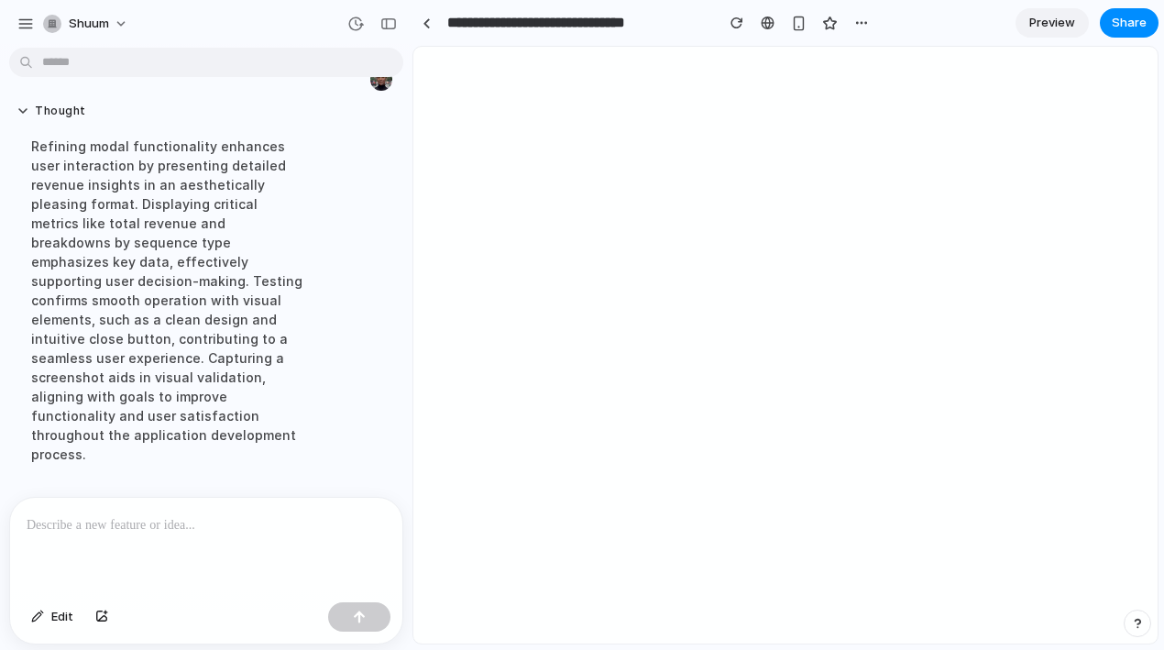
scroll to position [5095, 0]
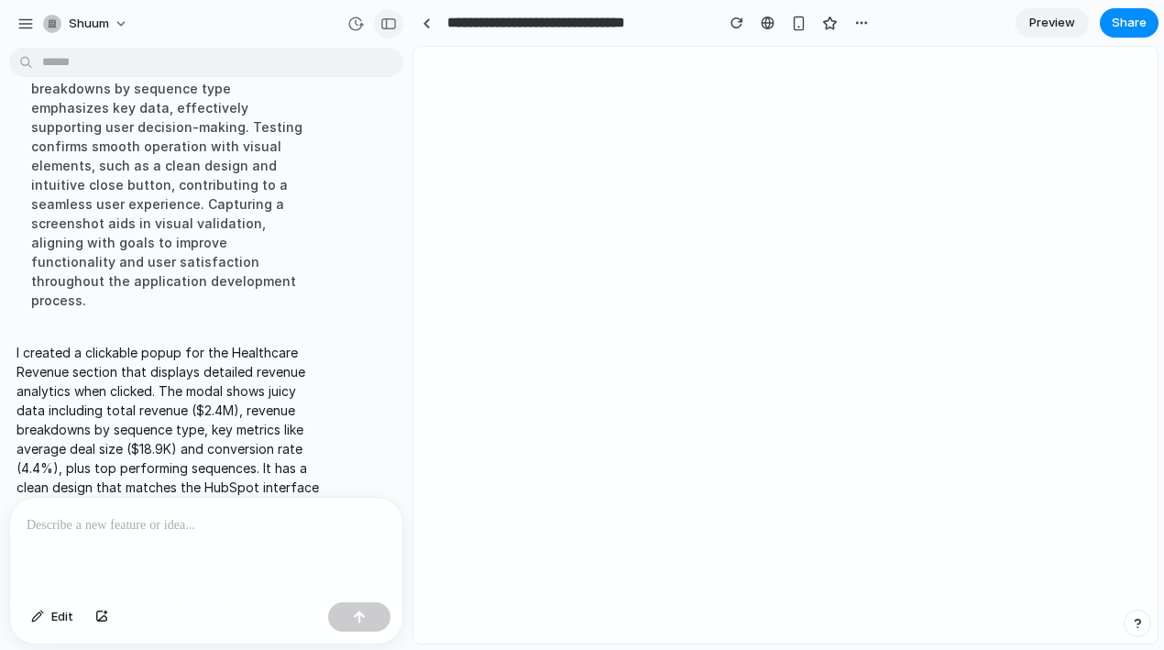
click at [385, 20] on div "button" at bounding box center [388, 23] width 16 height 13
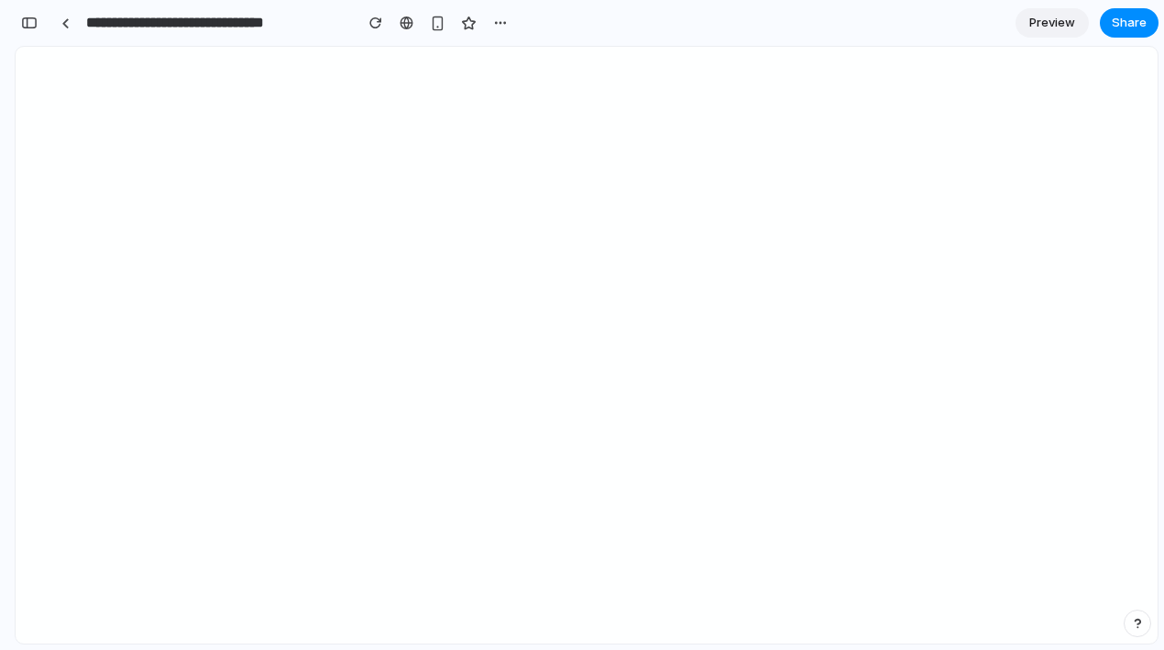
scroll to position [9676, 0]
click at [31, 20] on div "button" at bounding box center [29, 22] width 16 height 13
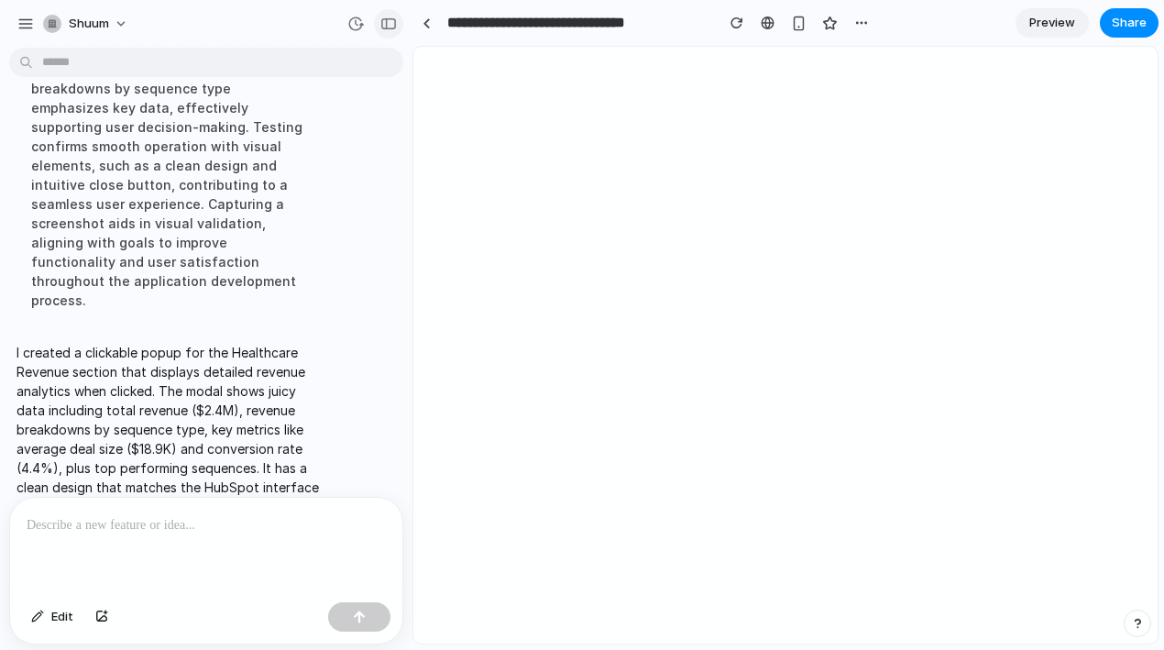
click at [394, 16] on button "button" at bounding box center [388, 23] width 29 height 29
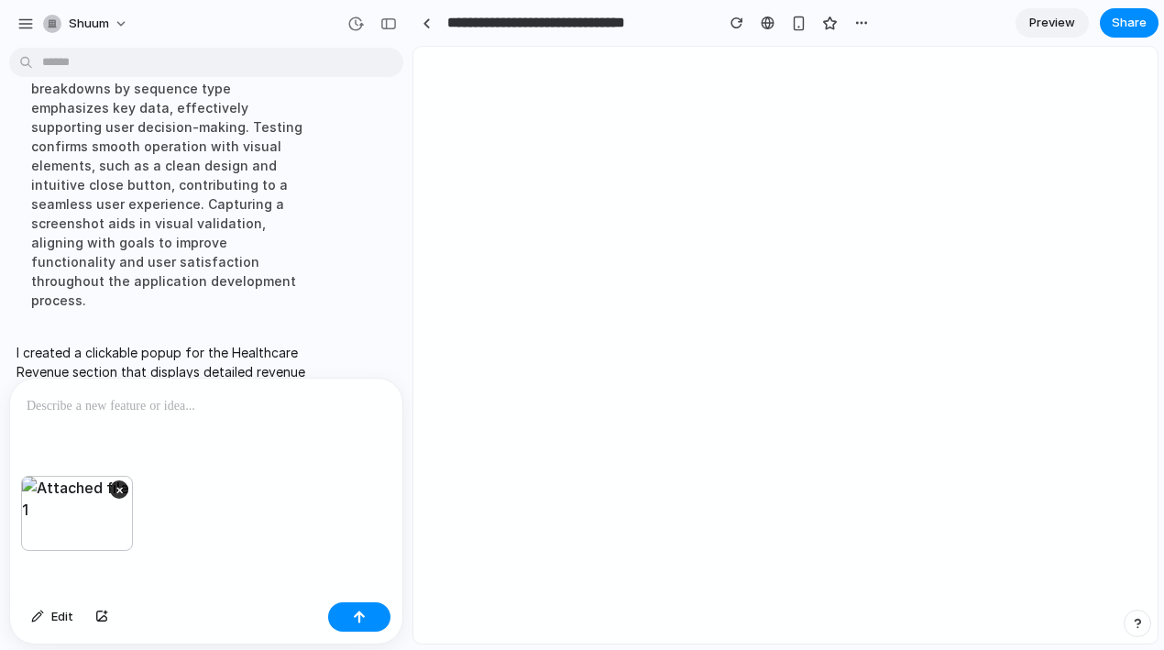
click at [73, 401] on p at bounding box center [206, 406] width 359 height 22
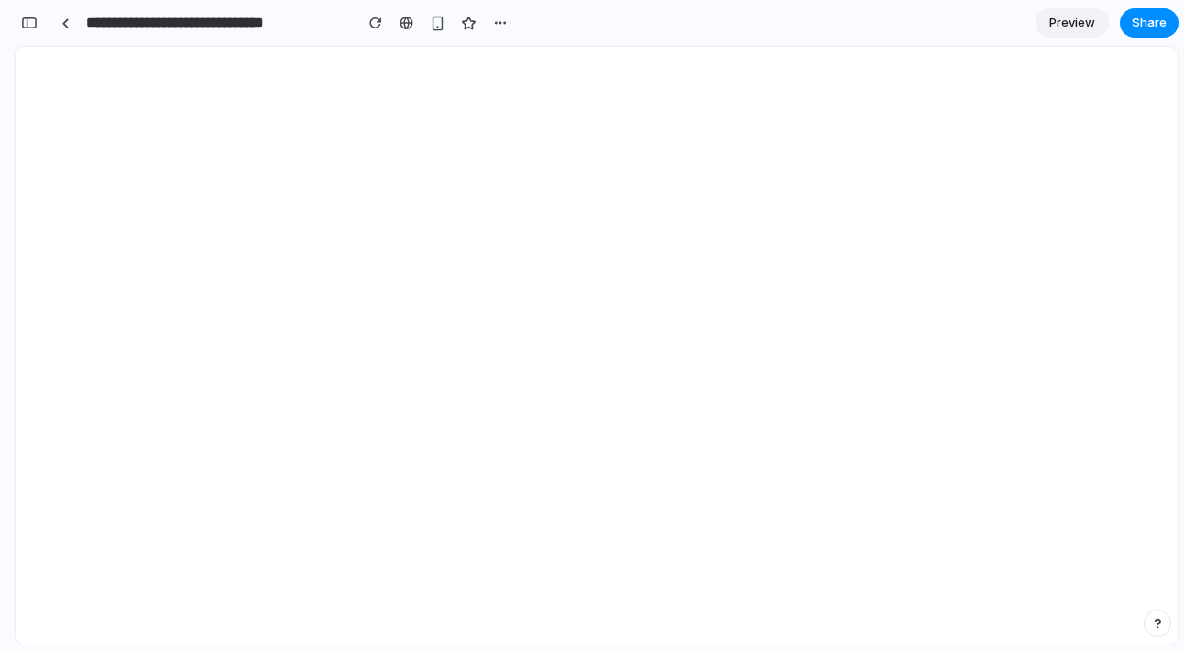
scroll to position [9676, 0]
click at [32, 26] on div "button" at bounding box center [29, 22] width 16 height 13
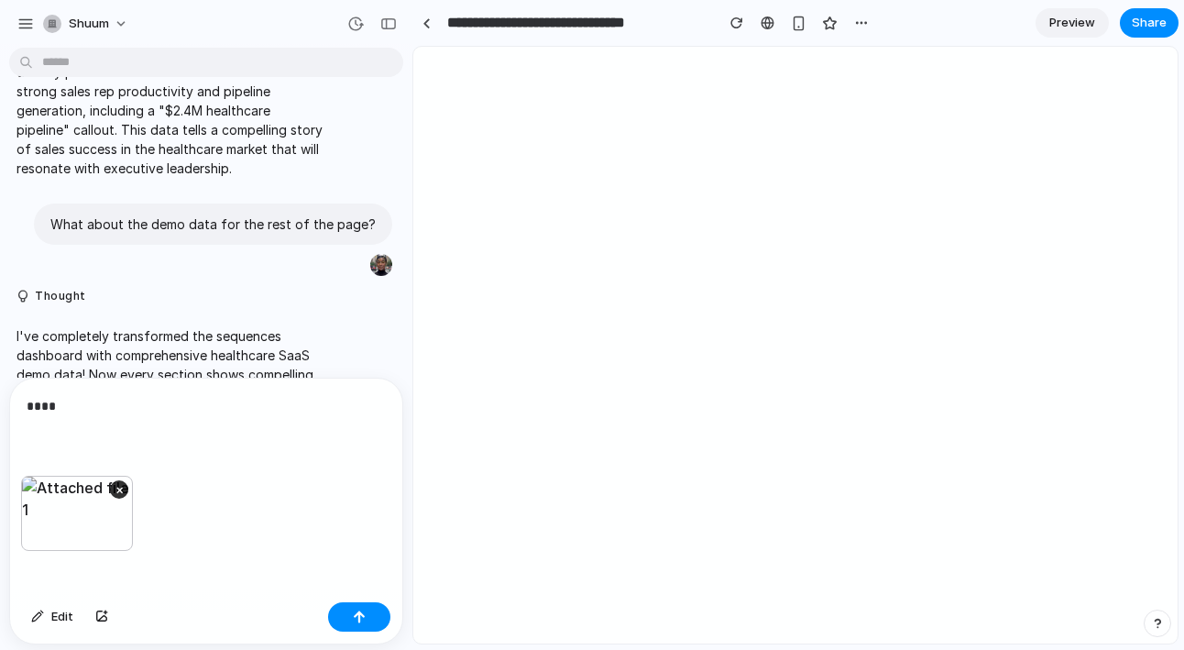
scroll to position [0, 0]
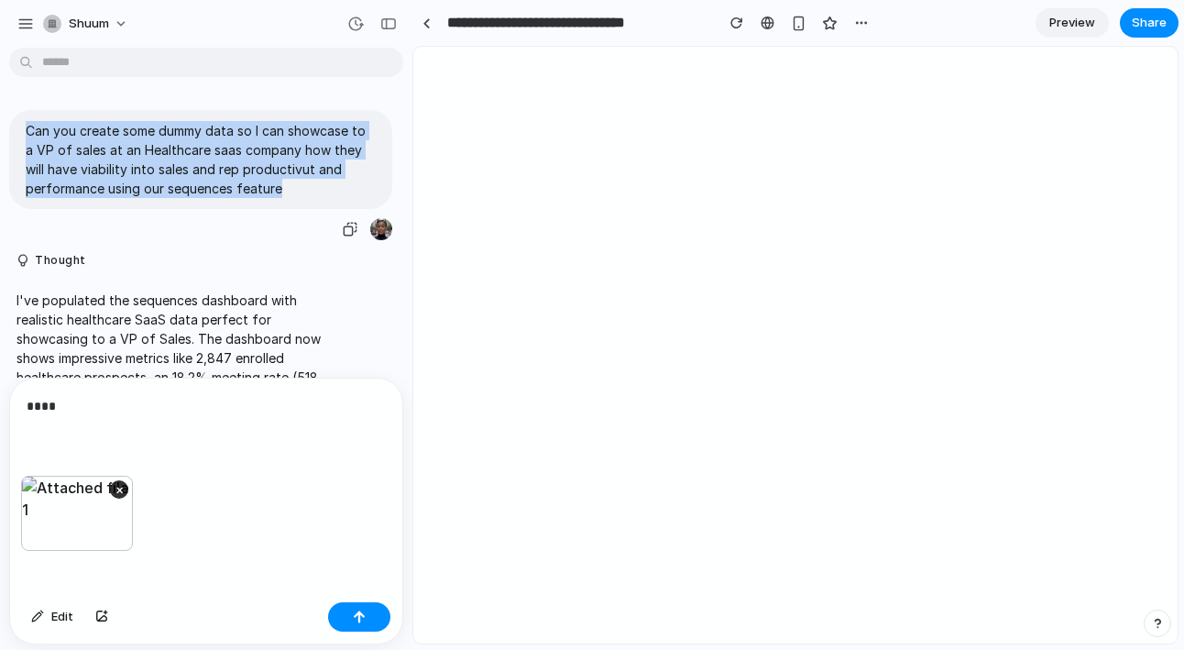
drag, startPoint x: 296, startPoint y: 186, endPoint x: 26, endPoint y: 127, distance: 276.6
click at [26, 127] on p "Can you create some dummy data so I can showcase to a VP of sales at an Healthc…" at bounding box center [201, 159] width 350 height 77
copy p "Can you create some dummy data so I can showcase to a VP of sales at an Healthc…"
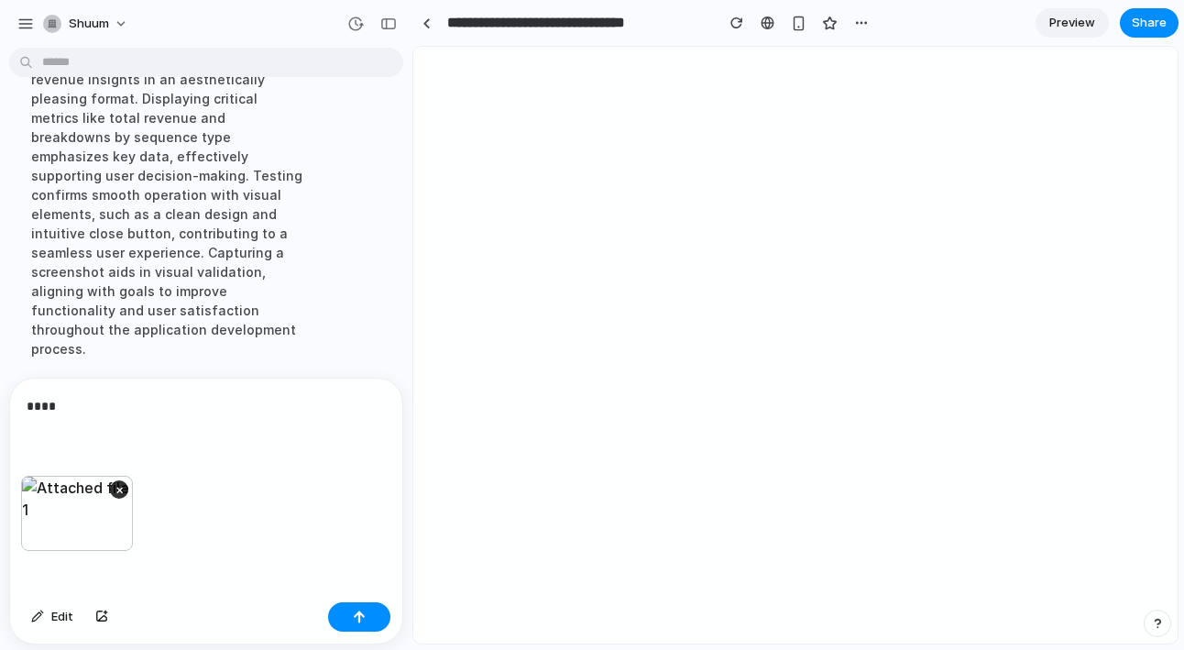
scroll to position [5215, 0]
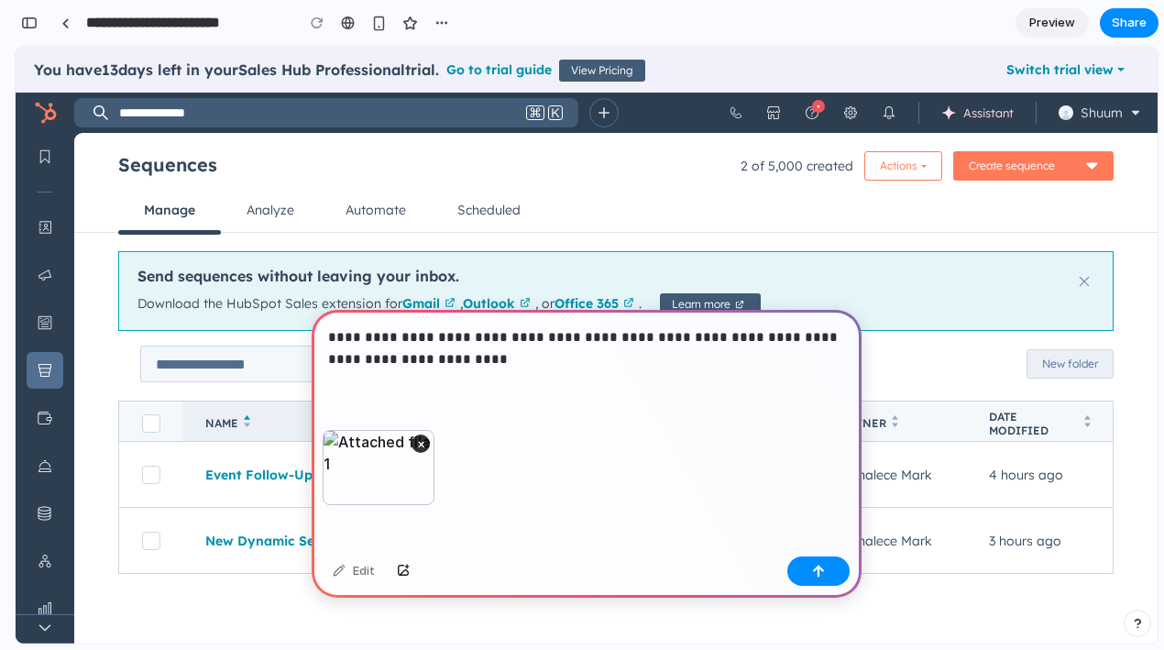
click at [377, 362] on p "**********" at bounding box center [586, 348] width 517 height 44
click at [448, 335] on p "**********" at bounding box center [586, 348] width 517 height 44
click at [469, 365] on p "**********" at bounding box center [586, 348] width 517 height 44
drag, startPoint x: 528, startPoint y: 357, endPoint x: 320, endPoint y: 367, distance: 208.2
click at [320, 367] on div "**********" at bounding box center [587, 370] width 550 height 120
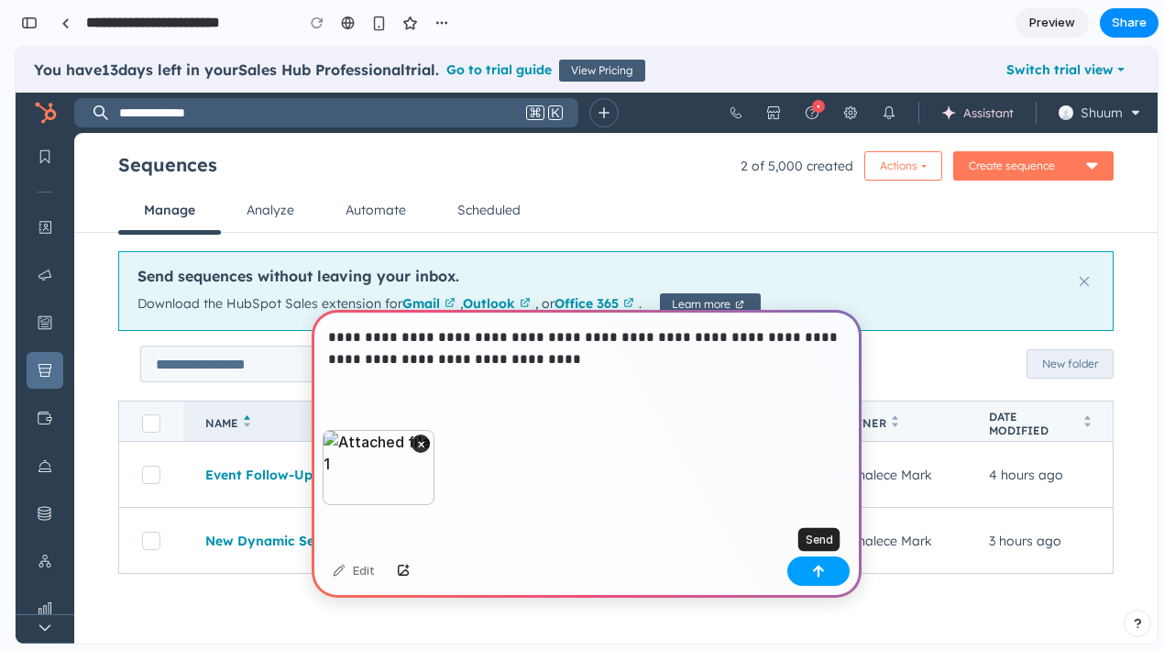
click at [830, 575] on button "button" at bounding box center [818, 570] width 62 height 29
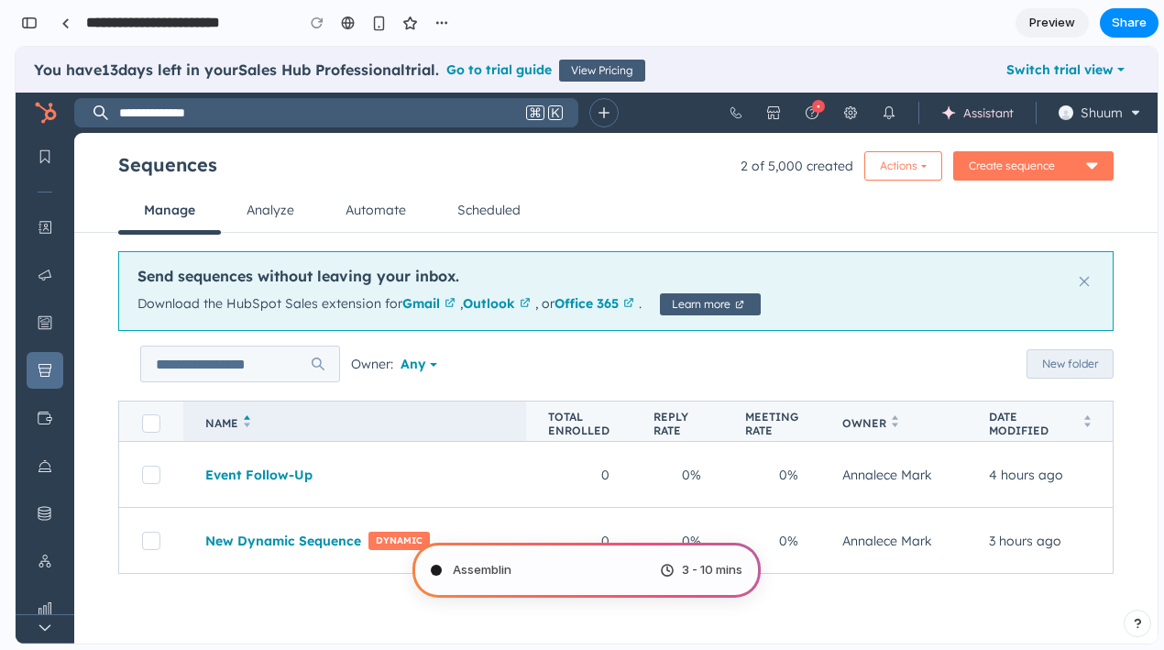
type input "**********"
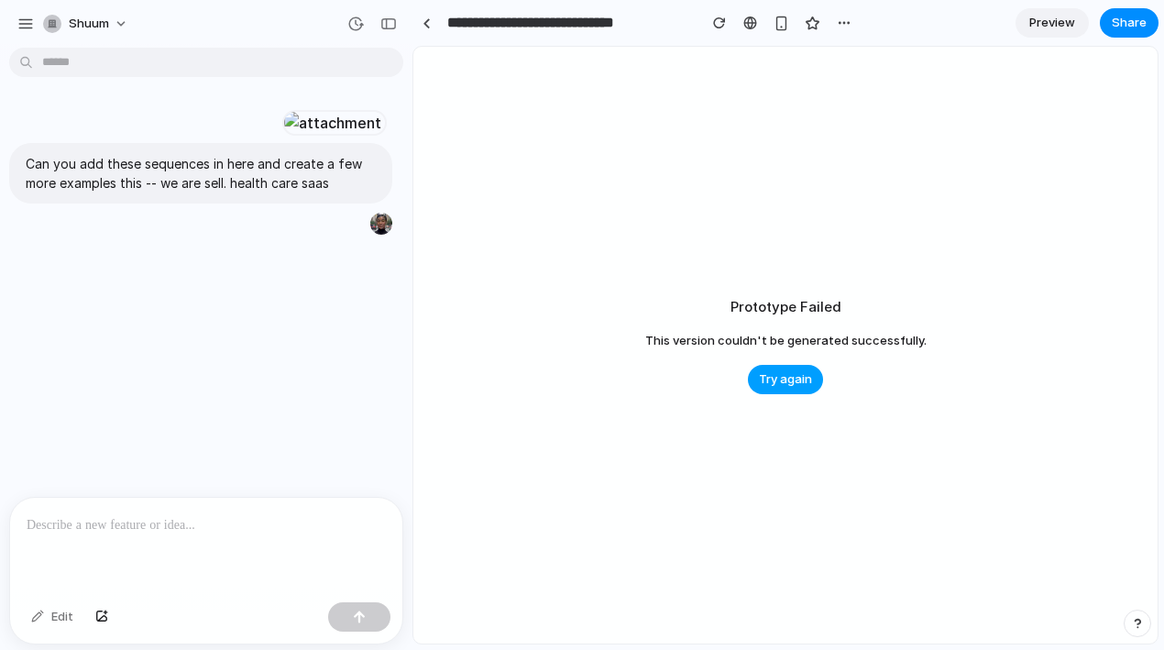
click at [797, 379] on span "Try again" at bounding box center [785, 379] width 53 height 18
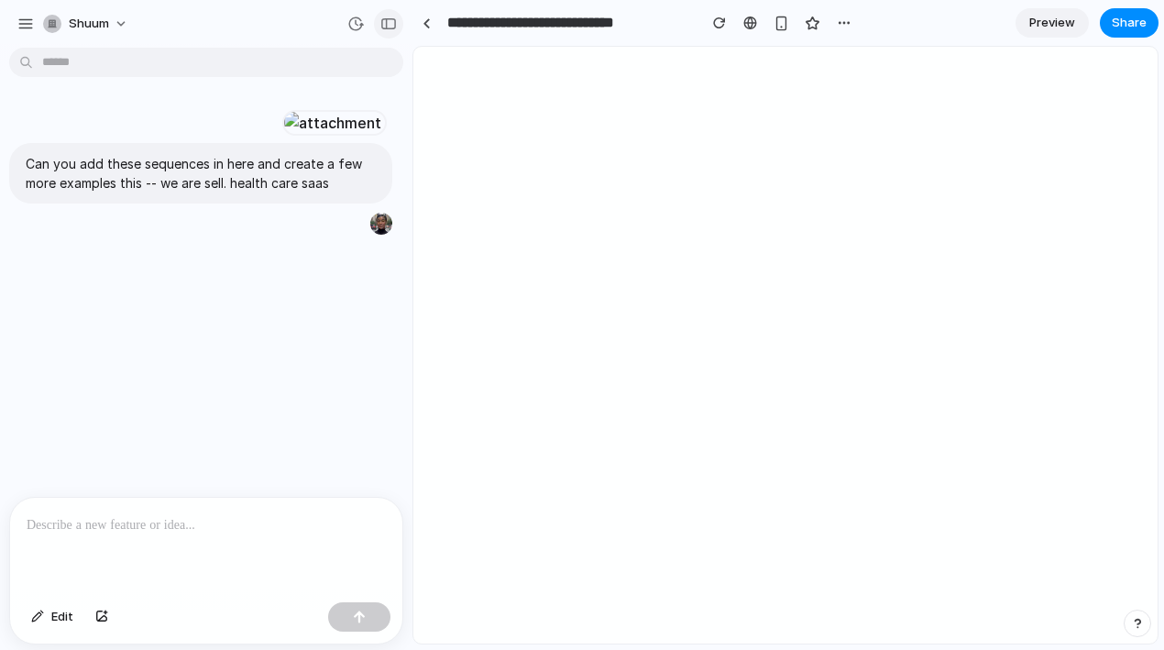
click at [385, 23] on div "button" at bounding box center [388, 23] width 16 height 13
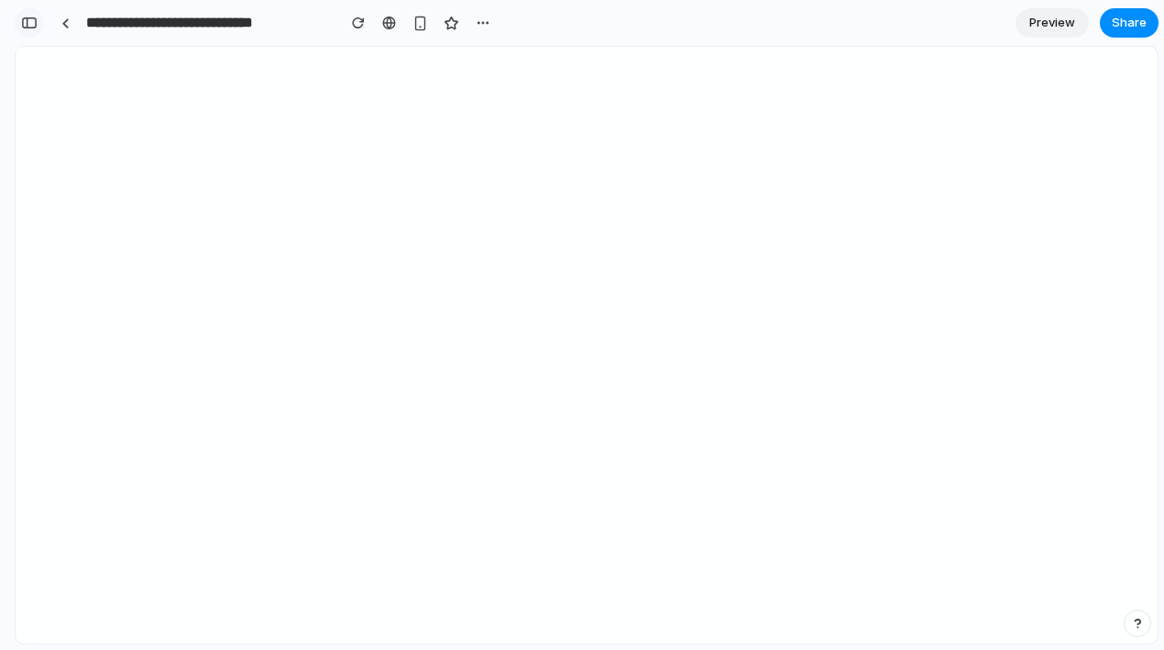
click at [33, 16] on div "button" at bounding box center [29, 22] width 16 height 13
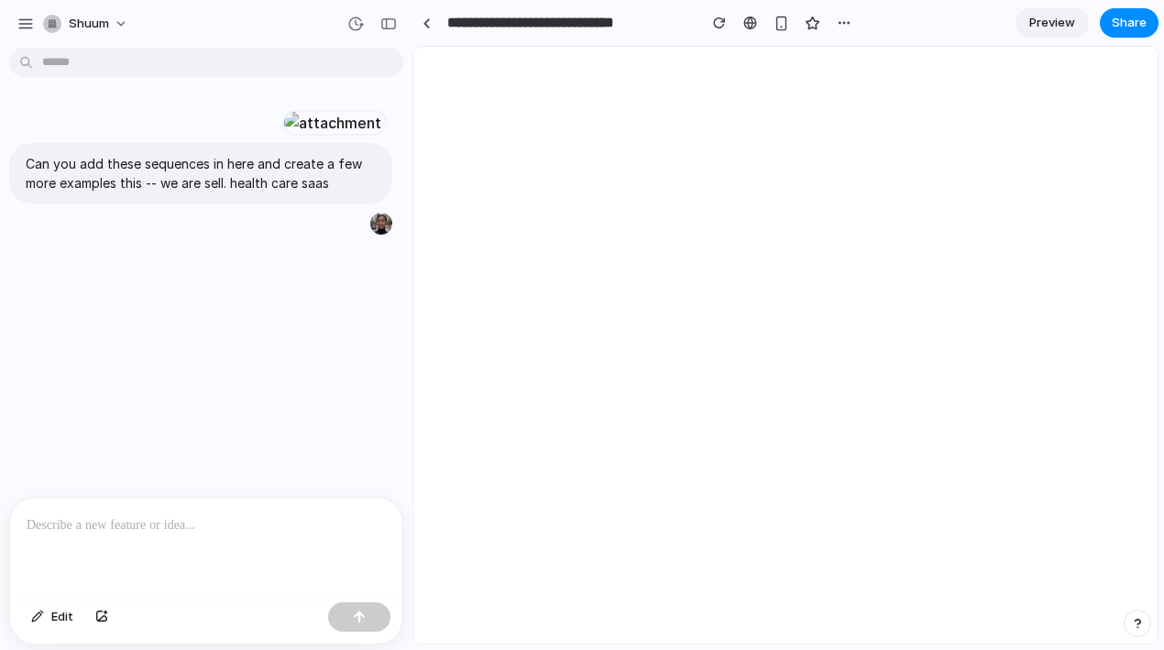
click at [133, 527] on p at bounding box center [206, 525] width 359 height 22
click at [369, 610] on button "button" at bounding box center [359, 616] width 62 height 29
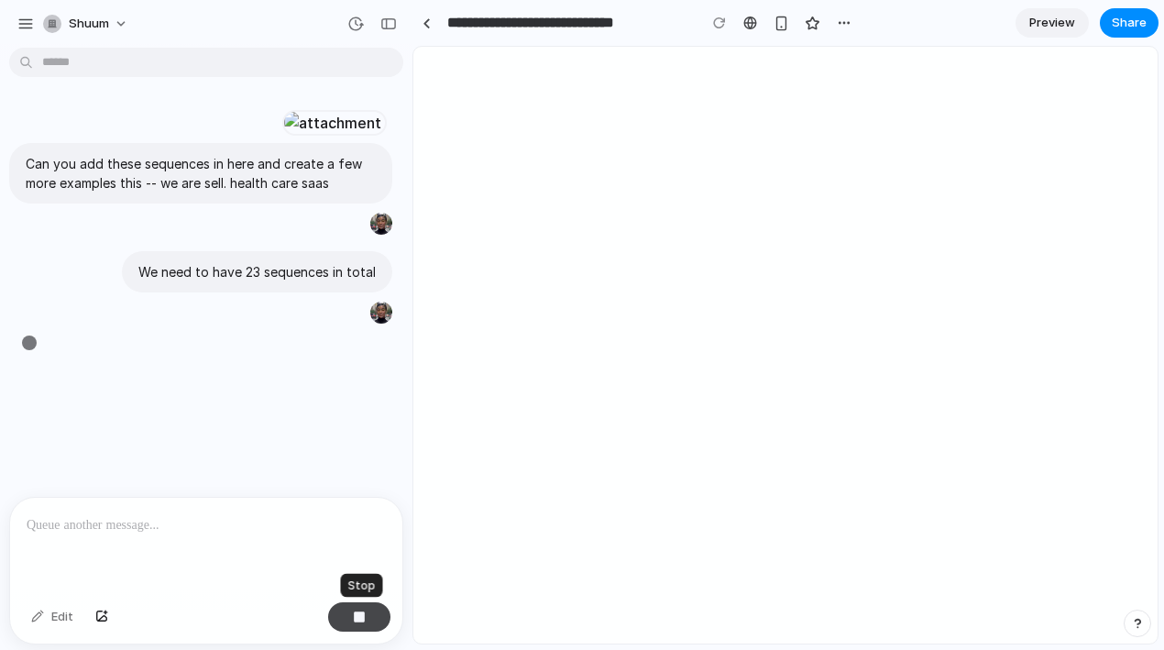
scroll to position [18, 0]
type input "**********"
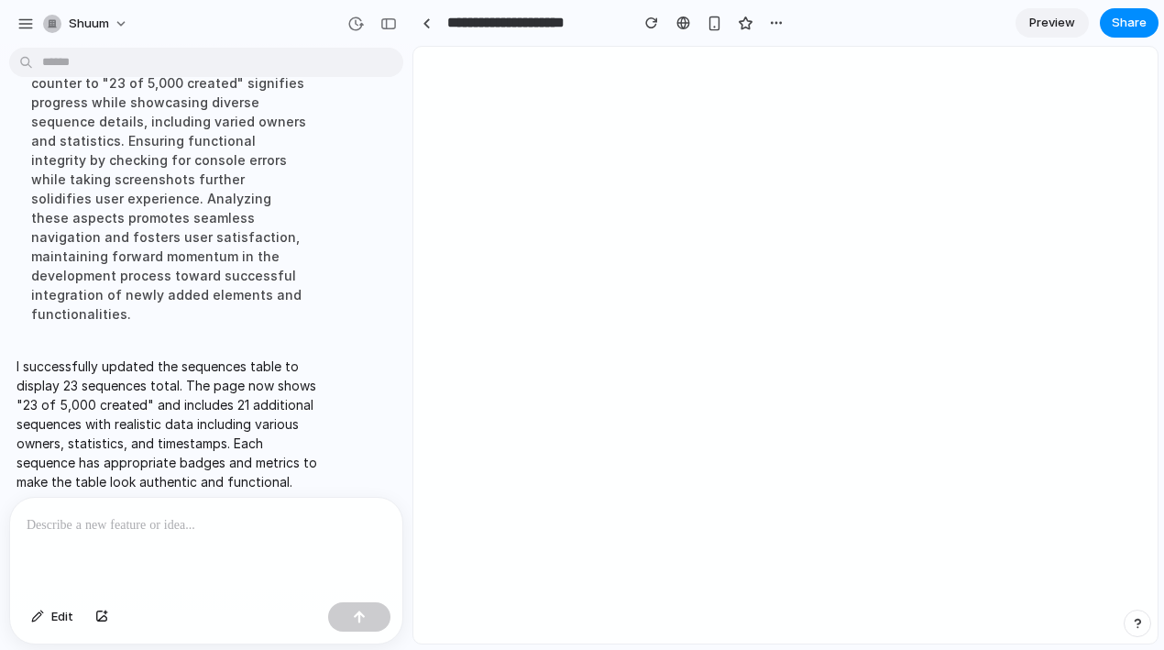
scroll to position [489, 0]
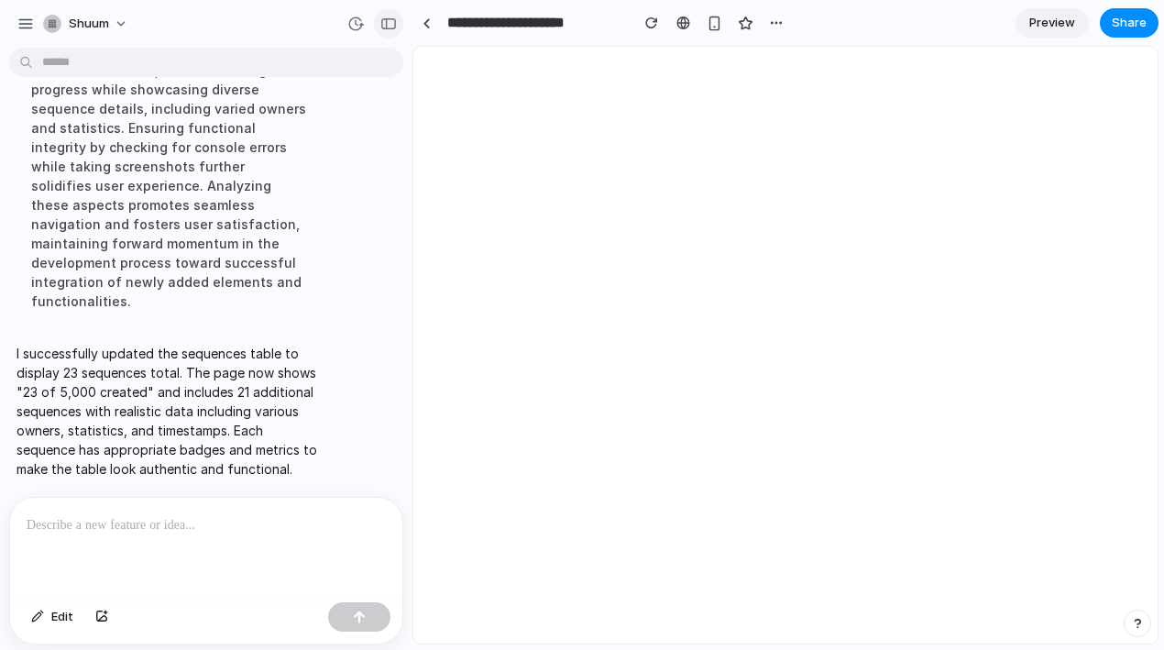
click at [389, 20] on div "button" at bounding box center [388, 23] width 16 height 13
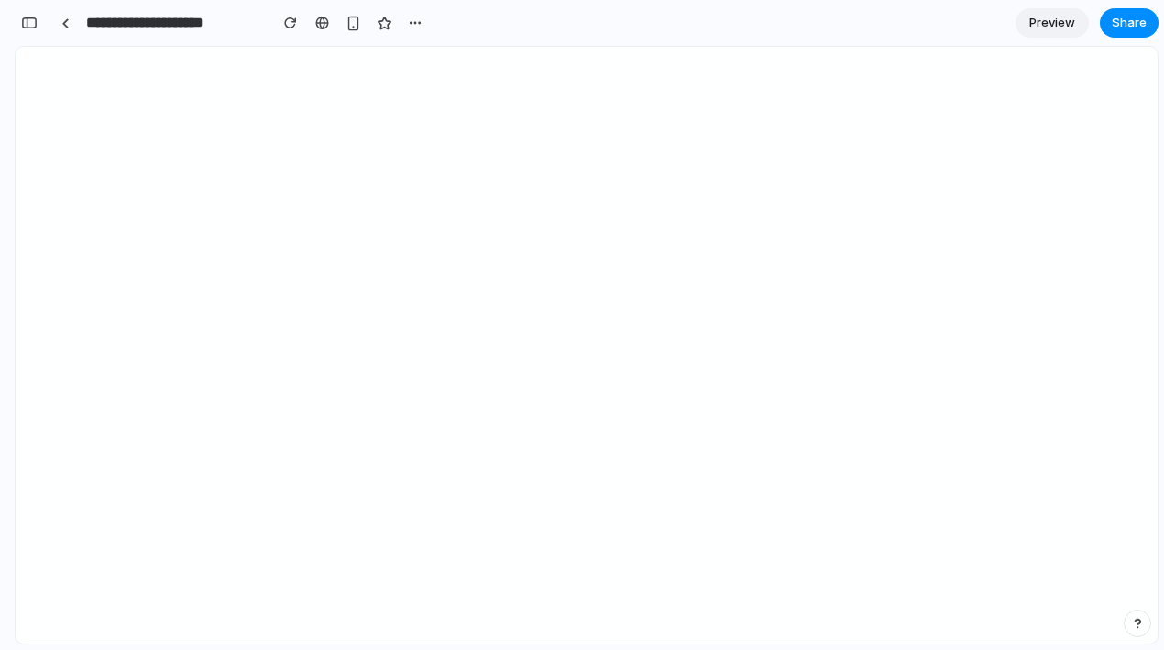
scroll to position [494, 0]
click at [34, 24] on div "button" at bounding box center [29, 22] width 16 height 13
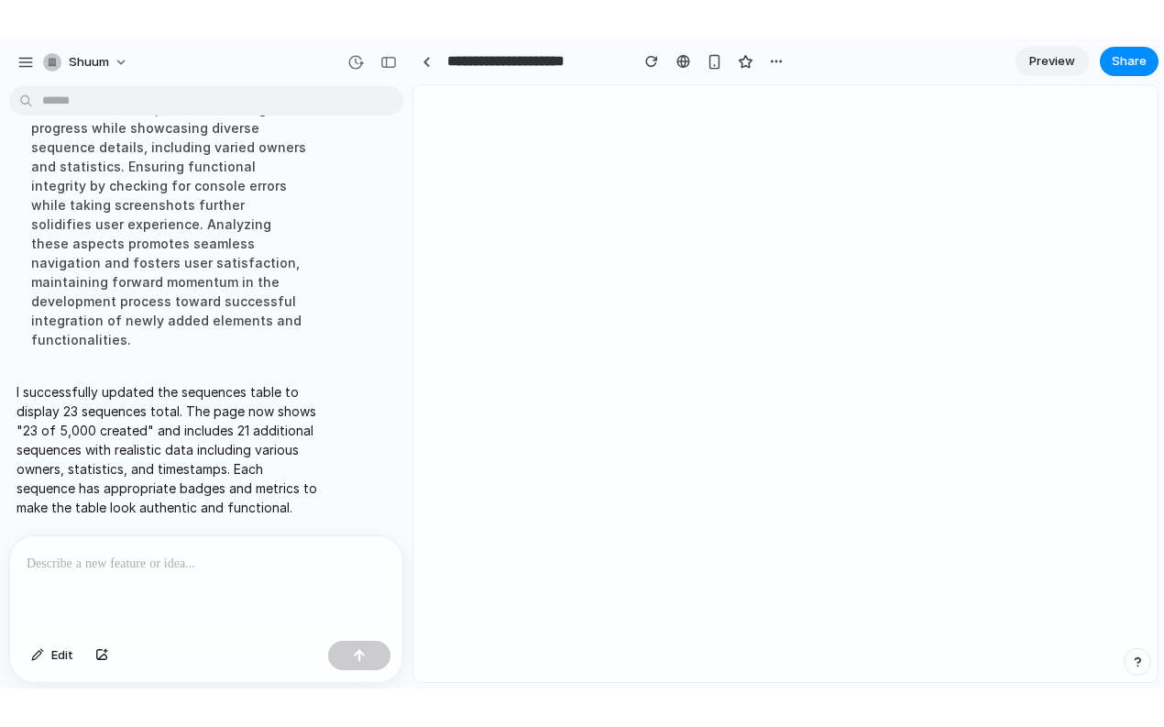
scroll to position [489, 0]
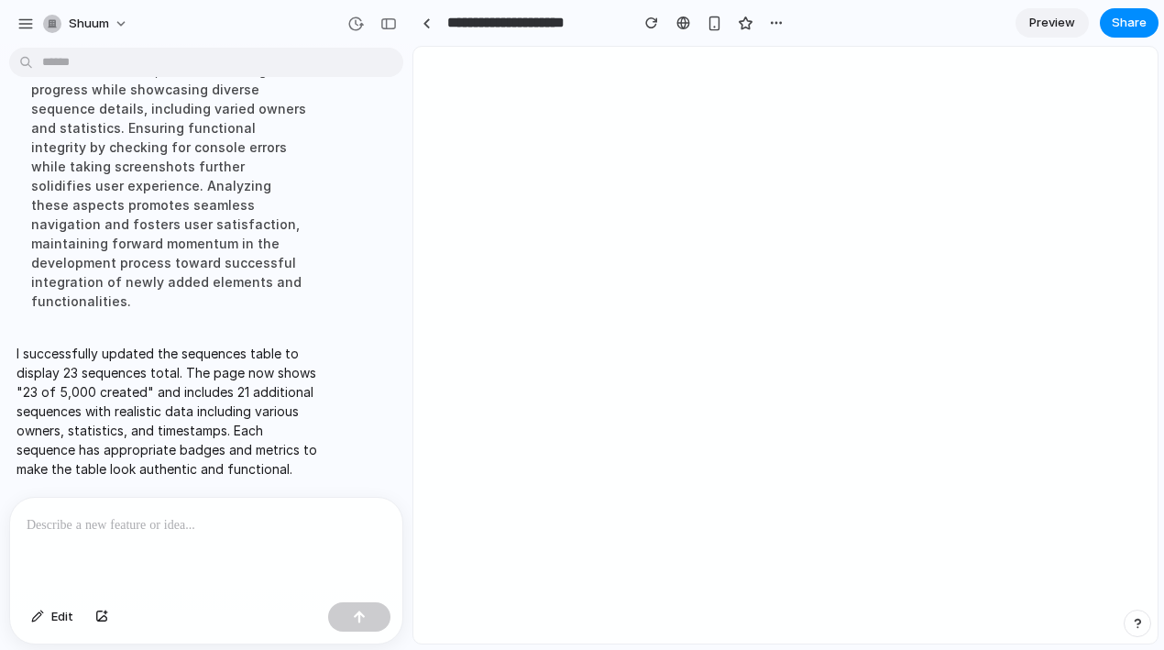
click at [117, 564] on div at bounding box center [206, 546] width 392 height 97
click at [102, 616] on div "button" at bounding box center [101, 616] width 13 height 11
click at [218, 559] on div at bounding box center [206, 546] width 392 height 97
click at [236, 441] on p "I successfully updated the sequences table to display 23 sequences total. The p…" at bounding box center [169, 411] width 306 height 135
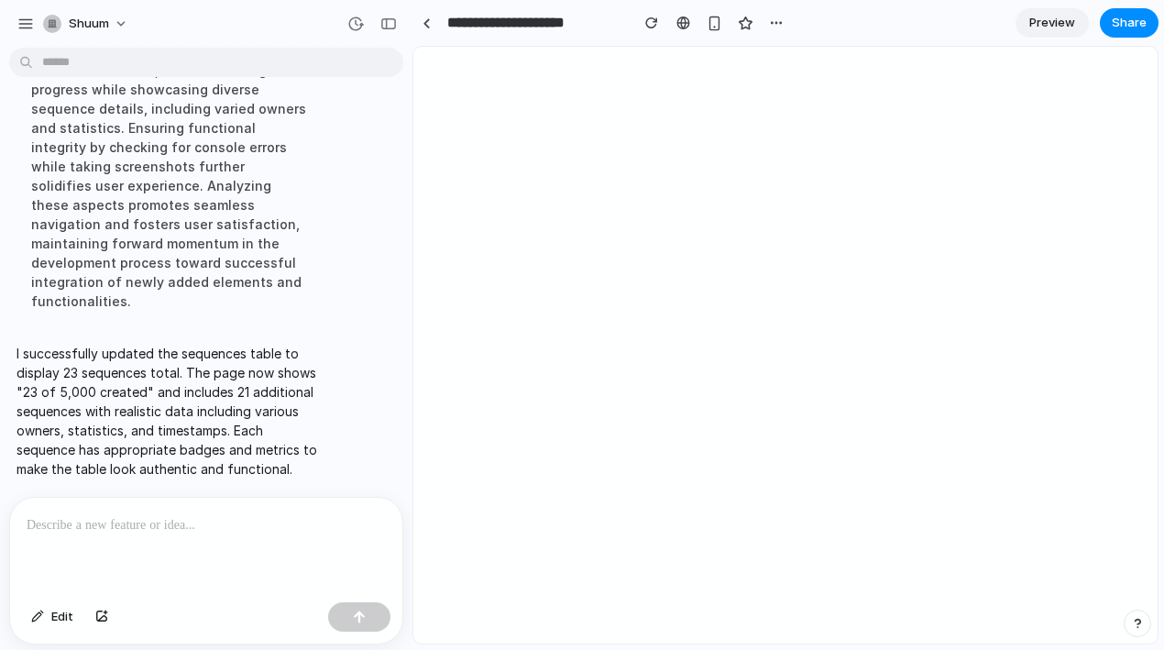
click at [72, 545] on div at bounding box center [206, 546] width 392 height 97
click at [53, 565] on div at bounding box center [206, 546] width 392 height 97
click at [127, 517] on p at bounding box center [206, 525] width 359 height 22
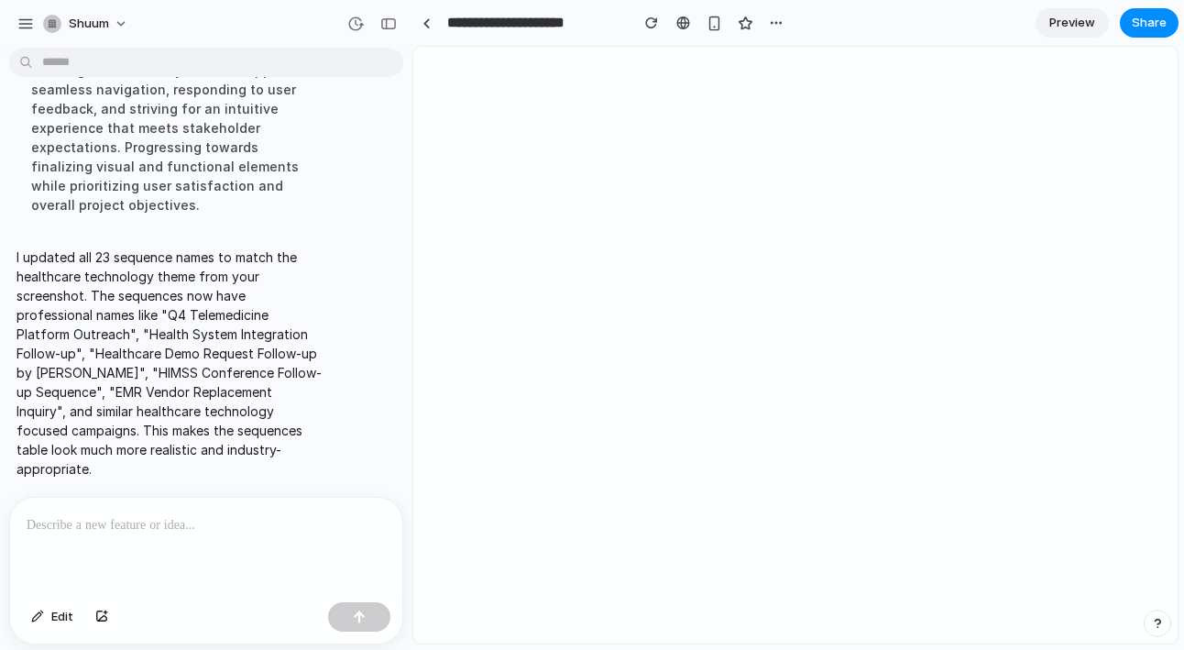
scroll to position [1106, 0]
click at [390, 25] on div "button" at bounding box center [388, 23] width 16 height 13
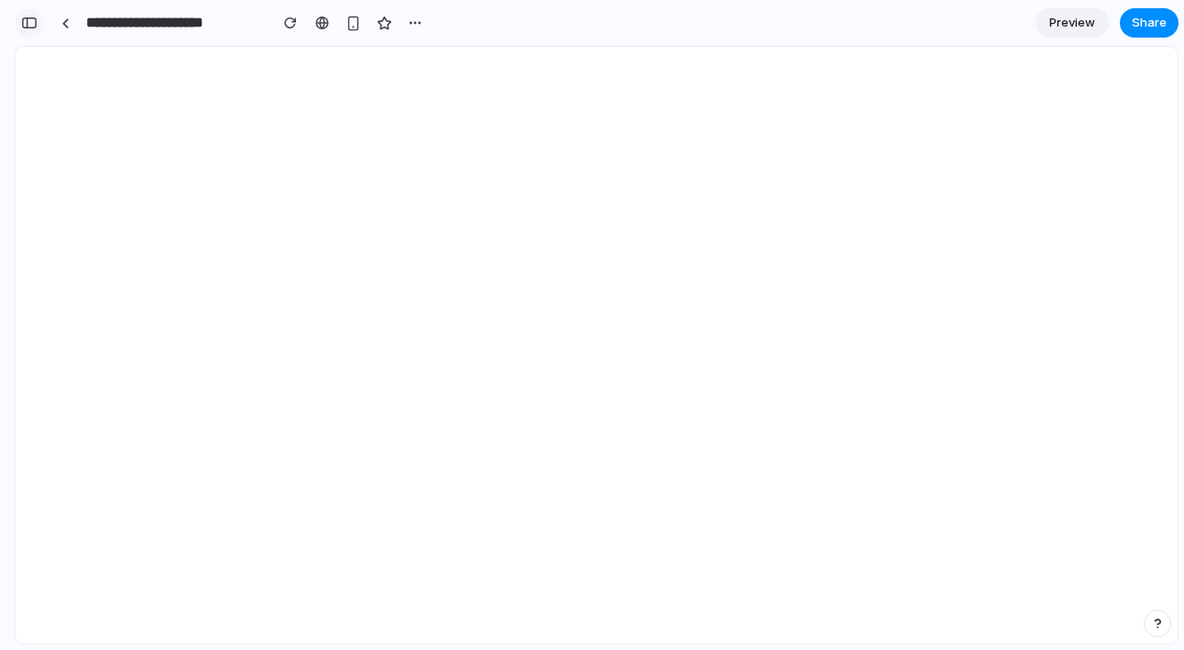
click at [28, 22] on div "button" at bounding box center [29, 22] width 16 height 13
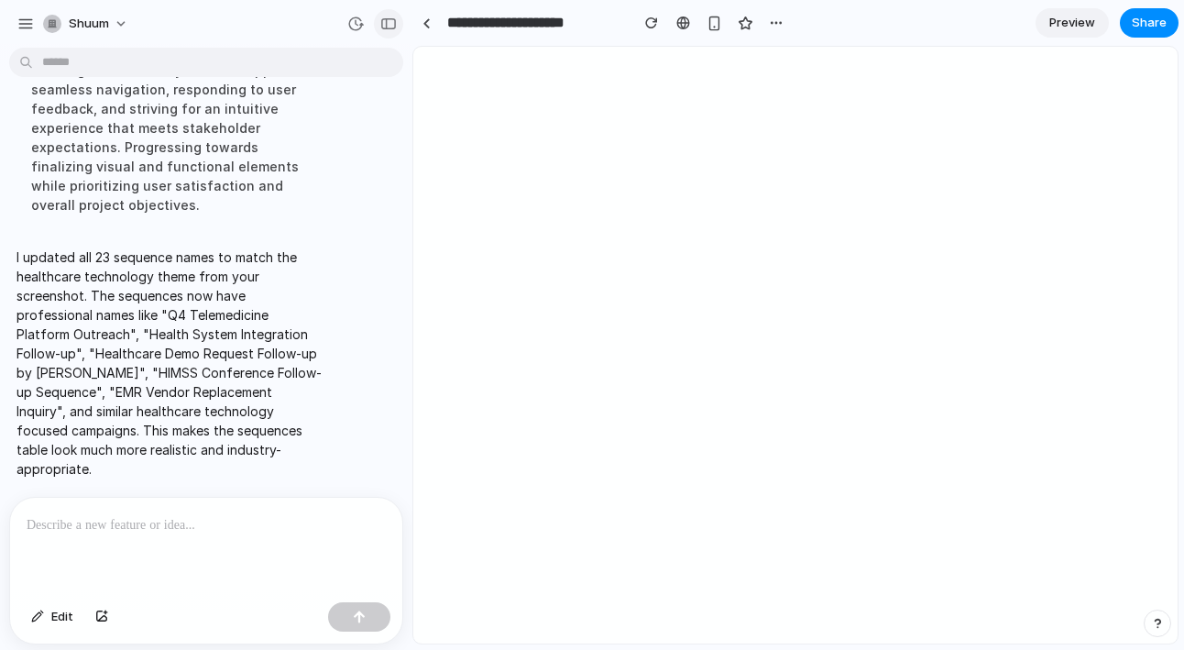
click at [384, 14] on button "button" at bounding box center [388, 23] width 29 height 29
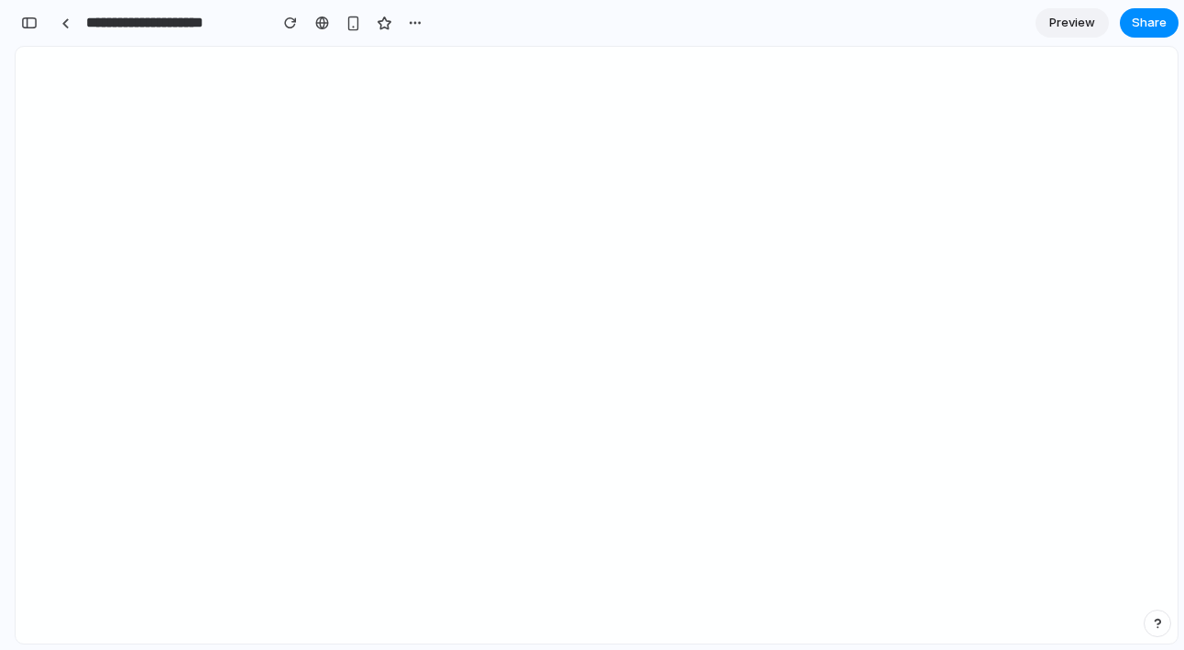
scroll to position [1253, 0]
click at [27, 27] on div "button" at bounding box center [29, 22] width 16 height 13
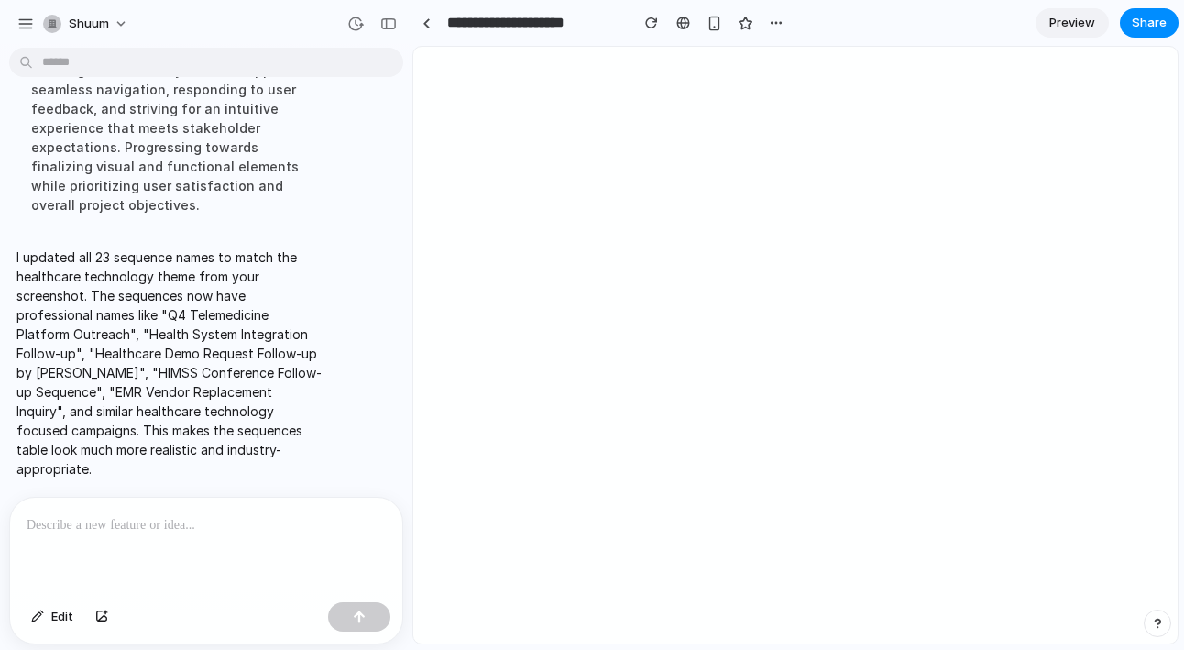
scroll to position [1106, 0]
click at [56, 623] on span "Edit" at bounding box center [62, 617] width 22 height 18
click at [384, 21] on div "button" at bounding box center [388, 23] width 16 height 13
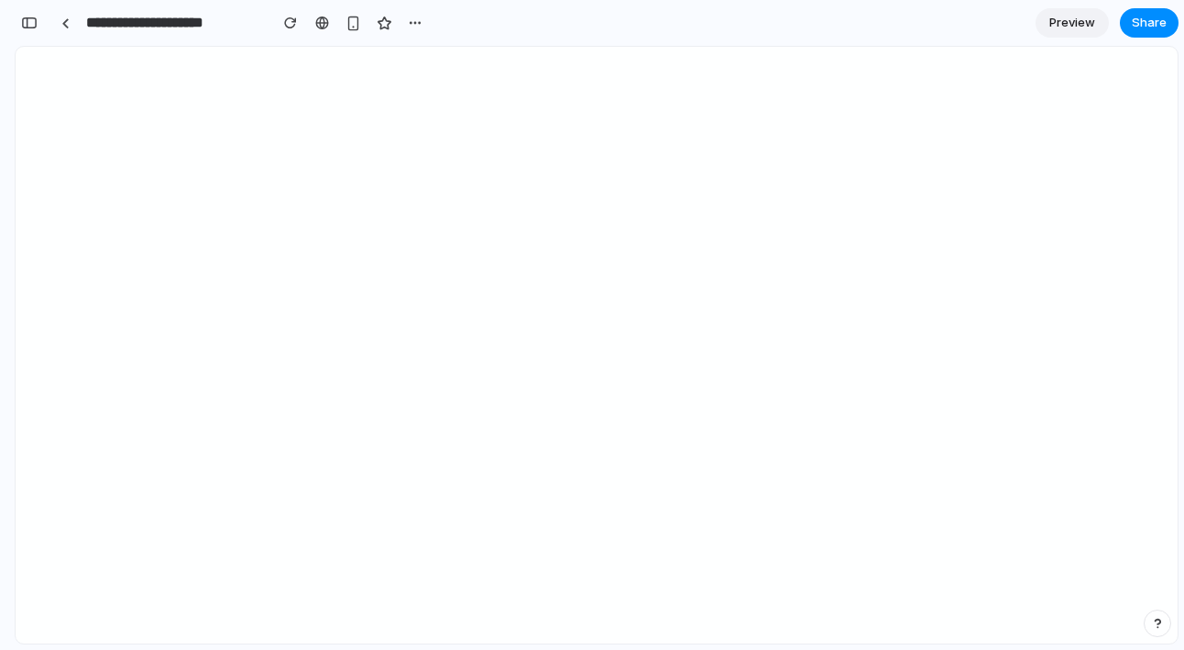
scroll to position [1253, 0]
click at [33, 22] on div "button" at bounding box center [29, 22] width 16 height 13
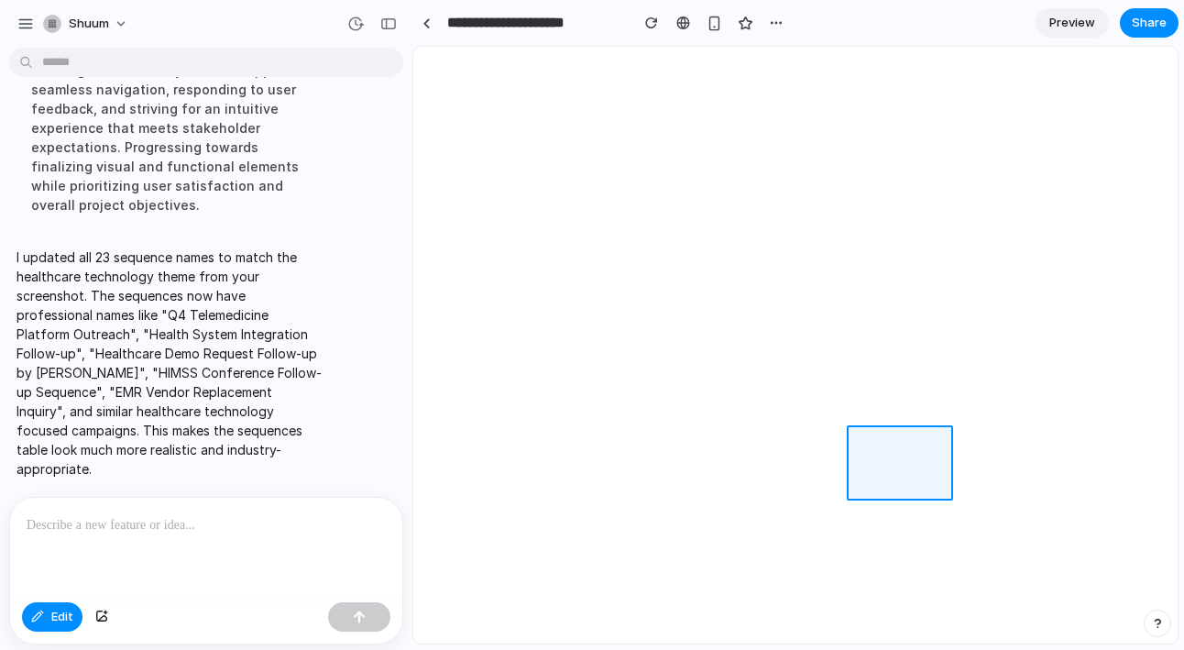
click at [518, 433] on div at bounding box center [596, 346] width 1161 height 596
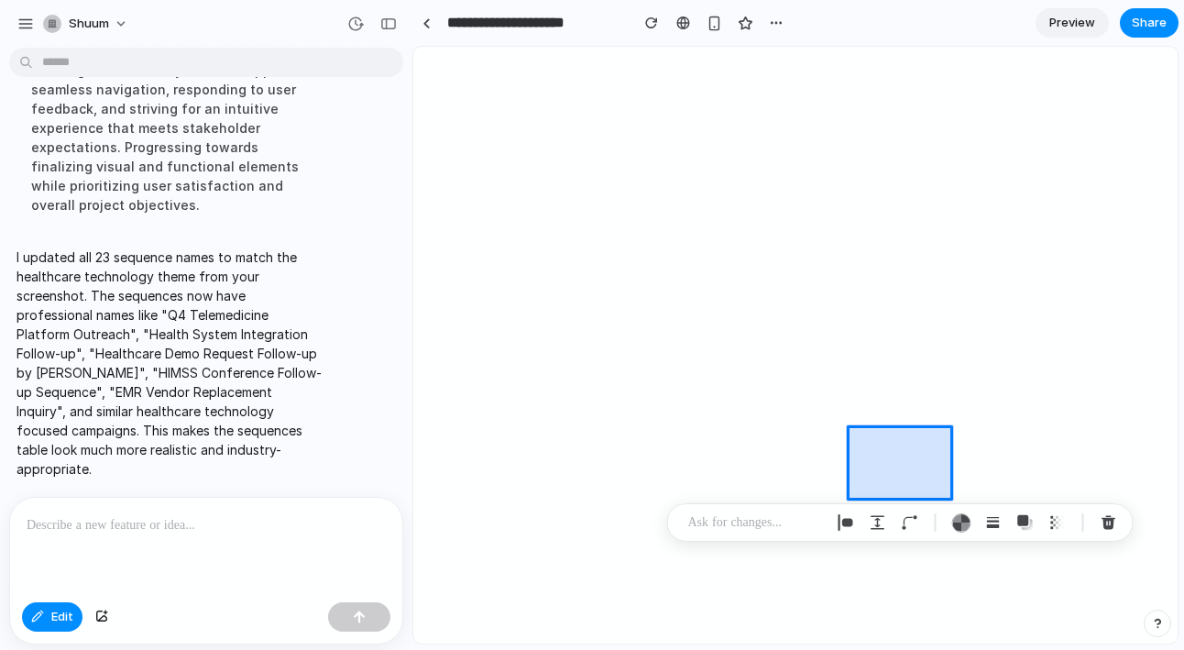
click at [530, 438] on div at bounding box center [596, 346] width 1161 height 596
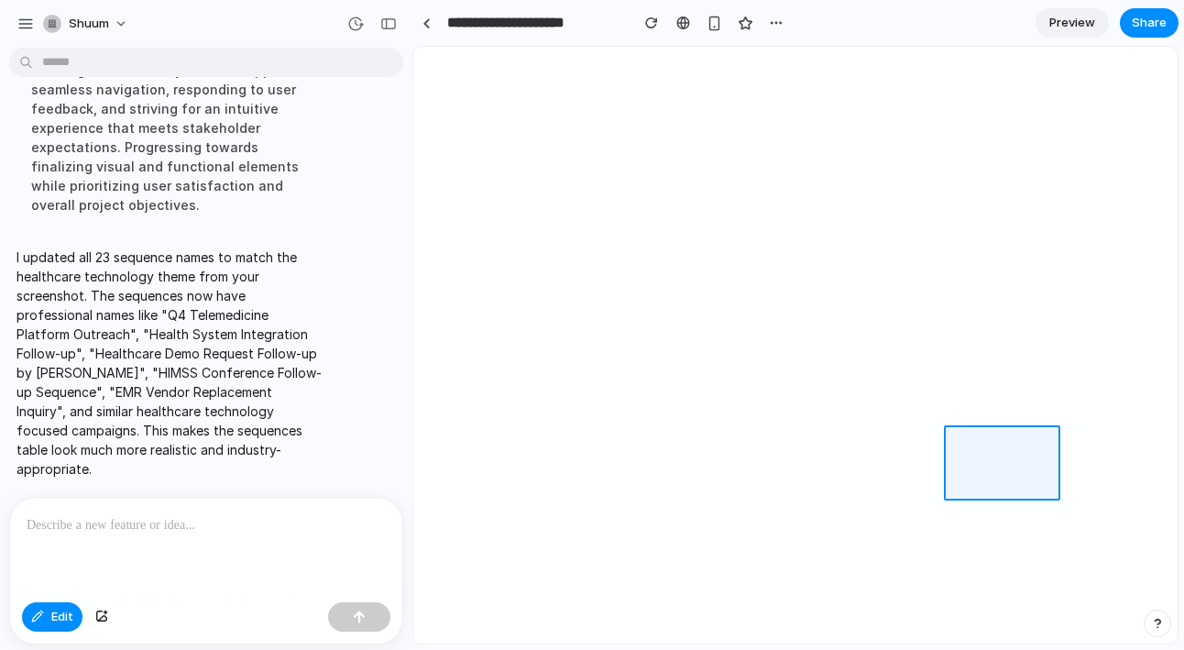
click at [601, 481] on div at bounding box center [596, 346] width 1161 height 596
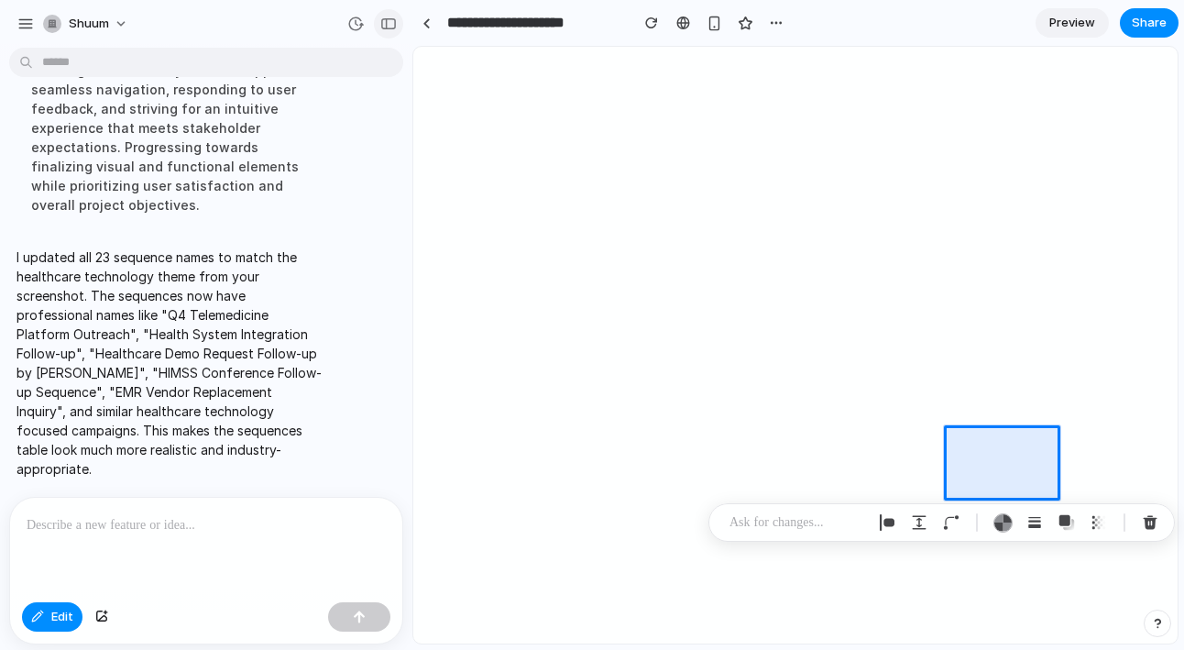
click at [384, 20] on div "button" at bounding box center [388, 23] width 16 height 13
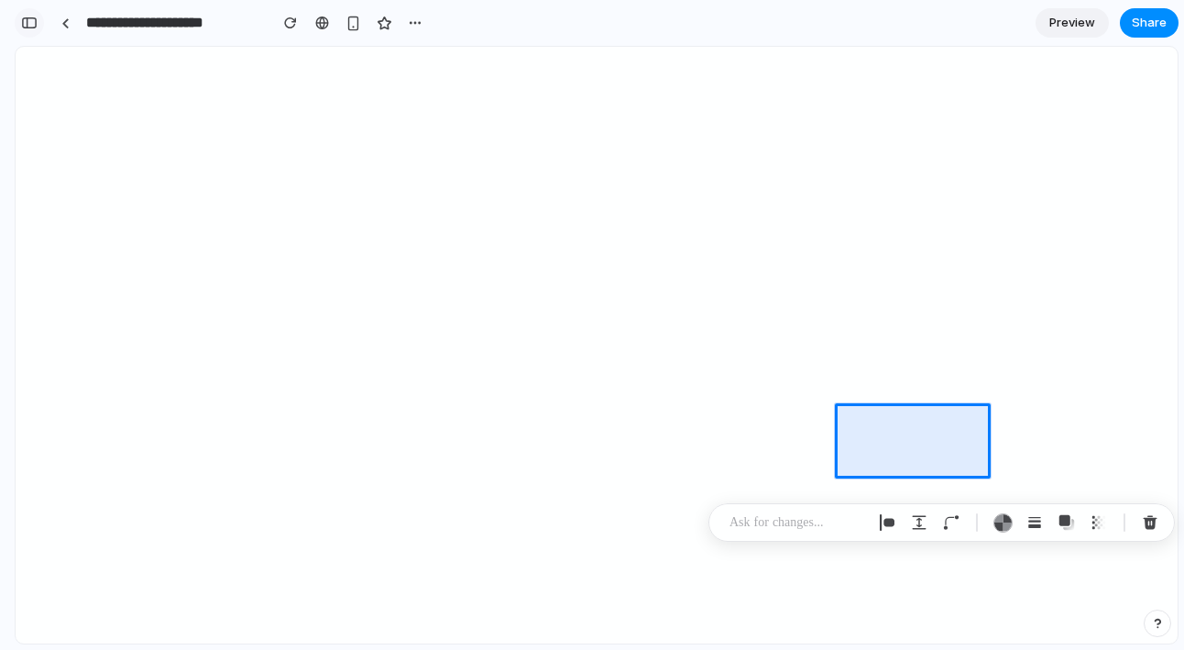
click at [29, 18] on div "button" at bounding box center [29, 22] width 16 height 13
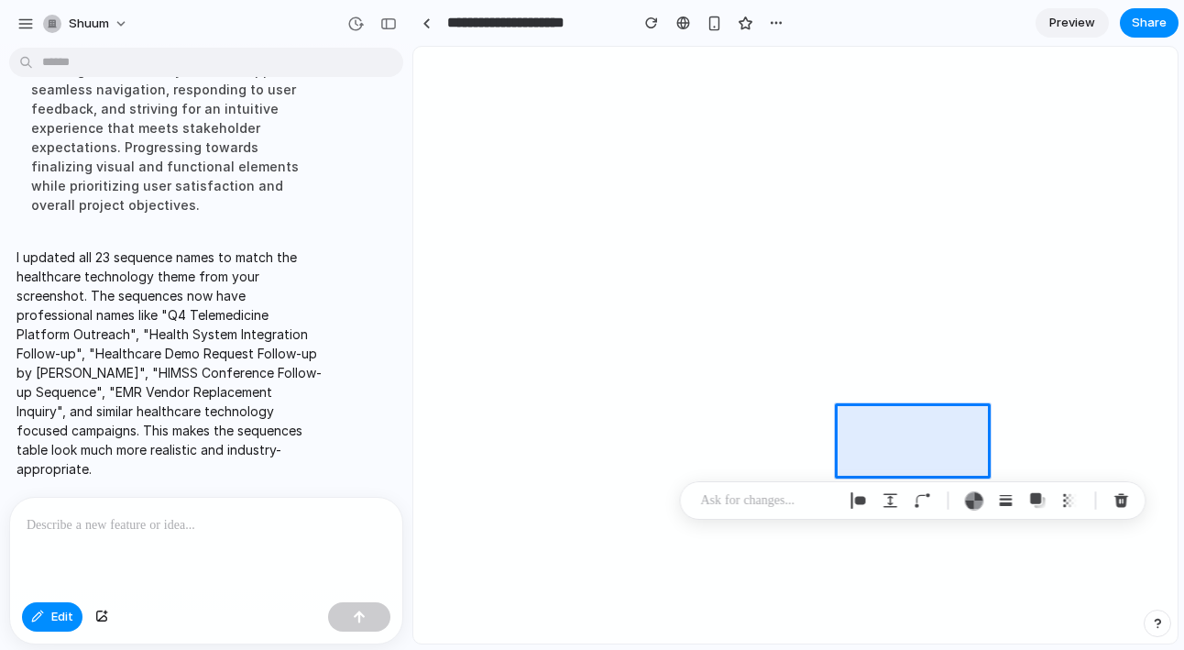
scroll to position [1106, 0]
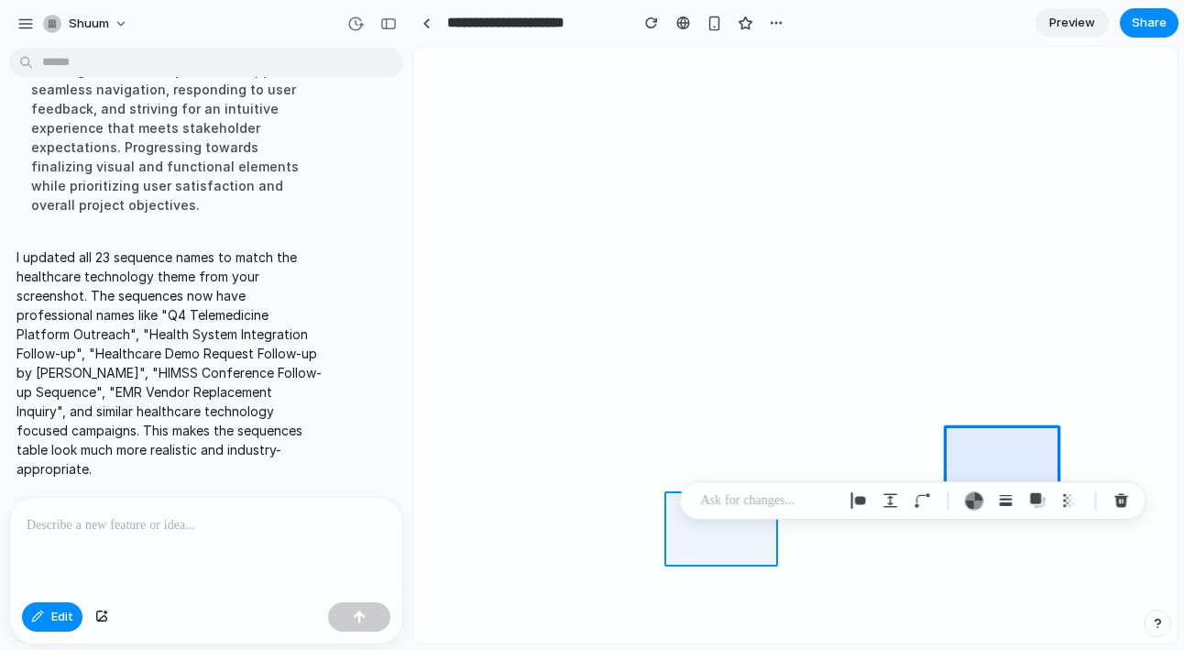
click at [291, 524] on div at bounding box center [596, 346] width 1161 height 596
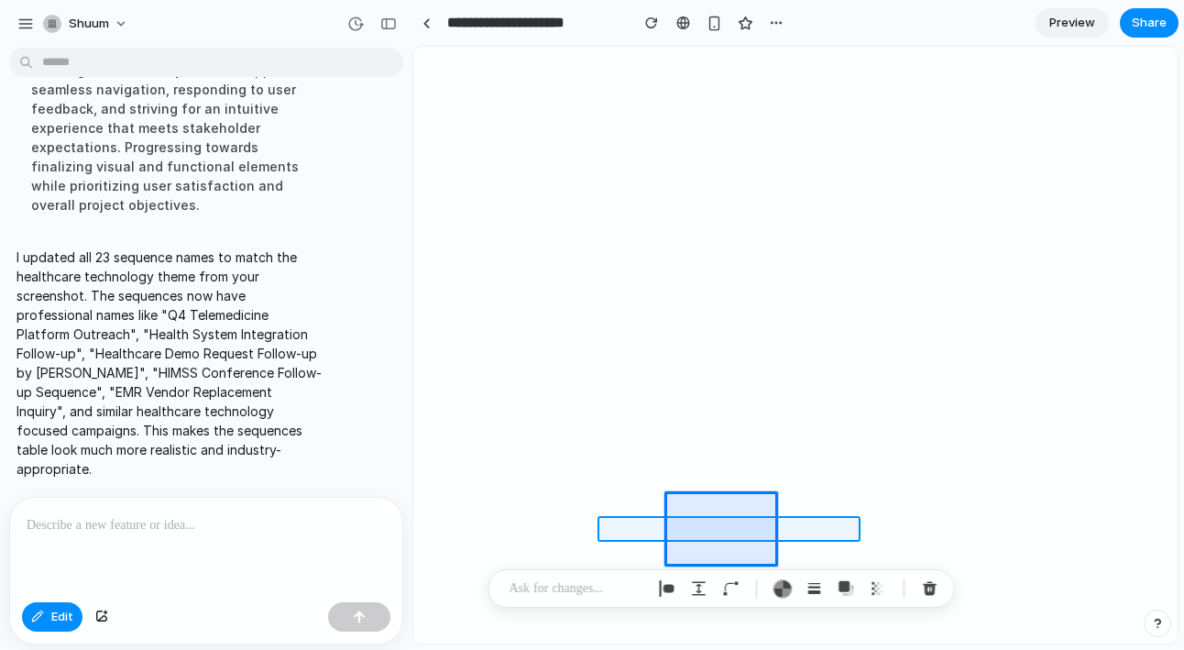
click at [230, 529] on div at bounding box center [596, 346] width 1161 height 596
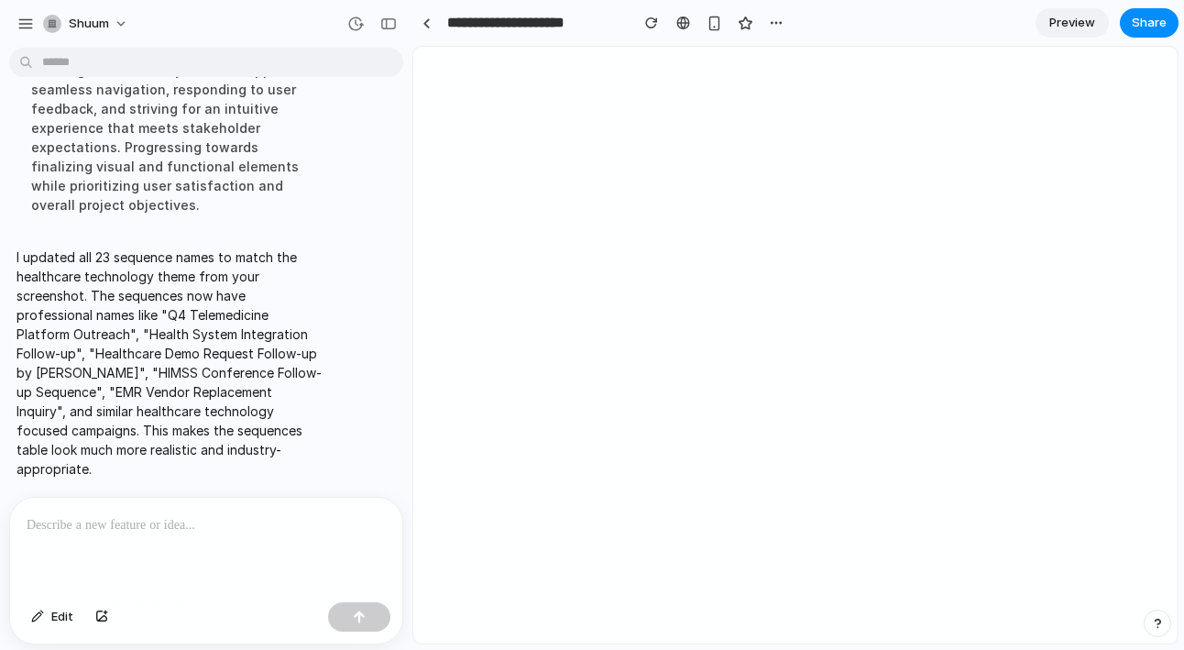
click at [130, 540] on div at bounding box center [206, 546] width 392 height 97
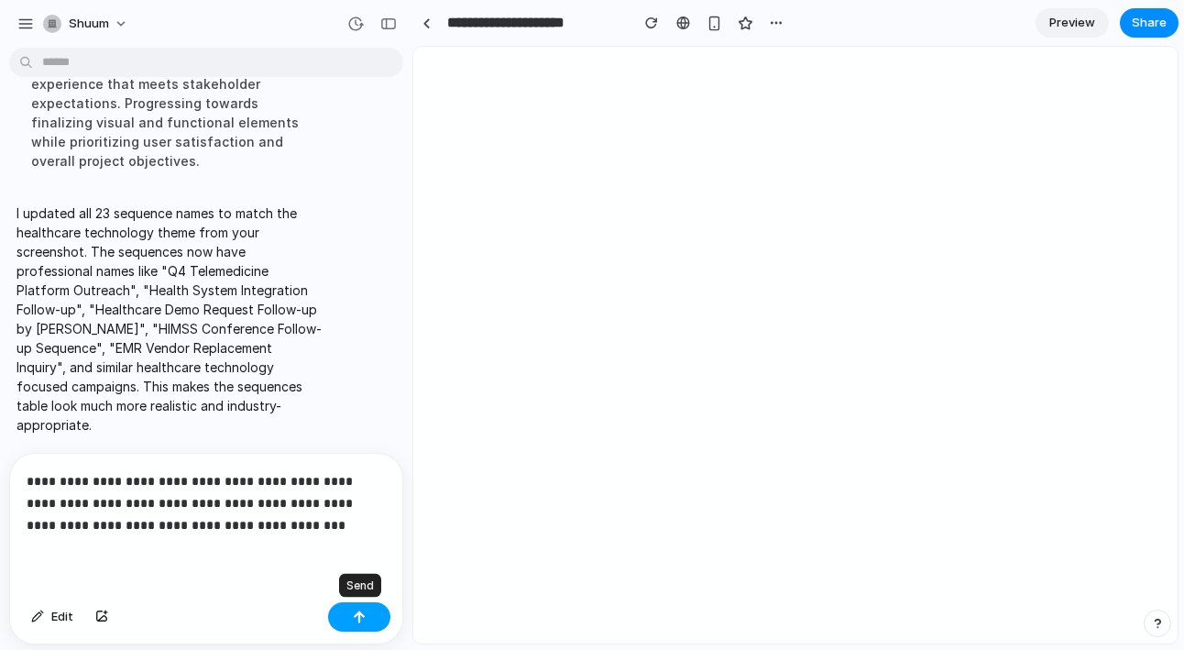
click at [352, 613] on button "button" at bounding box center [359, 616] width 62 height 29
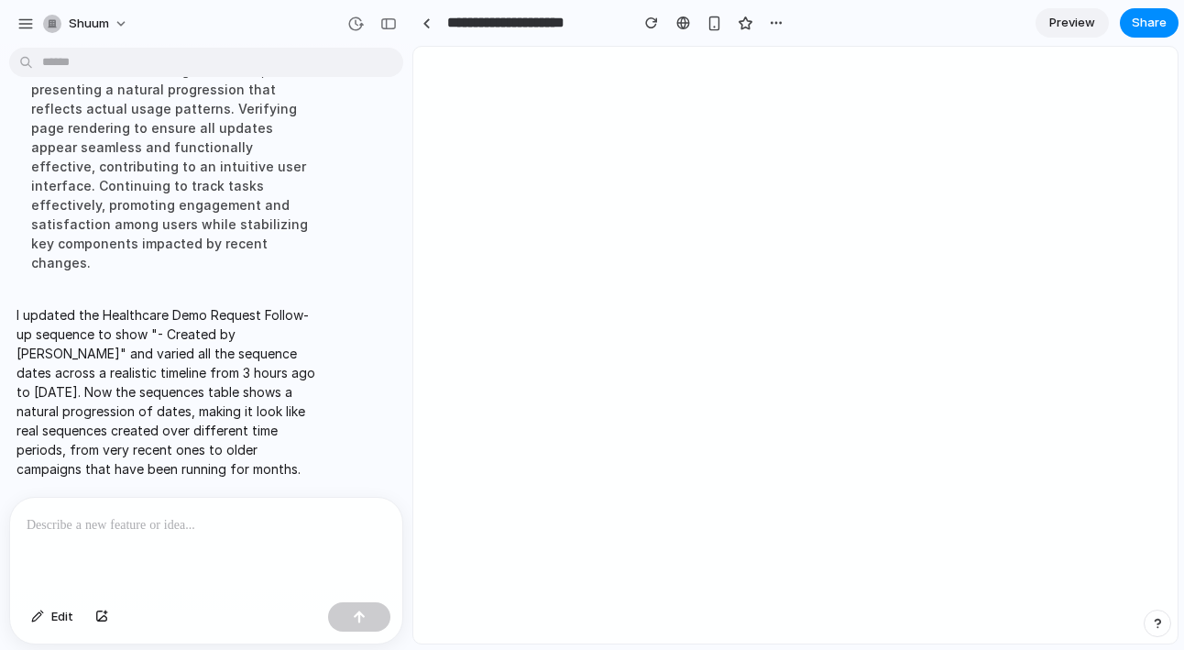
scroll to position [1447, 0]
click at [380, 18] on div "button" at bounding box center [388, 23] width 16 height 13
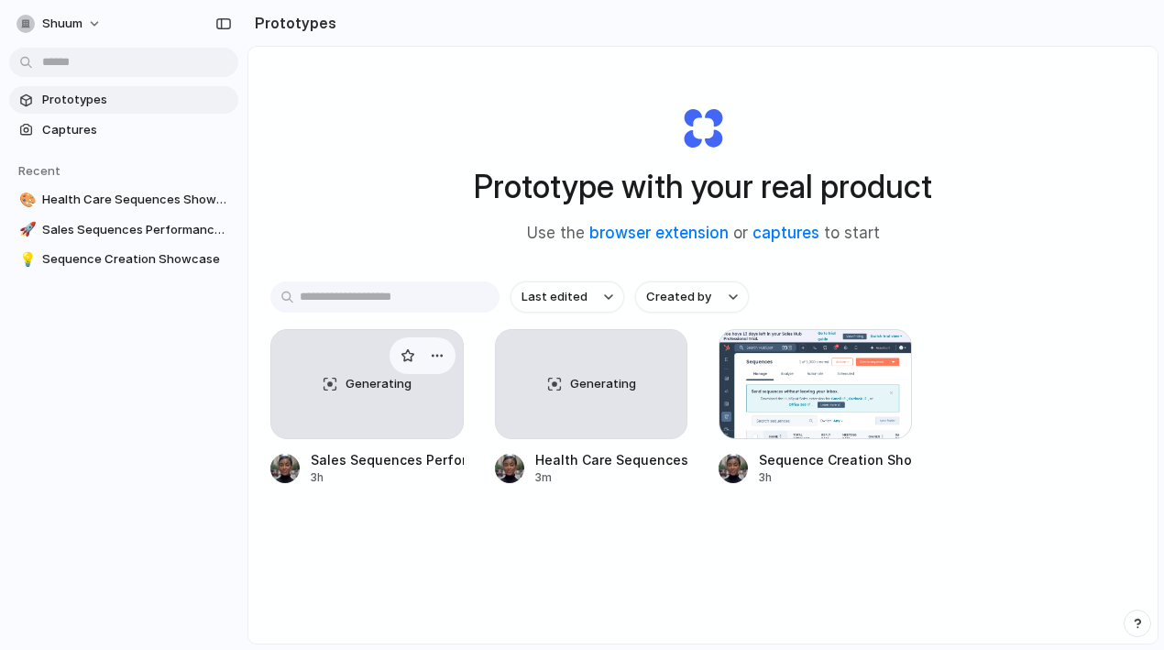
click at [435, 421] on div "Generating" at bounding box center [367, 384] width 192 height 108
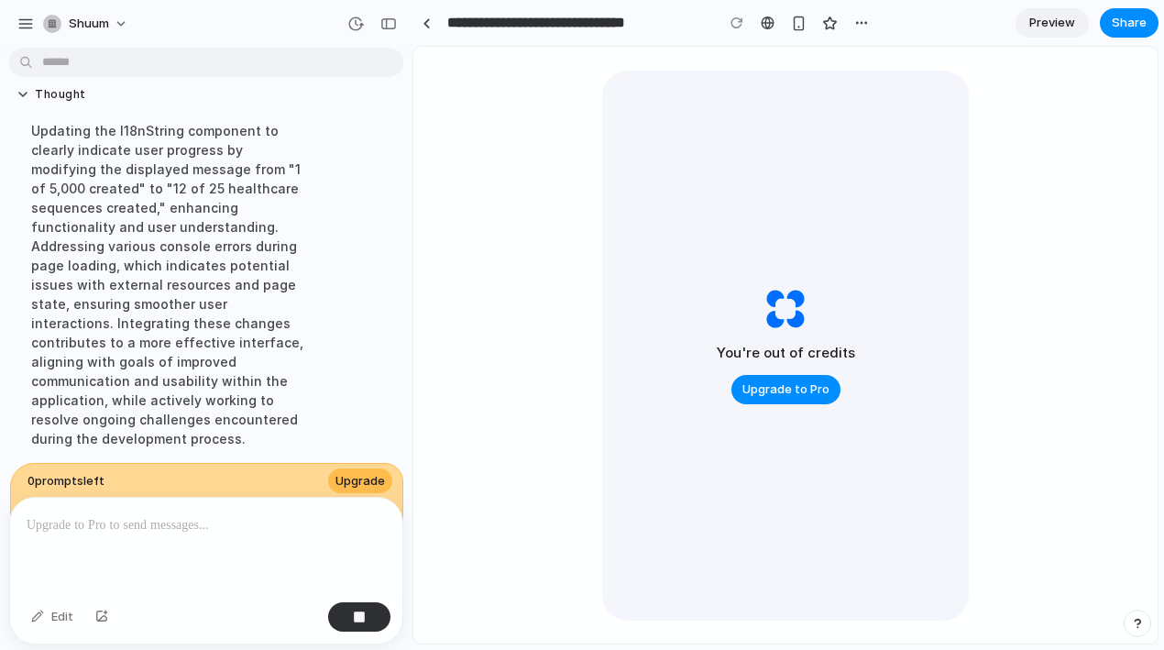
scroll to position [4074, 0]
